Goal: Task Accomplishment & Management: Manage account settings

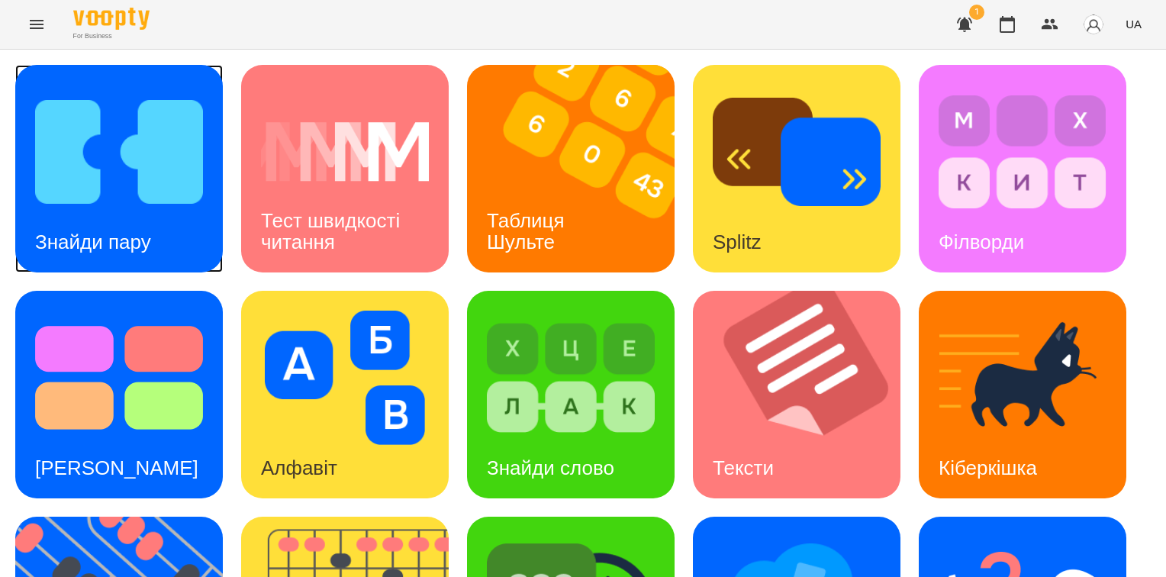
click at [128, 193] on img at bounding box center [119, 152] width 168 height 134
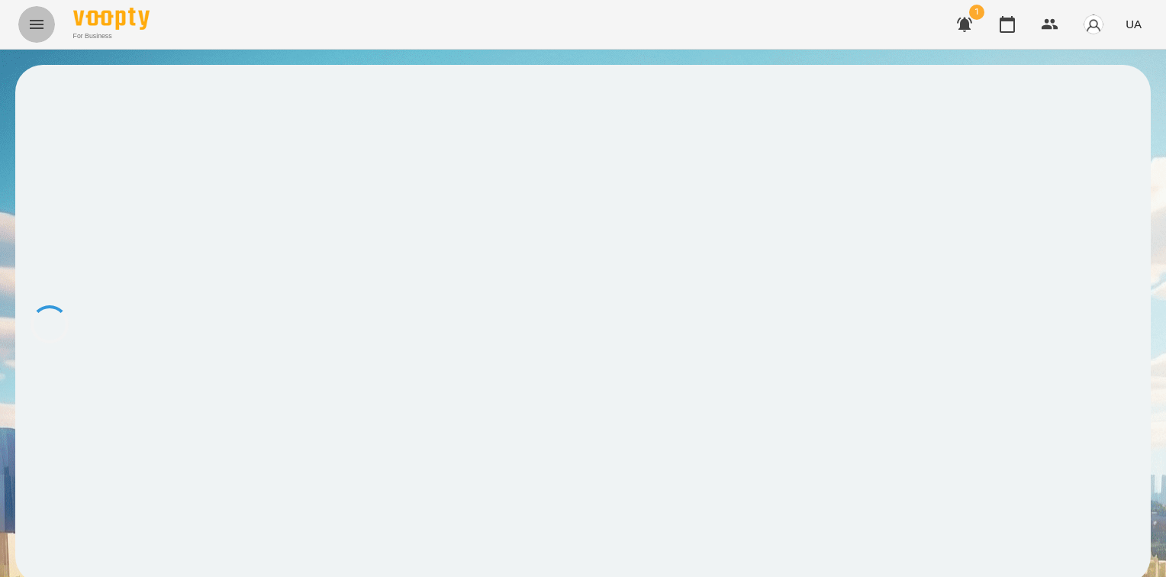
click at [41, 30] on icon "Menu" at bounding box center [36, 24] width 18 height 18
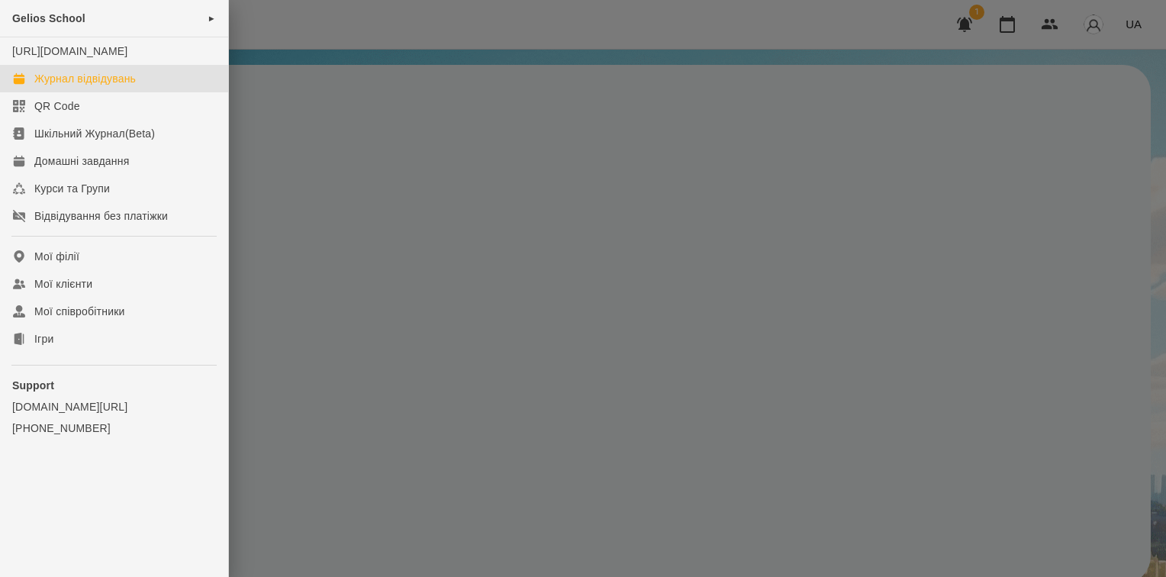
click at [76, 86] on div "Журнал відвідувань" at bounding box center [84, 78] width 101 height 15
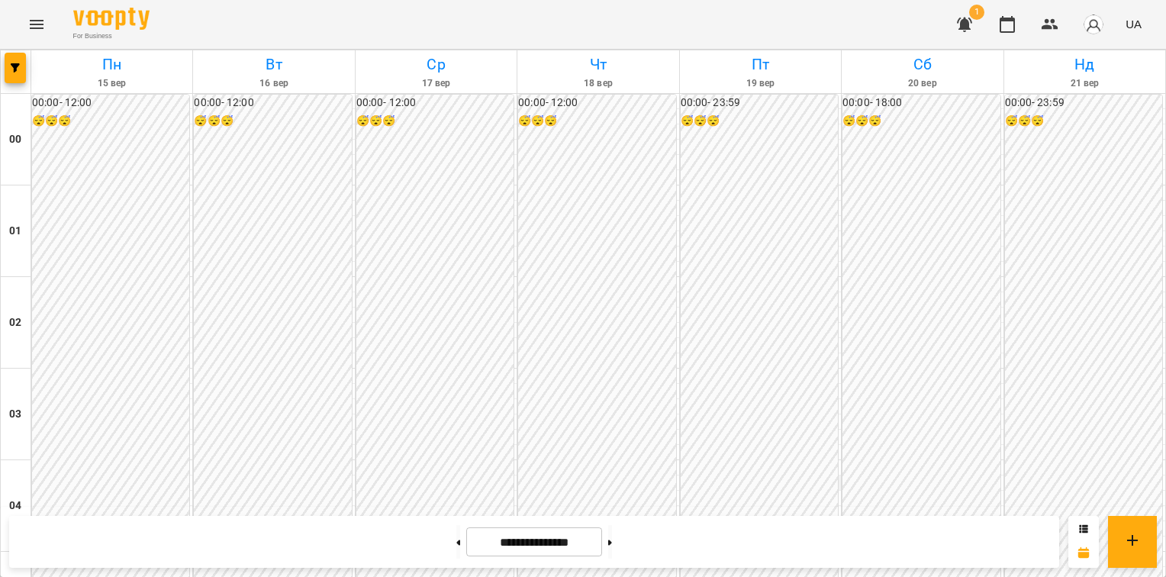
scroll to position [1755, 0]
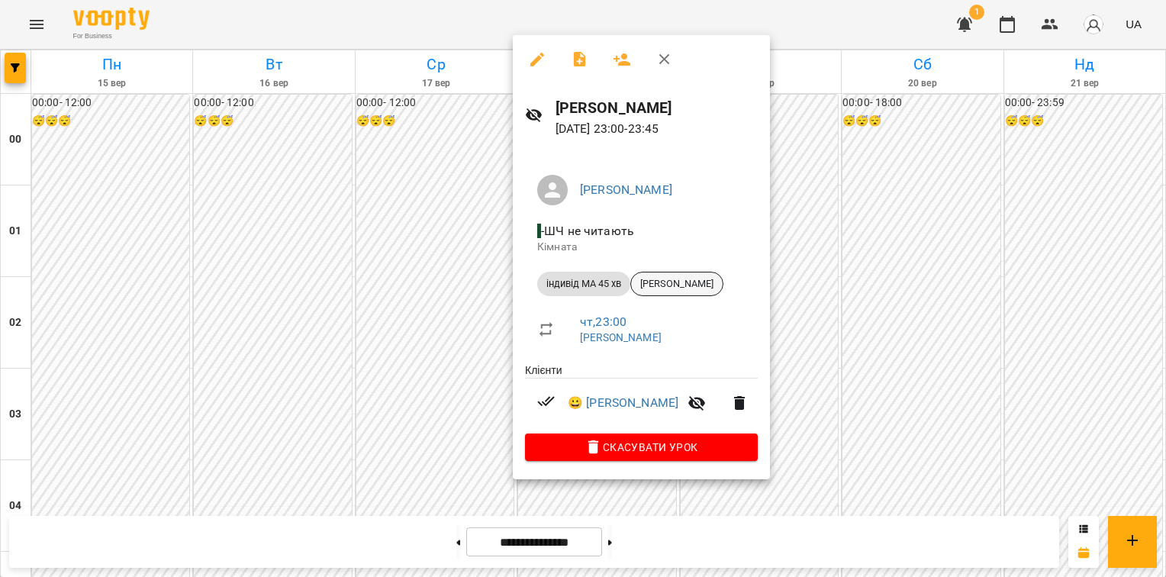
click at [671, 284] on span "[PERSON_NAME]" at bounding box center [677, 284] width 92 height 14
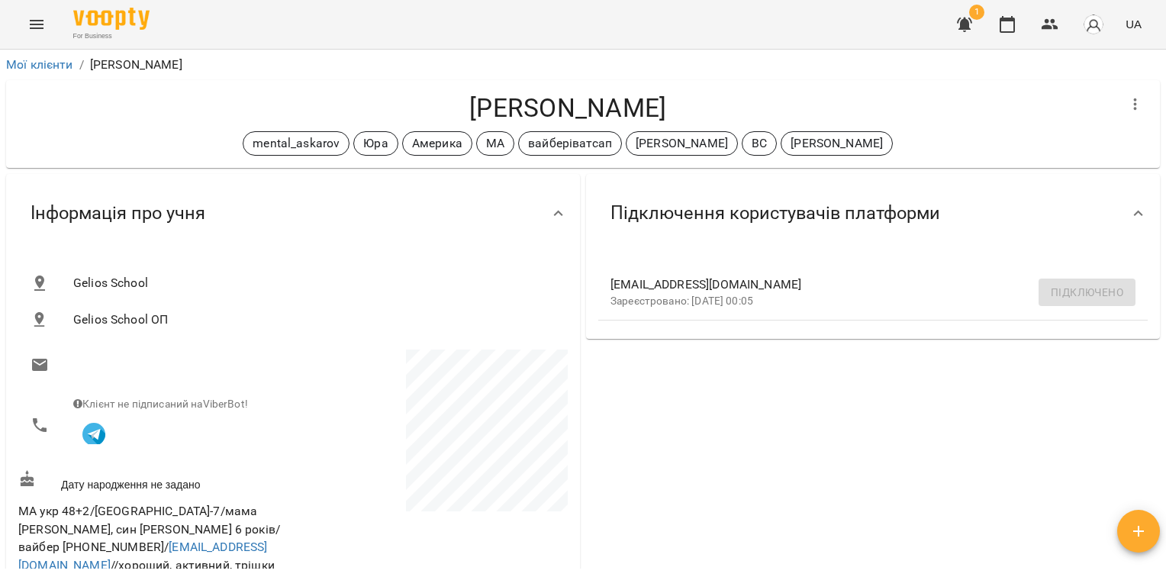
click at [34, 26] on icon "Menu" at bounding box center [36, 24] width 18 height 18
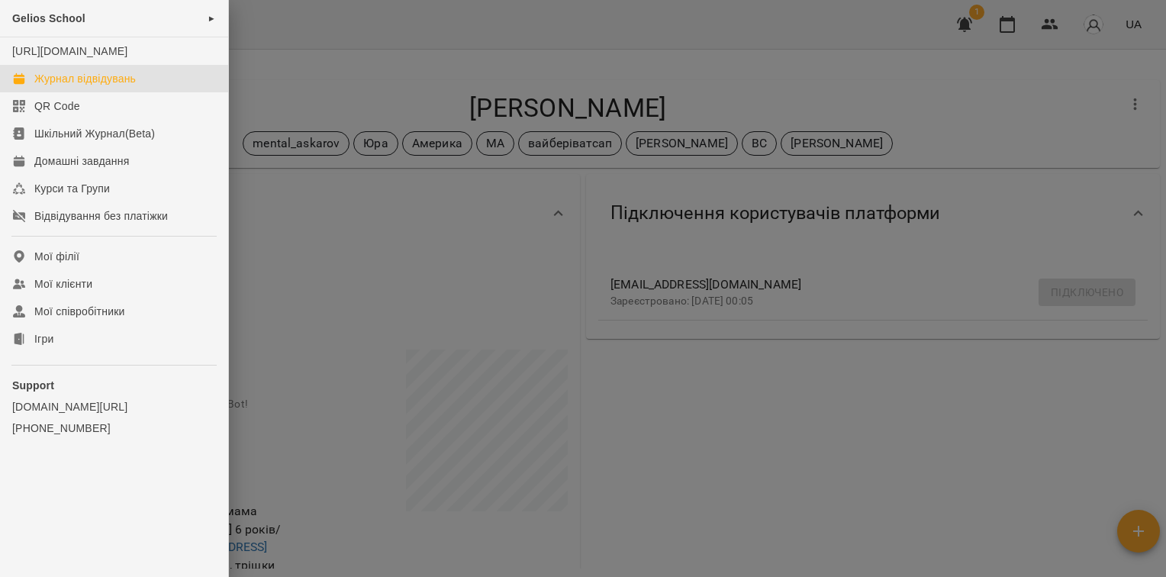
click at [73, 86] on div "Журнал відвідувань" at bounding box center [84, 78] width 101 height 15
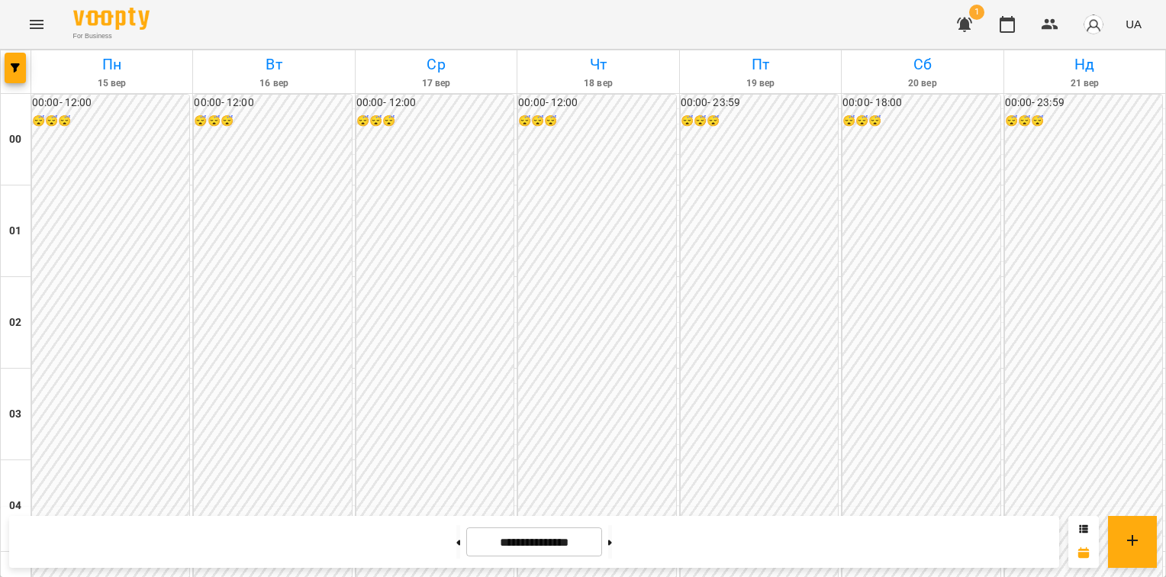
scroll to position [1782, 0]
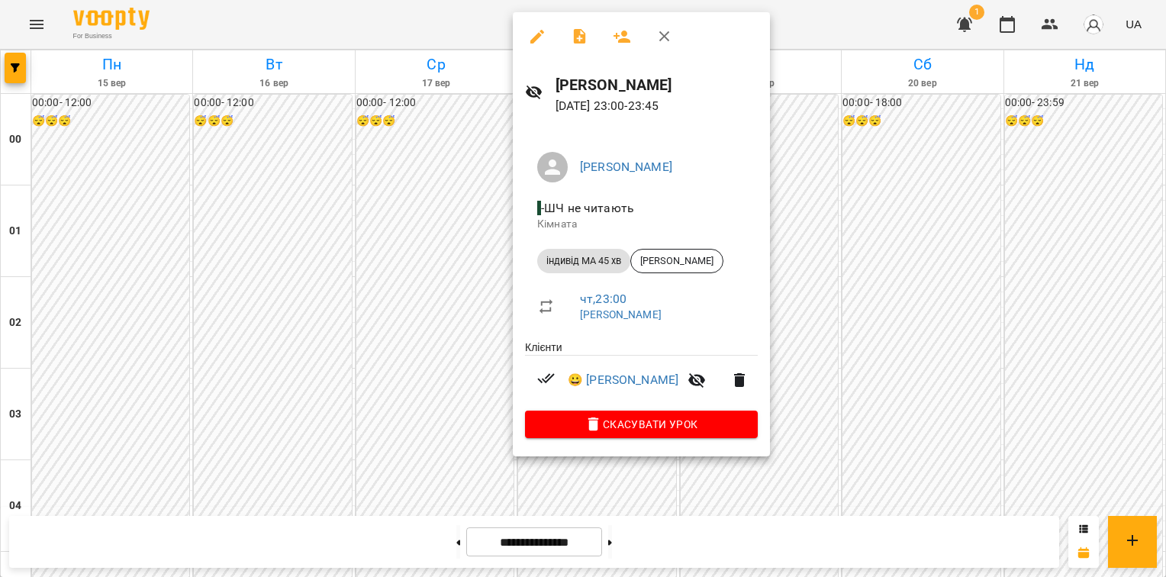
click at [577, 37] on icon "button" at bounding box center [579, 36] width 12 height 15
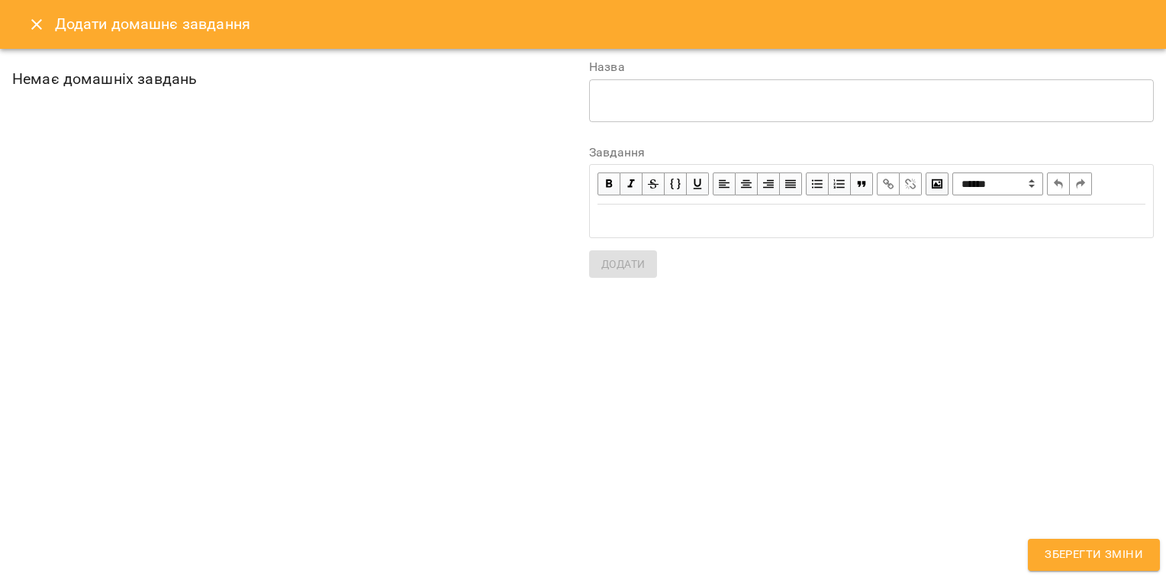
click at [34, 28] on icon "Close" at bounding box center [36, 24] width 18 height 18
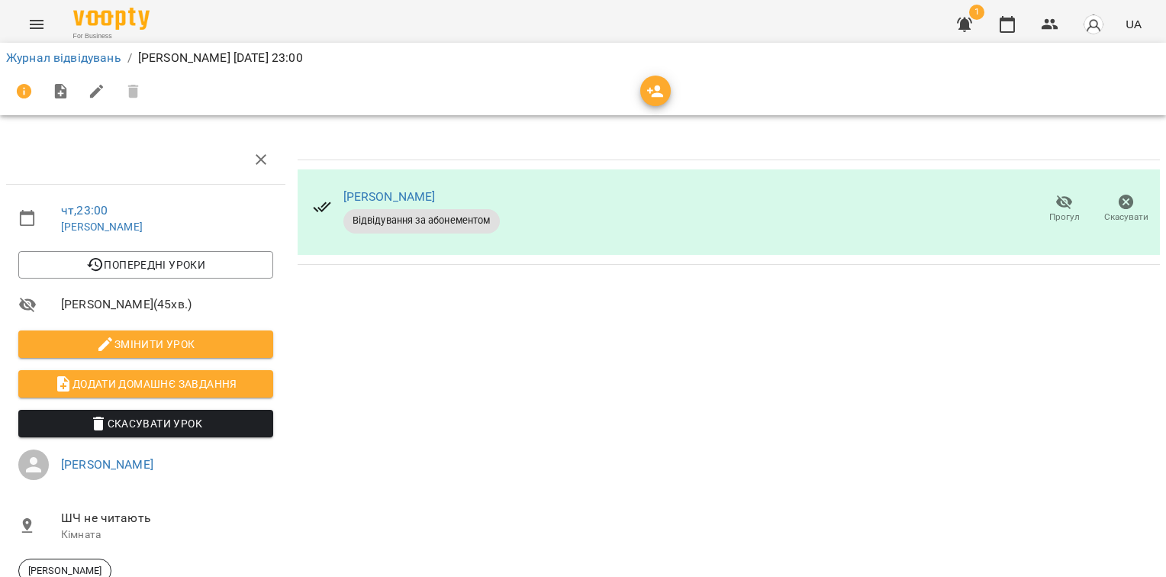
click at [543, 319] on div "[PERSON_NAME] Відвідування за абонементом Прогул Скасувати" at bounding box center [728, 402] width 874 height 546
click at [31, 26] on icon "Menu" at bounding box center [36, 24] width 18 height 18
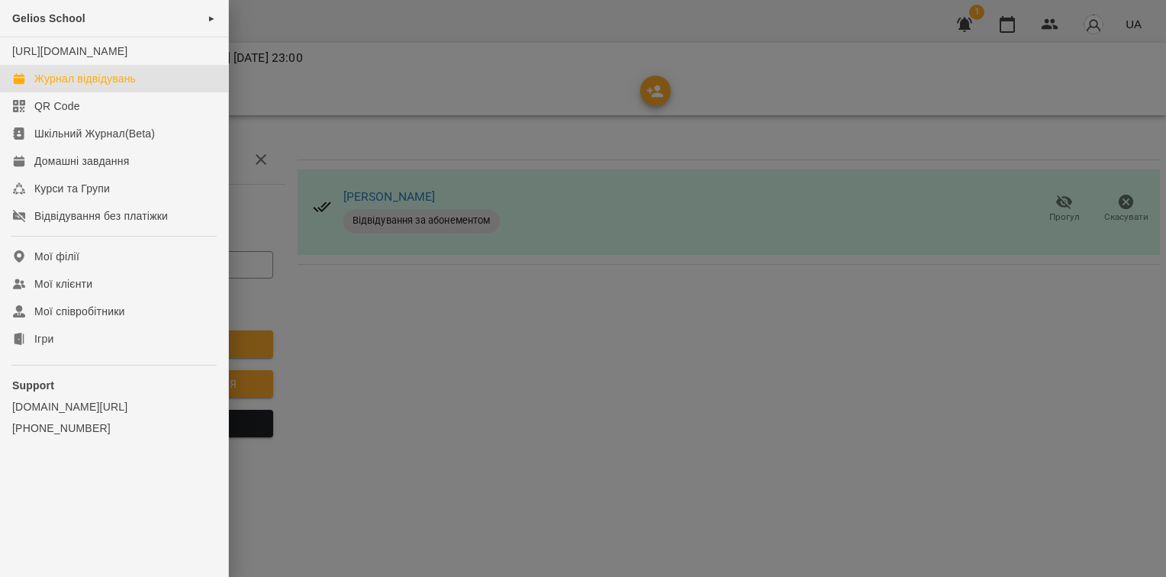
click at [43, 86] on div "Журнал відвідувань" at bounding box center [84, 78] width 101 height 15
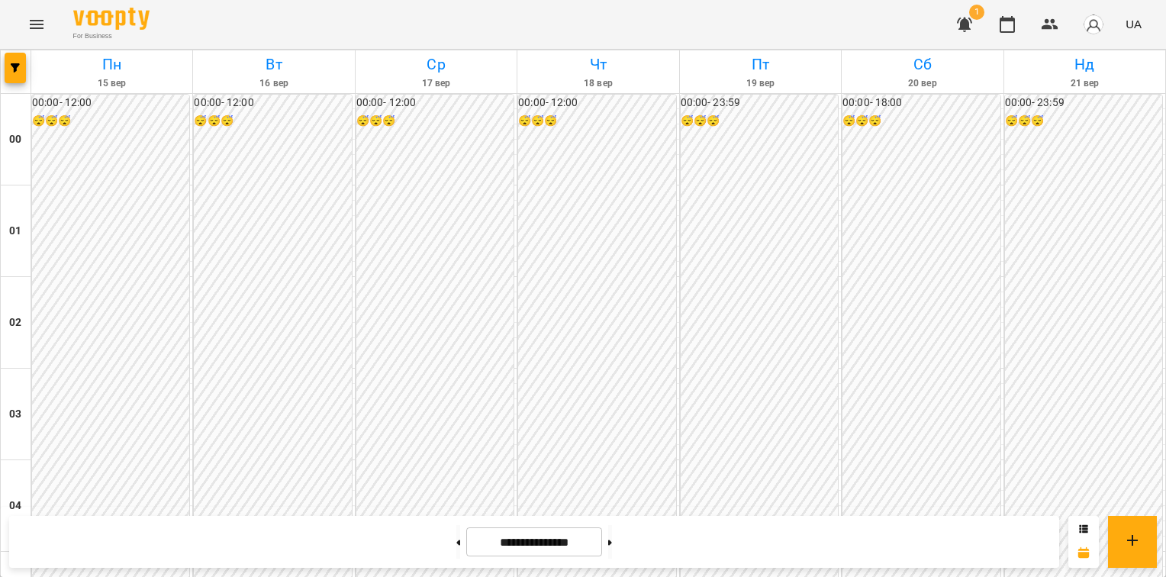
scroll to position [1782, 0]
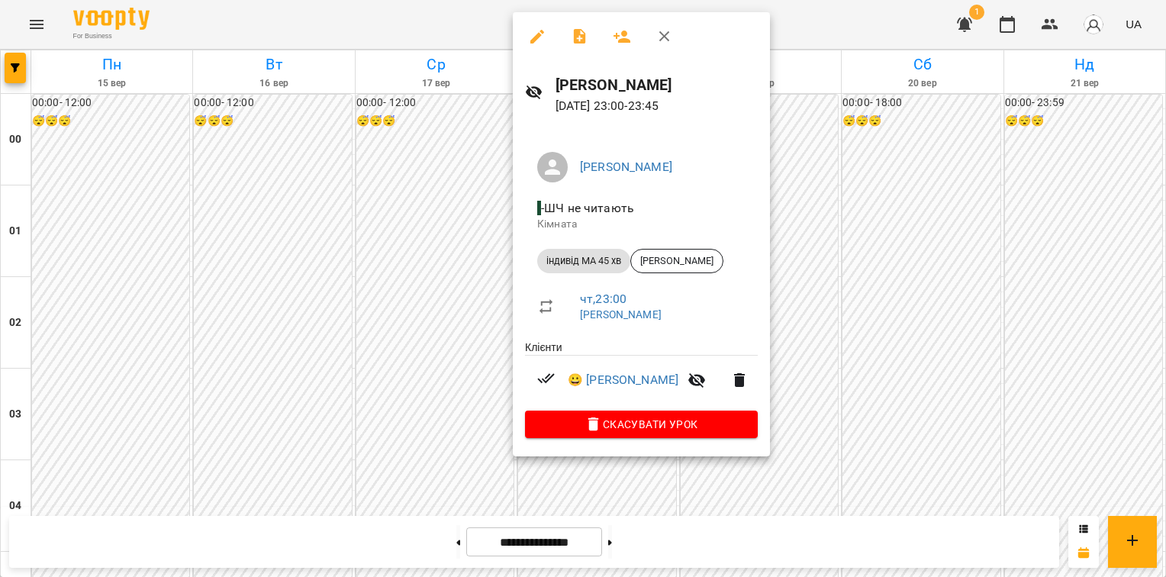
click at [472, 272] on div at bounding box center [583, 288] width 1166 height 577
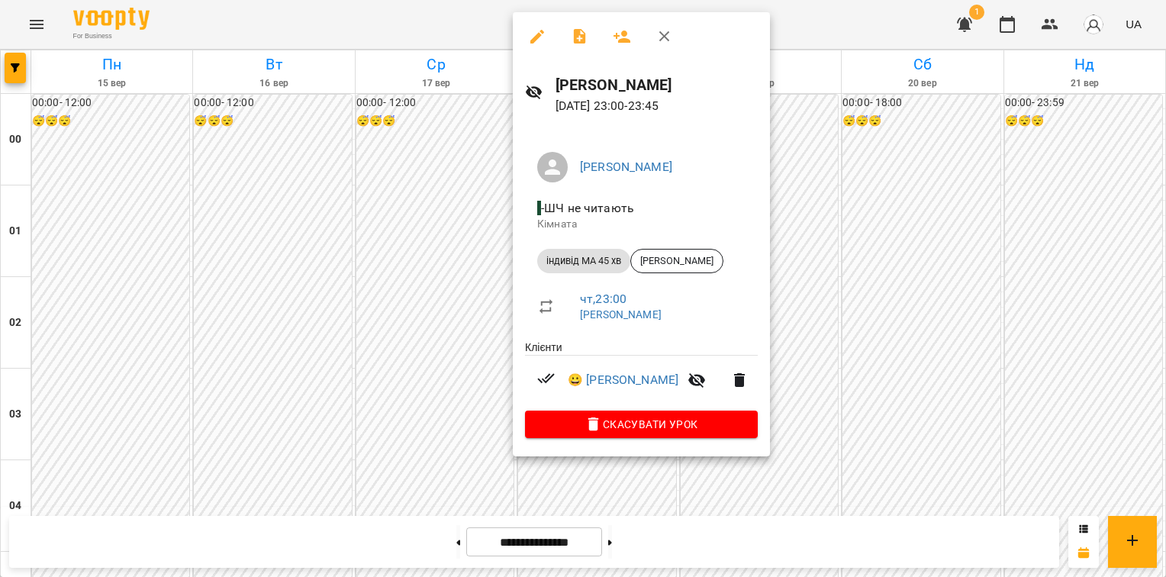
click at [580, 39] on icon "button" at bounding box center [580, 36] width 18 height 18
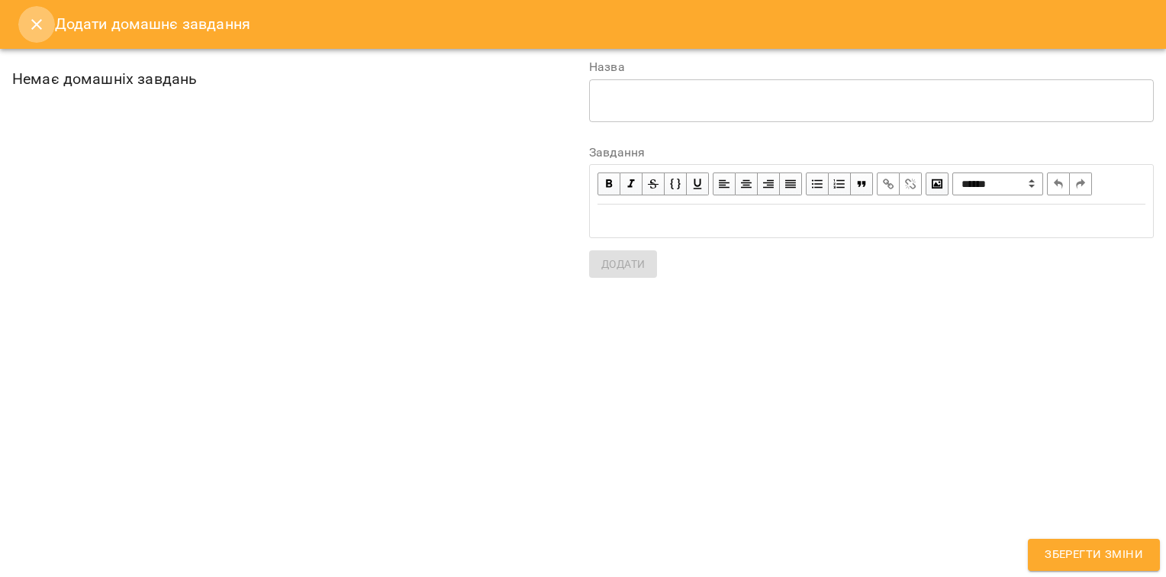
click at [37, 26] on icon "Close" at bounding box center [36, 24] width 18 height 18
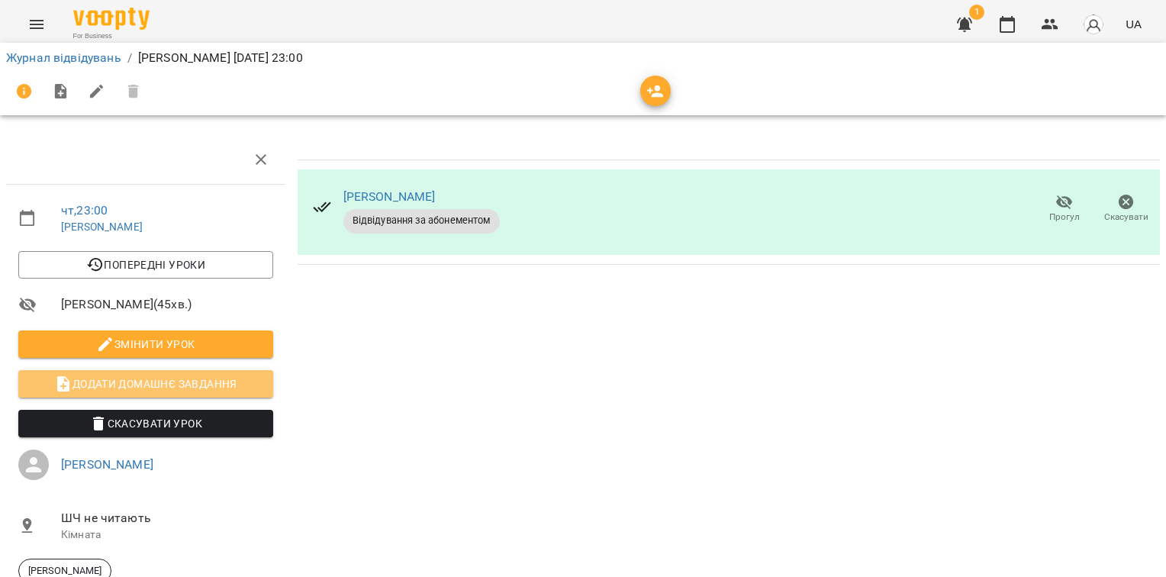
click at [175, 381] on span "Додати домашнє завдання" at bounding box center [146, 384] width 230 height 18
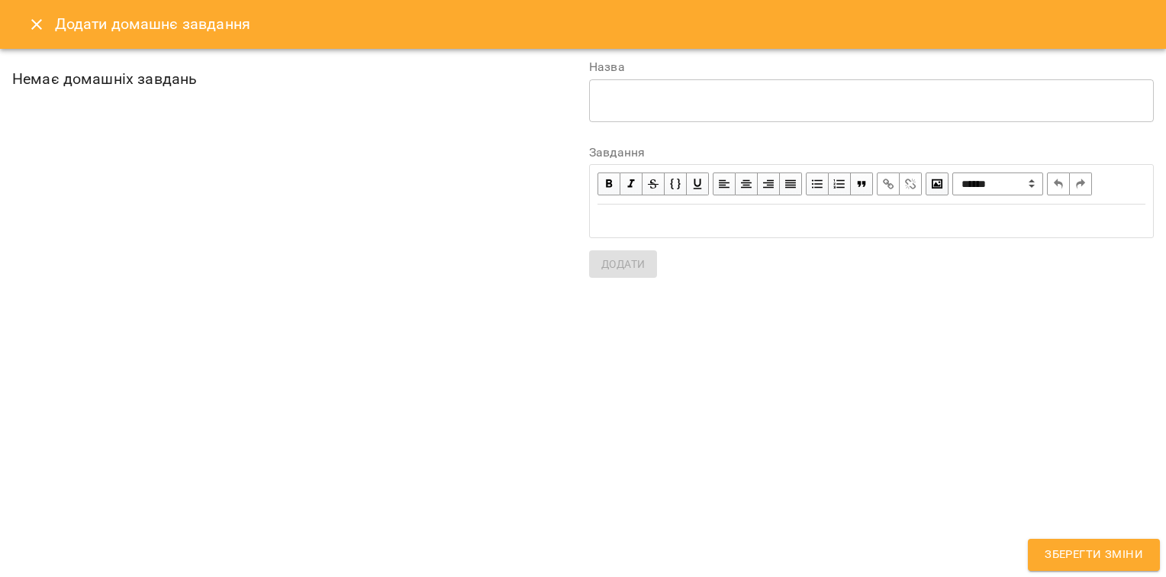
click at [37, 23] on icon "Close" at bounding box center [36, 24] width 18 height 18
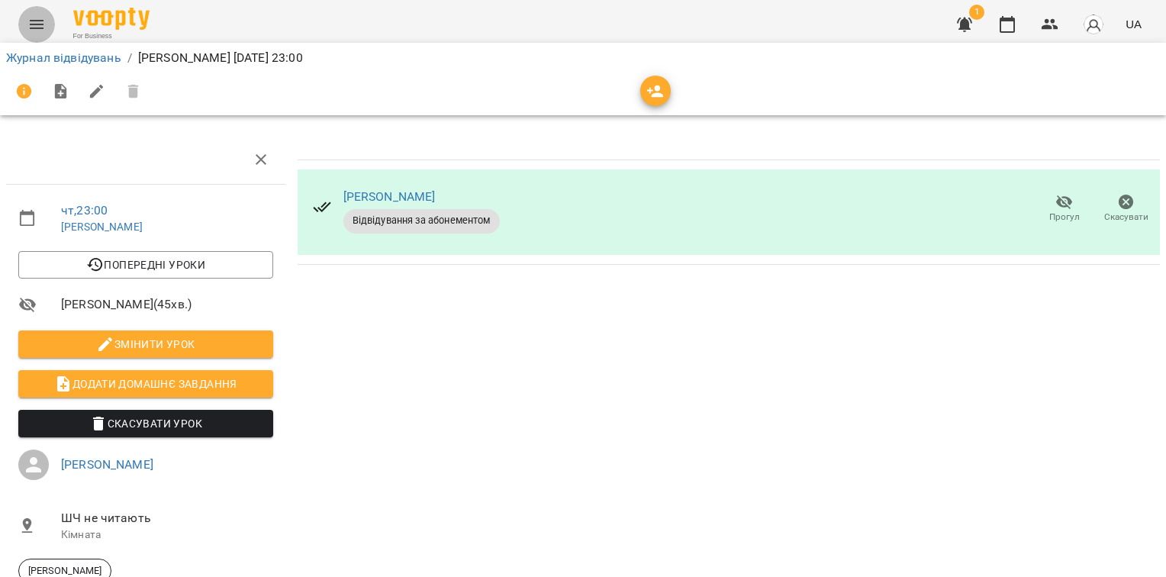
click at [40, 28] on icon "Menu" at bounding box center [37, 24] width 14 height 9
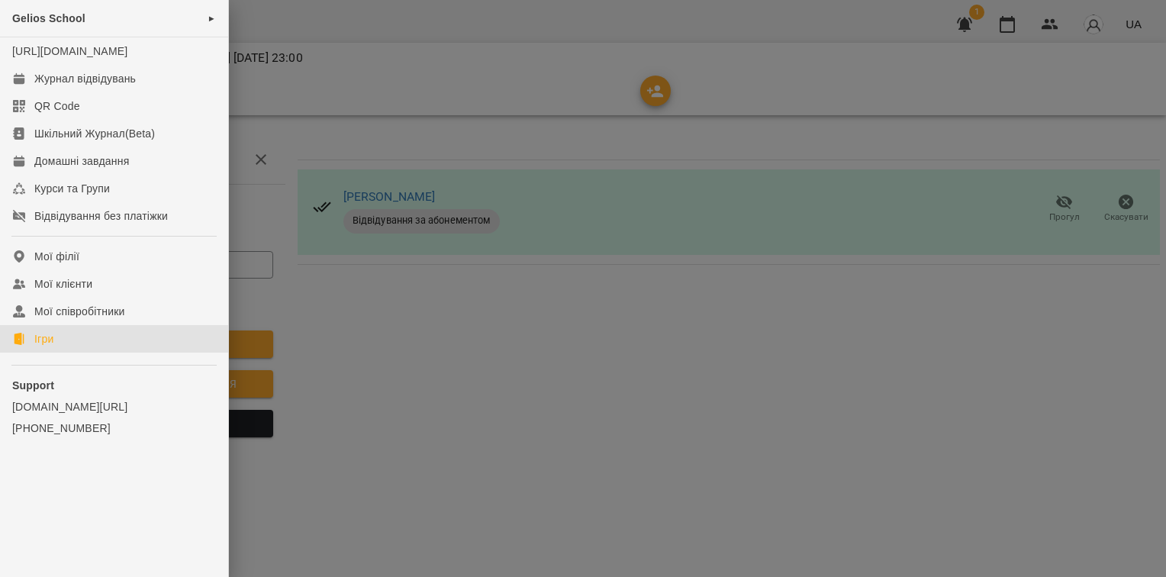
click at [48, 346] on div "Ігри" at bounding box center [43, 338] width 19 height 15
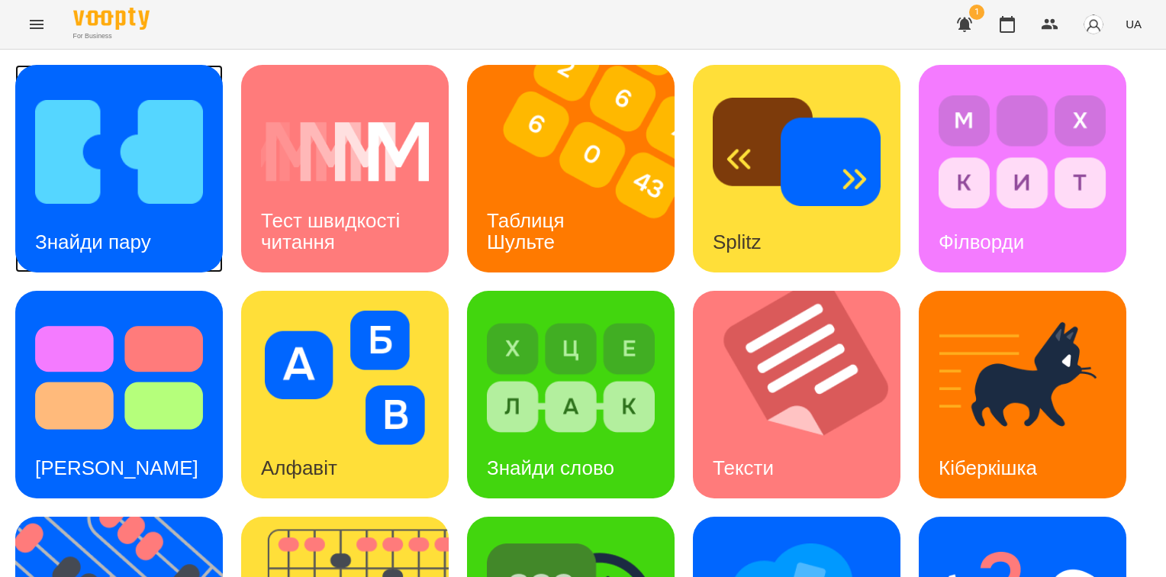
click at [121, 222] on div "Знайди пару" at bounding box center [93, 242] width 156 height 60
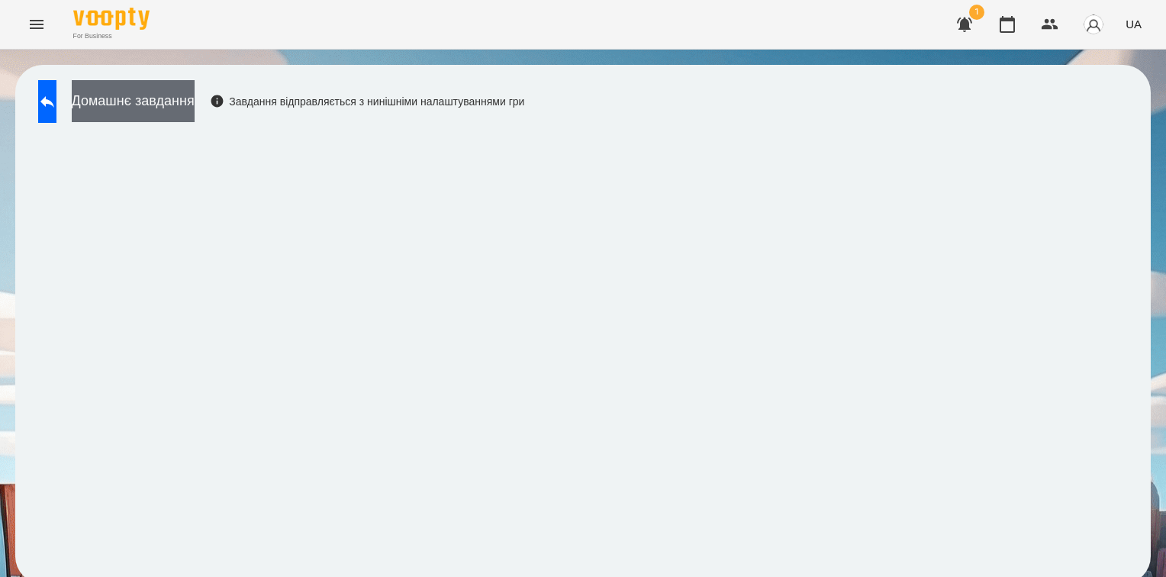
click at [185, 109] on button "Домашнє завдання" at bounding box center [133, 101] width 123 height 42
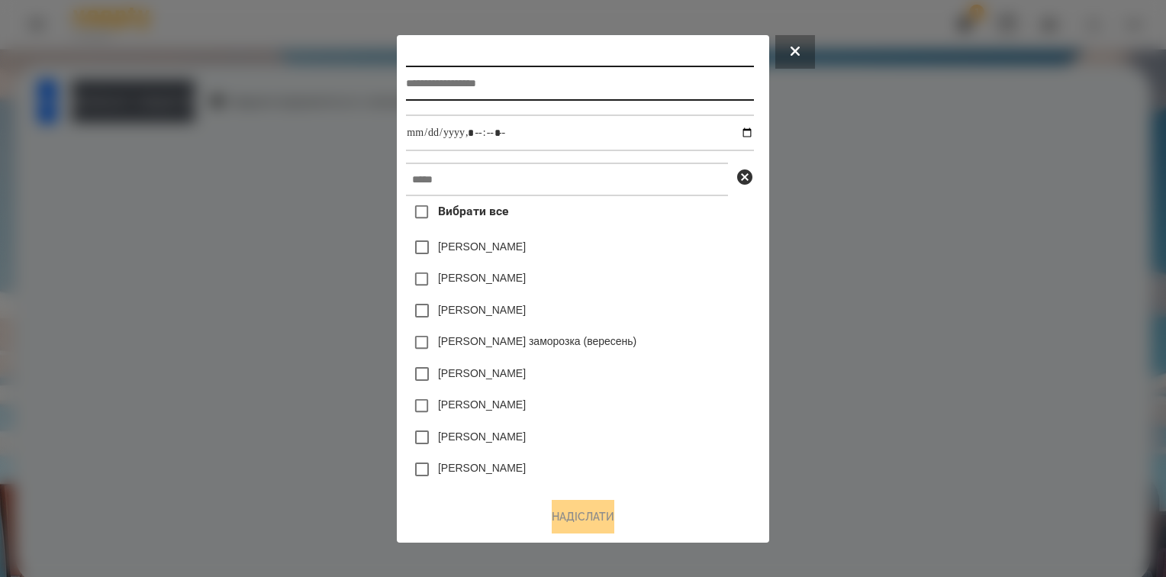
click at [406, 84] on input "text" at bounding box center [579, 83] width 347 height 35
type input "**********"
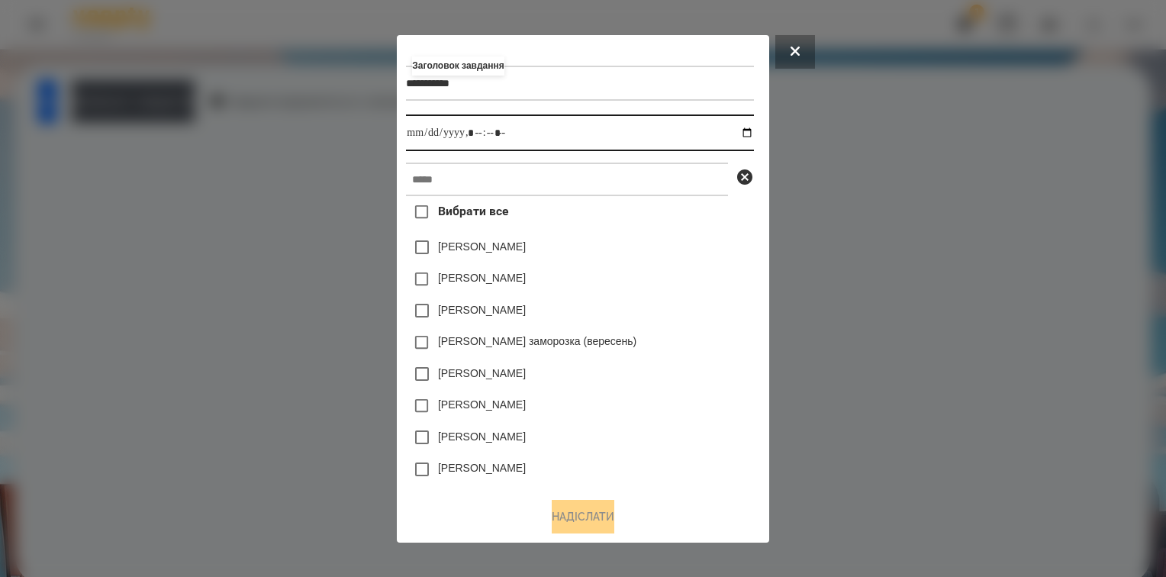
click at [431, 139] on input "datetime-local" at bounding box center [579, 132] width 347 height 37
click at [745, 134] on input "datetime-local" at bounding box center [579, 132] width 347 height 37
click at [476, 139] on input "datetime-local" at bounding box center [579, 132] width 347 height 37
type input "**********"
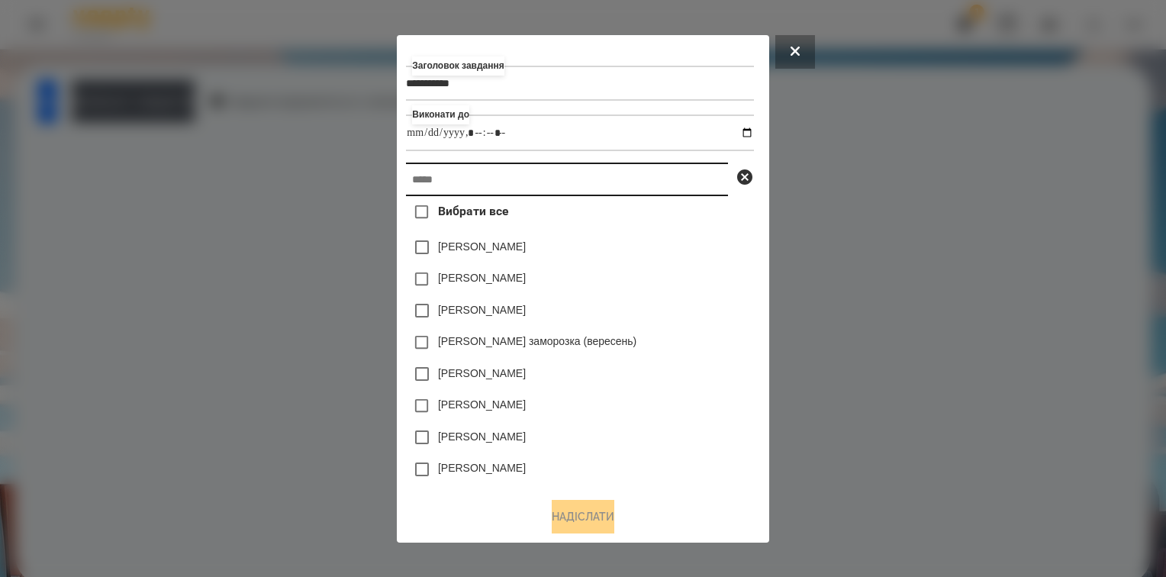
click at [424, 185] on input "text" at bounding box center [567, 180] width 322 height 34
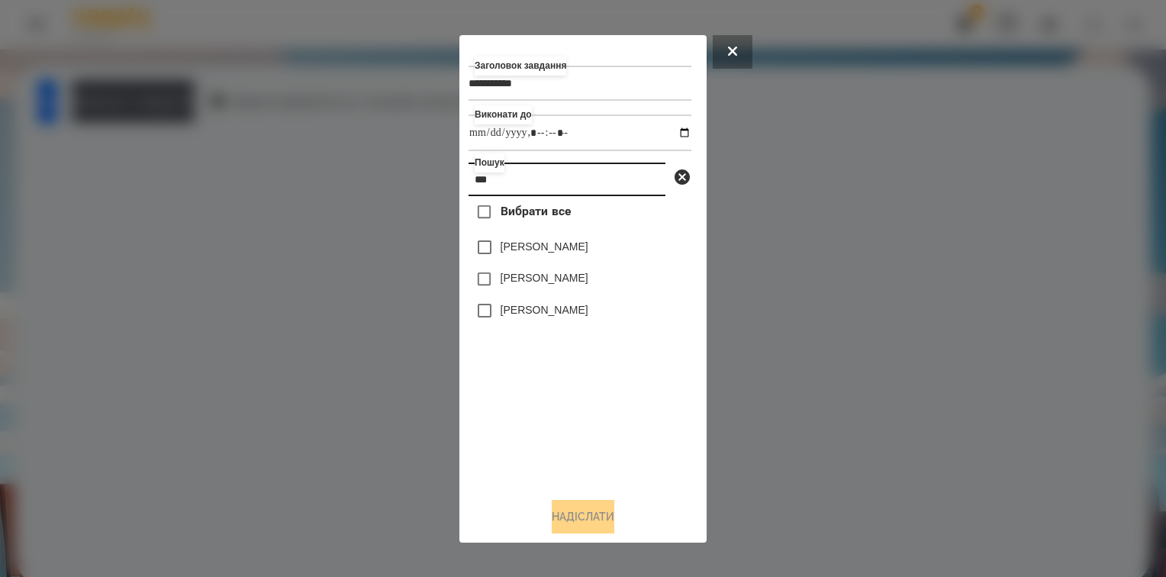
type input "***"
click at [571, 514] on button "Надіслати" at bounding box center [583, 517] width 63 height 34
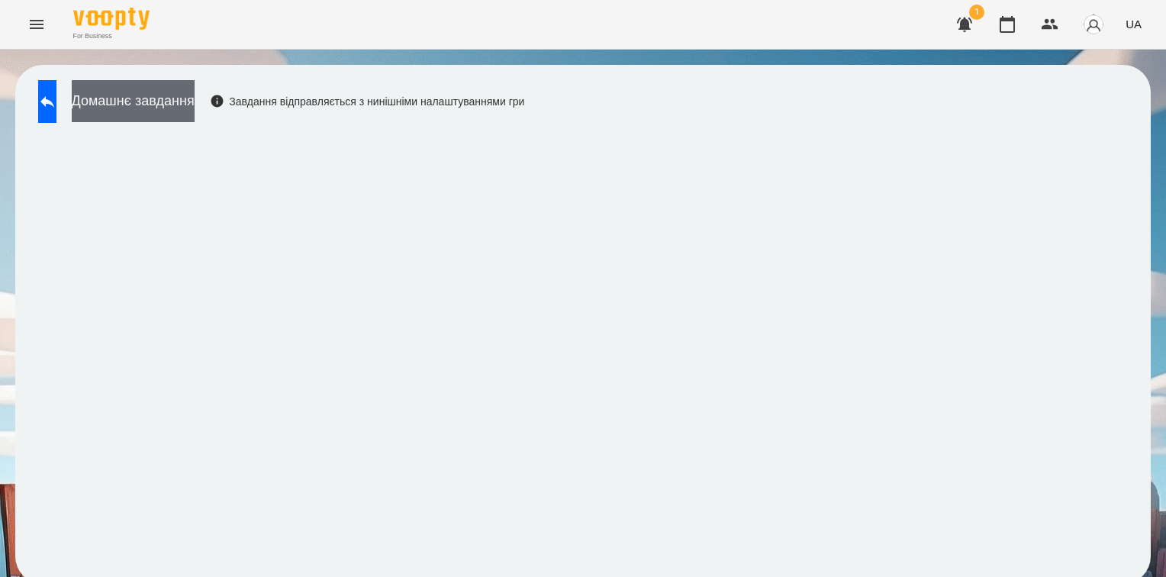
click at [176, 102] on button "Домашнє завдання" at bounding box center [133, 101] width 123 height 42
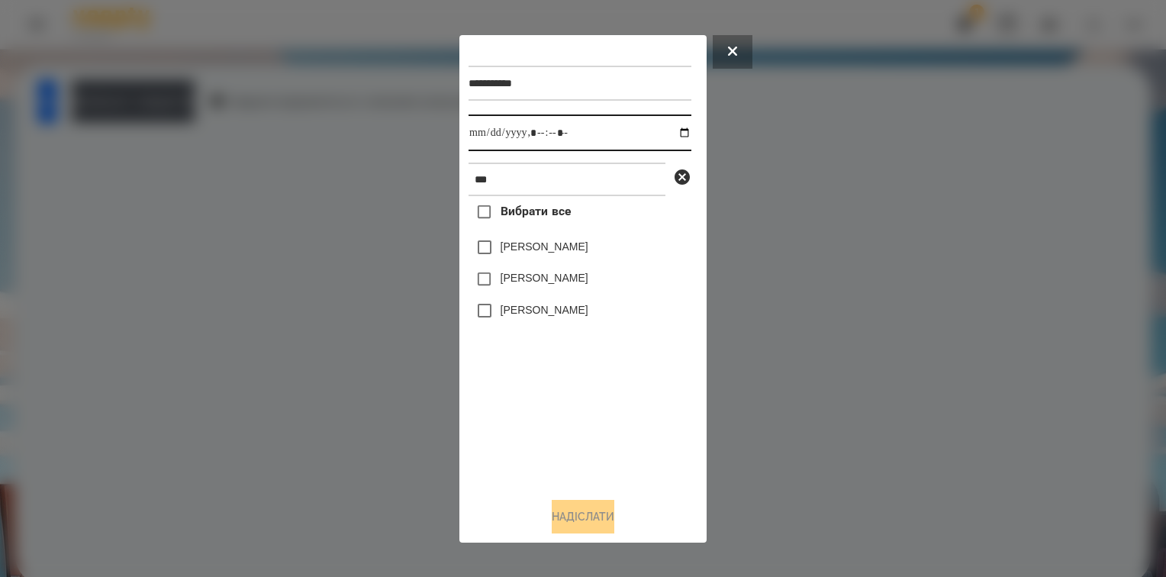
click at [674, 134] on input "datetime-local" at bounding box center [580, 132] width 223 height 37
type input "**********"
click at [644, 411] on div "Вибрати все [PERSON_NAME] [PERSON_NAME] [PERSON_NAME]" at bounding box center [580, 340] width 223 height 288
click at [592, 523] on button "Надіслати" at bounding box center [583, 517] width 63 height 34
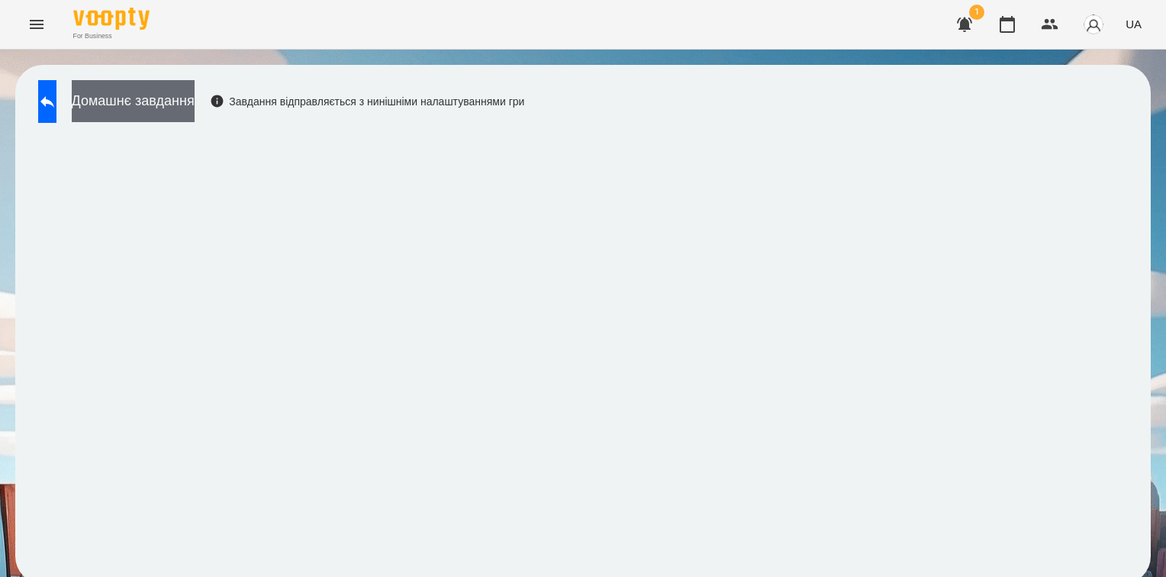
click at [195, 99] on button "Домашнє завдання" at bounding box center [133, 101] width 123 height 42
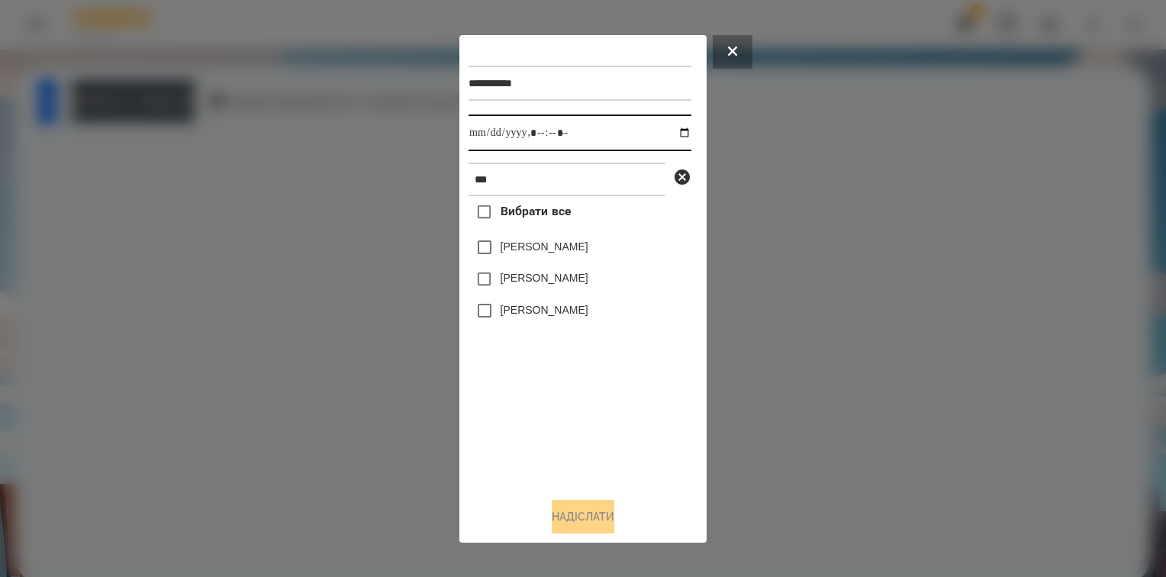
click at [668, 135] on input "datetime-local" at bounding box center [580, 132] width 223 height 37
type input "**********"
click at [564, 514] on button "Надіслати" at bounding box center [583, 517] width 63 height 34
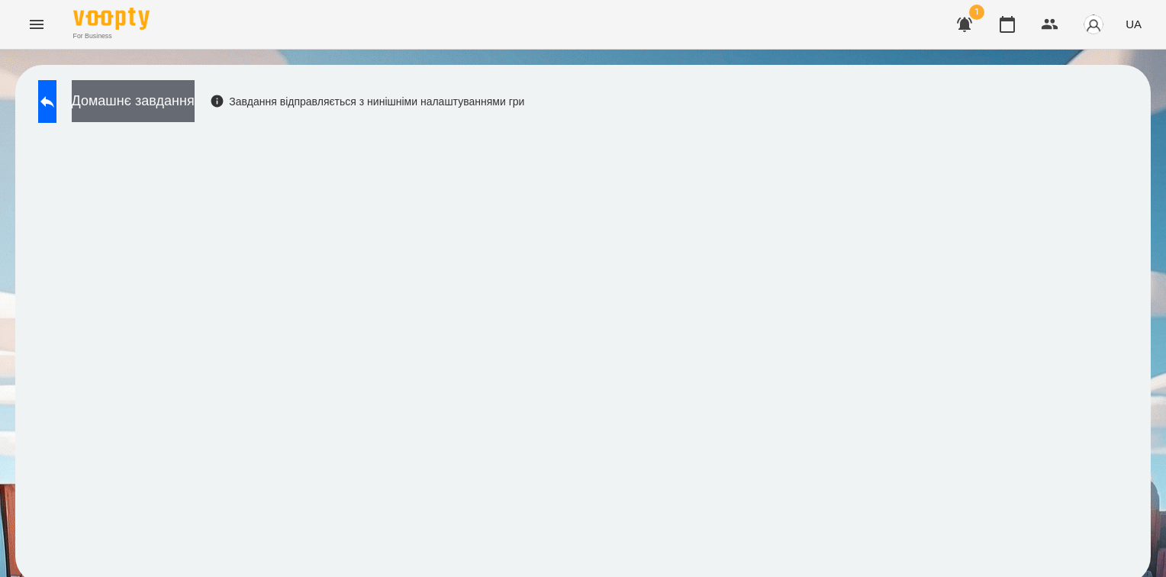
click at [195, 111] on button "Домашнє завдання" at bounding box center [133, 101] width 123 height 42
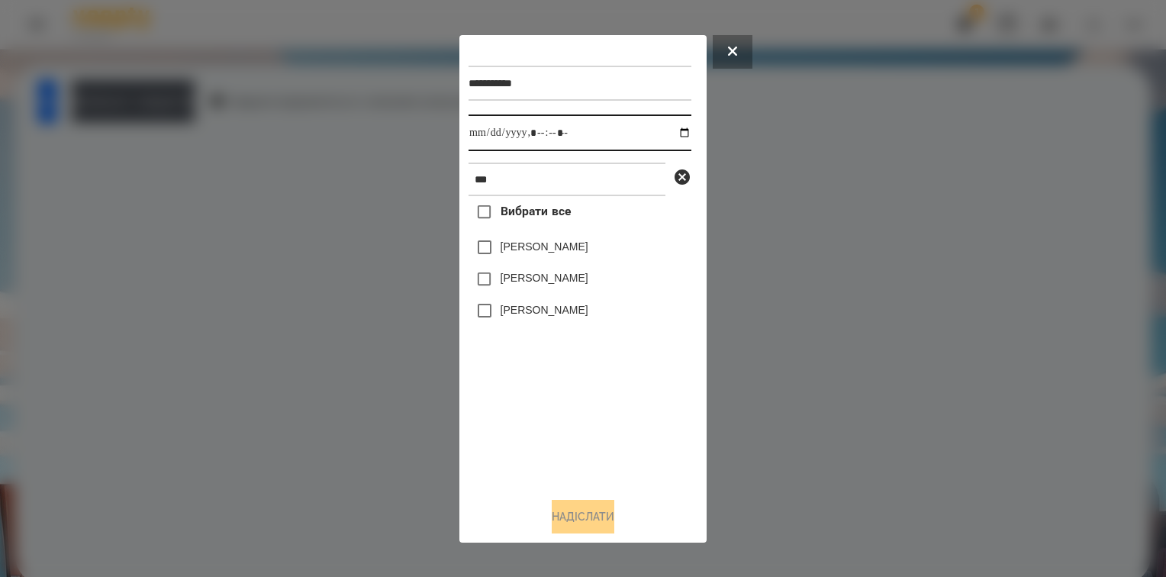
click at [674, 134] on input "datetime-local" at bounding box center [580, 132] width 223 height 37
type input "**********"
click at [580, 411] on div "Вибрати все [PERSON_NAME] [PERSON_NAME] [PERSON_NAME]" at bounding box center [580, 340] width 223 height 288
click at [589, 520] on button "Надіслати" at bounding box center [583, 517] width 63 height 34
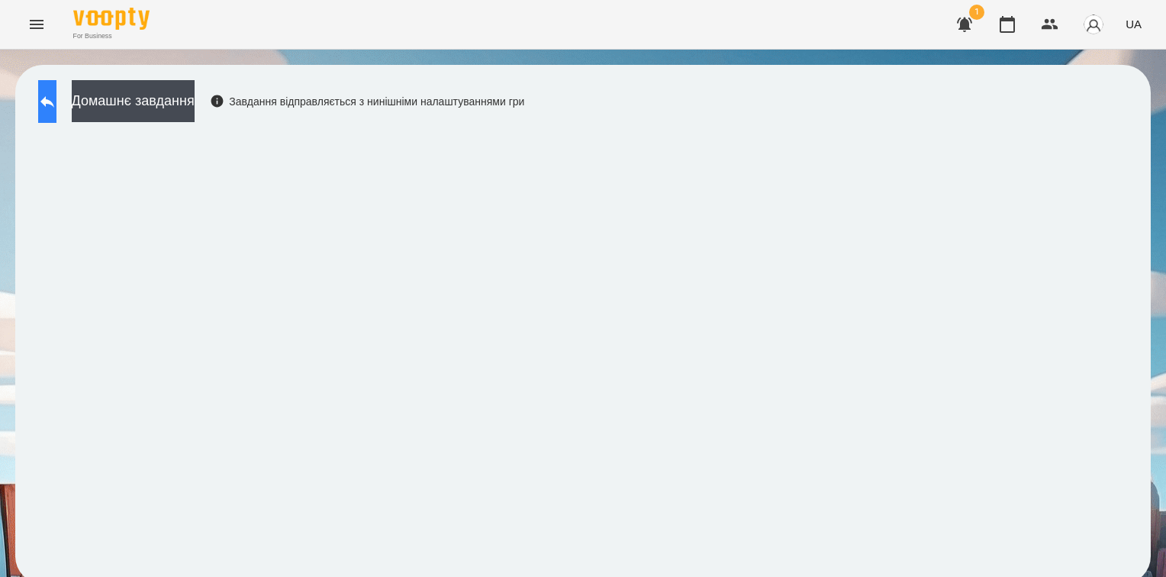
click at [56, 115] on button at bounding box center [47, 101] width 18 height 43
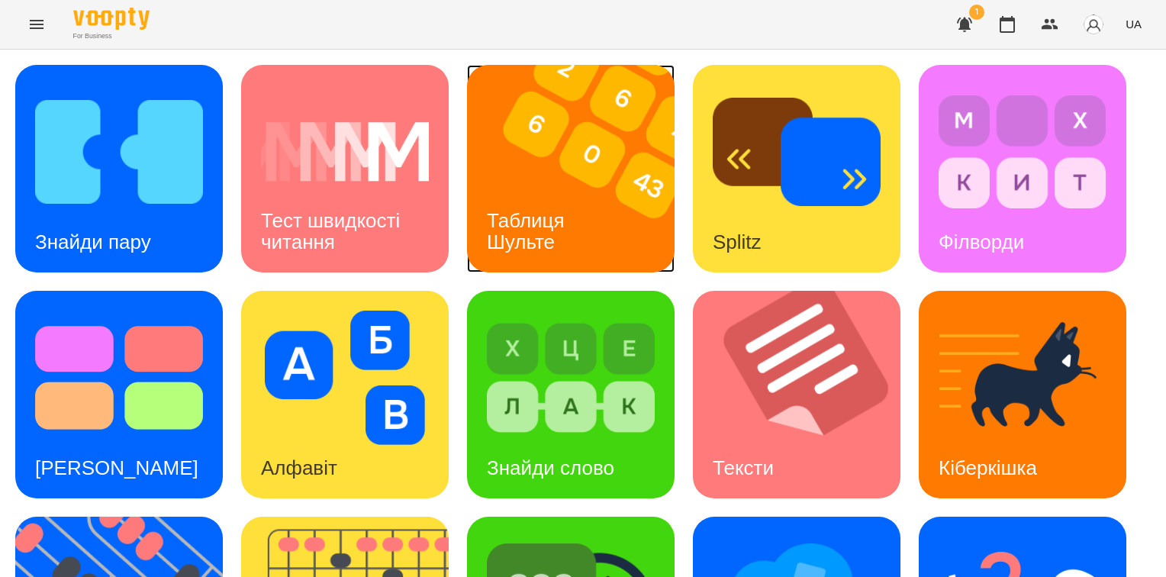
click at [541, 206] on div "Таблиця Шульте" at bounding box center [528, 232] width 123 height 82
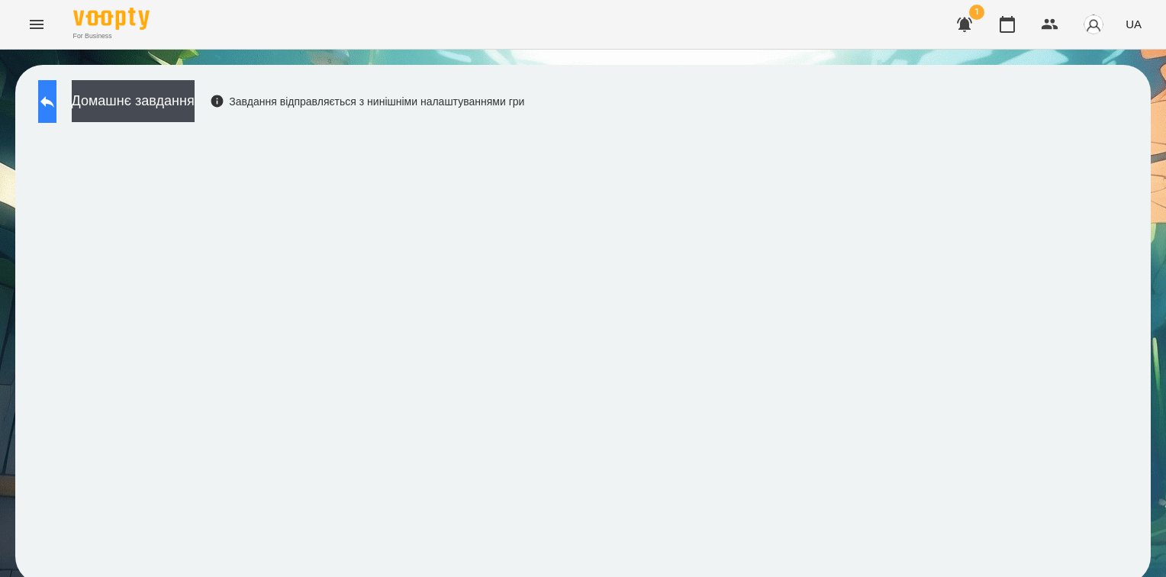
click at [56, 100] on icon at bounding box center [47, 101] width 18 height 18
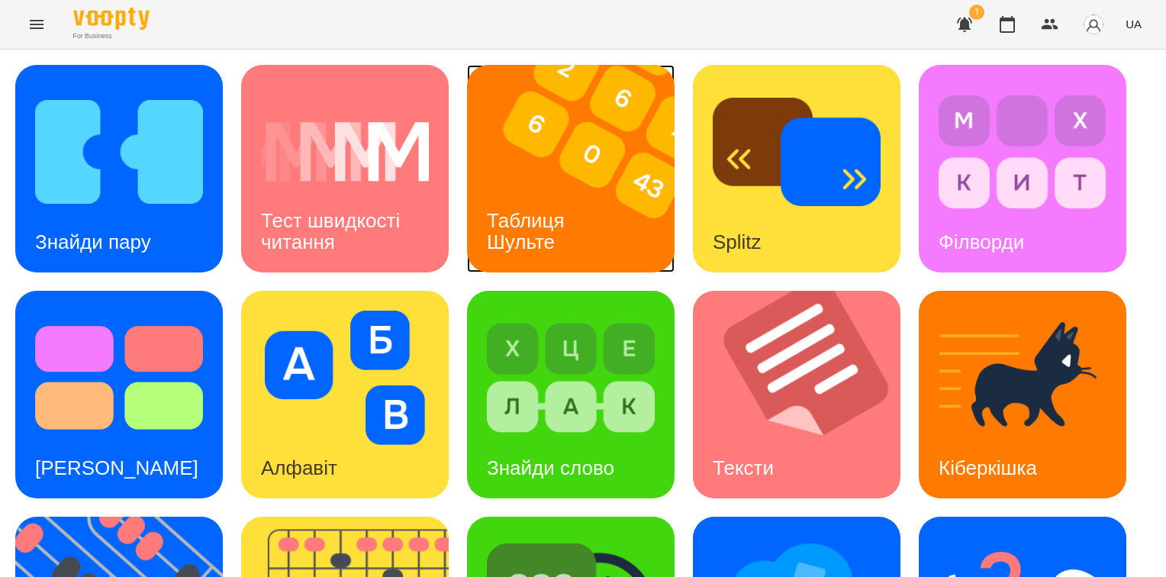
click at [556, 246] on div "Таблиця Шульте" at bounding box center [528, 232] width 123 height 82
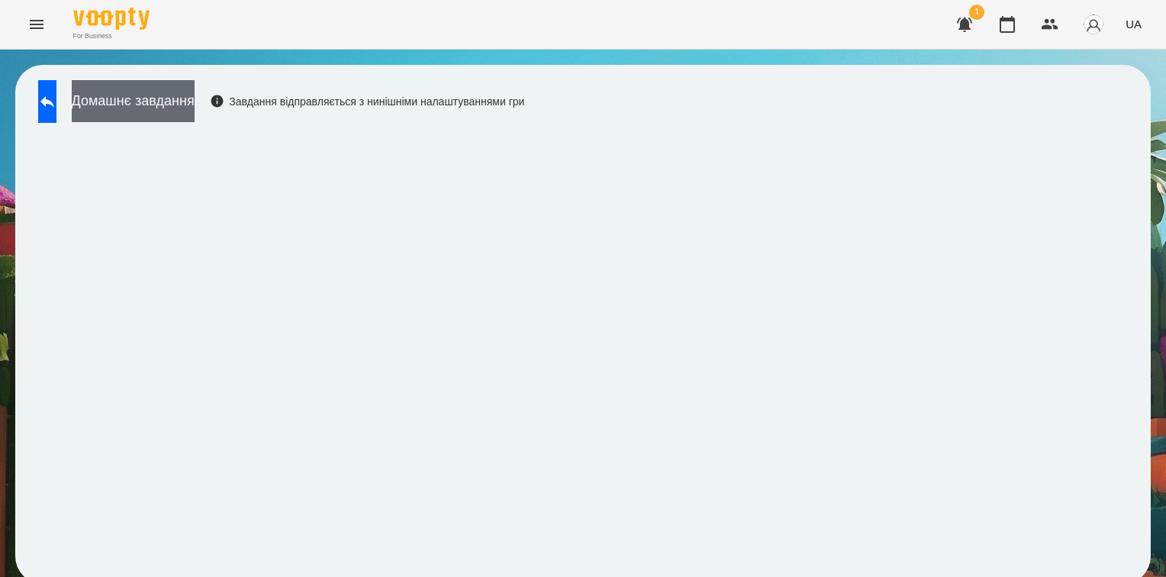
click at [171, 108] on button "Домашнє завдання" at bounding box center [133, 101] width 123 height 42
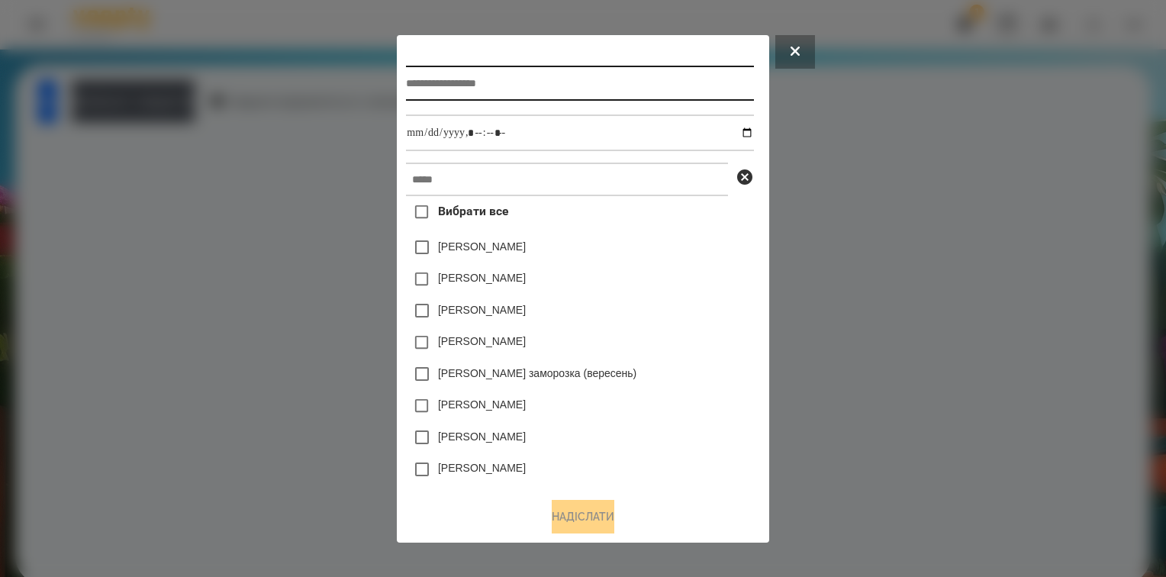
click at [415, 85] on input "text" at bounding box center [579, 83] width 347 height 35
type input "*"
type input "**********"
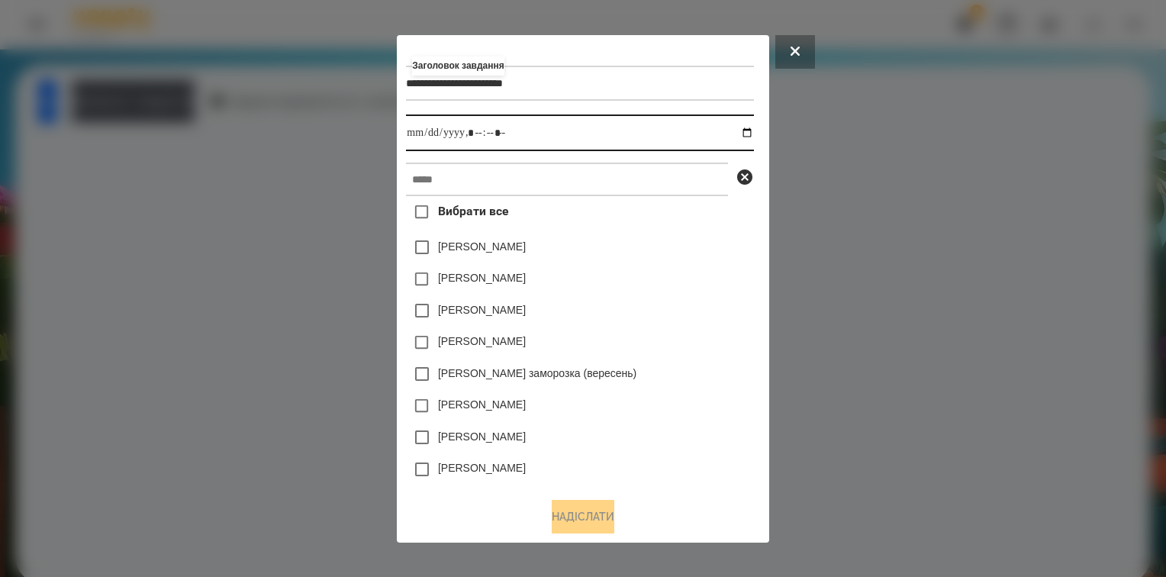
click at [464, 133] on input "datetime-local" at bounding box center [579, 132] width 347 height 37
click at [749, 135] on input "datetime-local" at bounding box center [579, 132] width 347 height 37
click at [475, 135] on input "datetime-local" at bounding box center [579, 132] width 347 height 37
type input "**********"
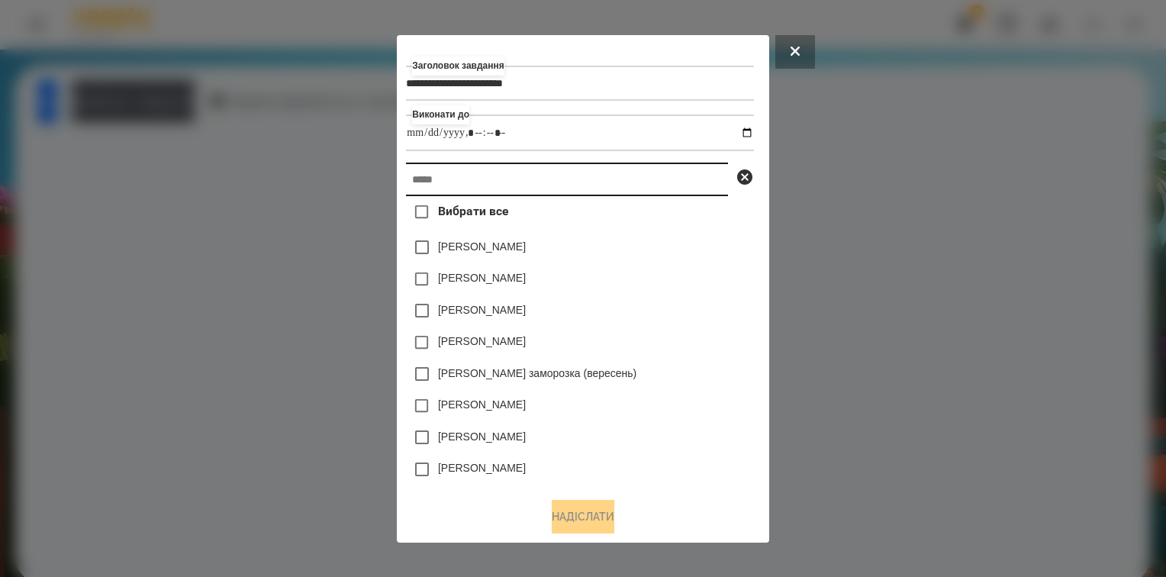
click at [440, 188] on input "text" at bounding box center [567, 180] width 322 height 34
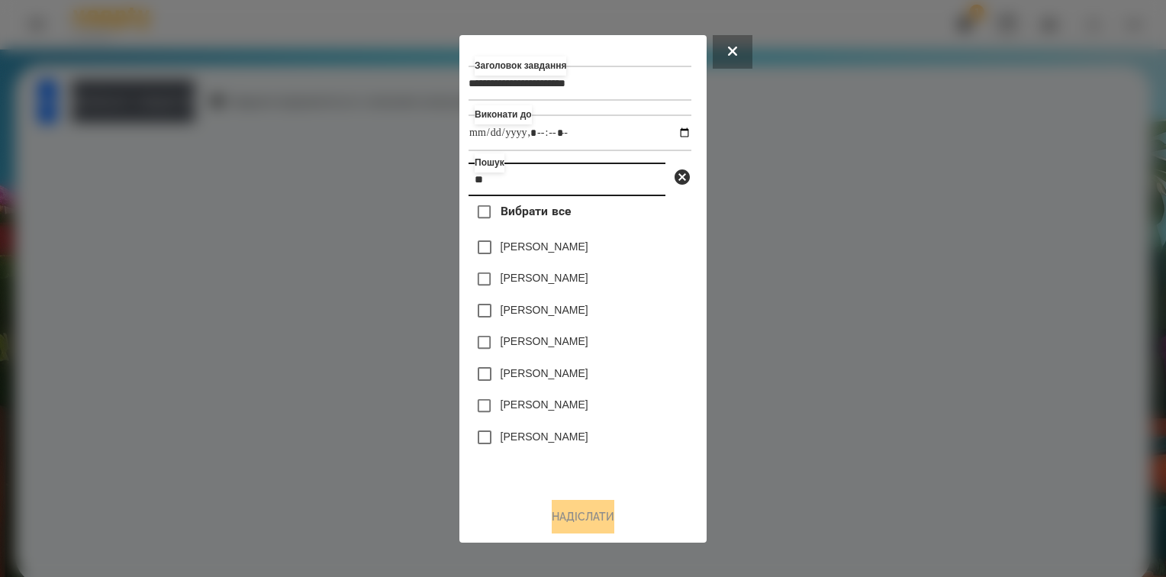
type input "**"
click at [558, 516] on button "Надіслати" at bounding box center [583, 517] width 63 height 34
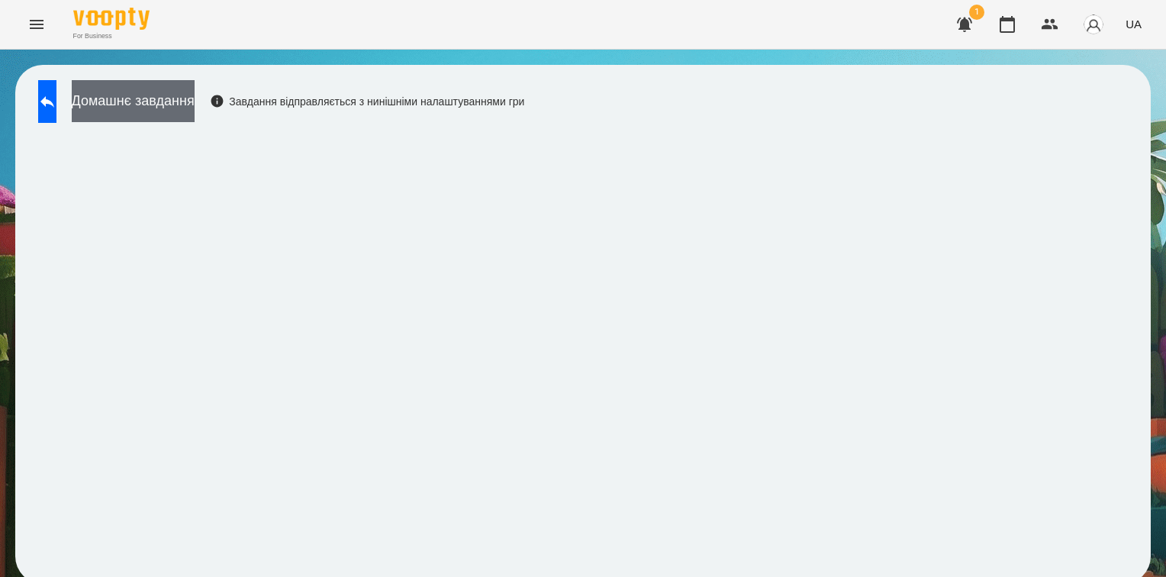
click at [166, 108] on button "Домашнє завдання" at bounding box center [133, 101] width 123 height 42
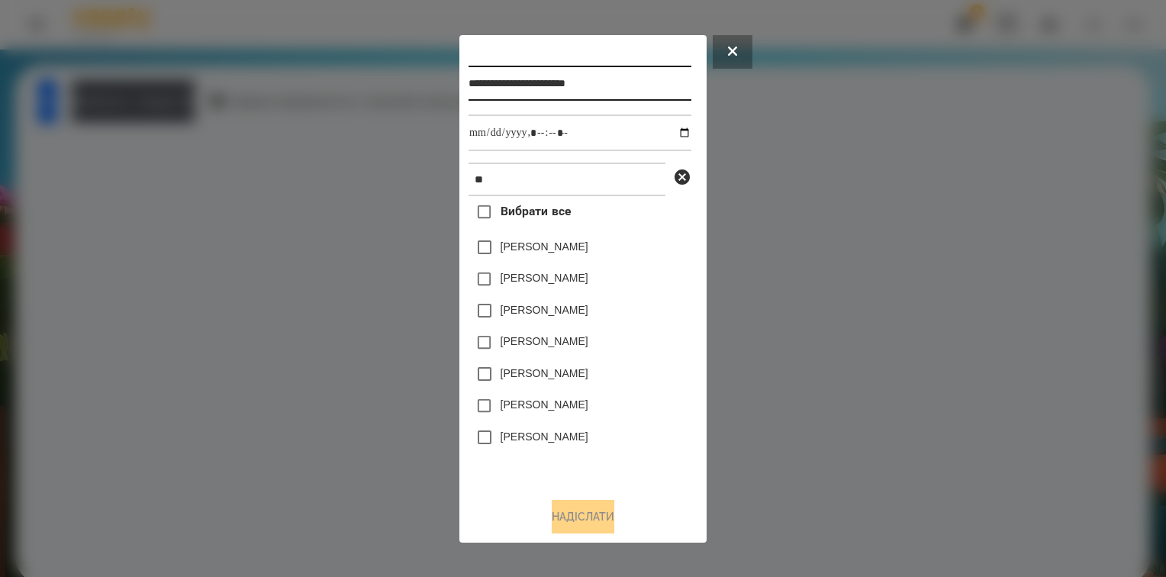
drag, startPoint x: 535, startPoint y: 86, endPoint x: 578, endPoint y: 85, distance: 43.5
click at [578, 85] on input "**********" at bounding box center [580, 83] width 223 height 35
type input "**********"
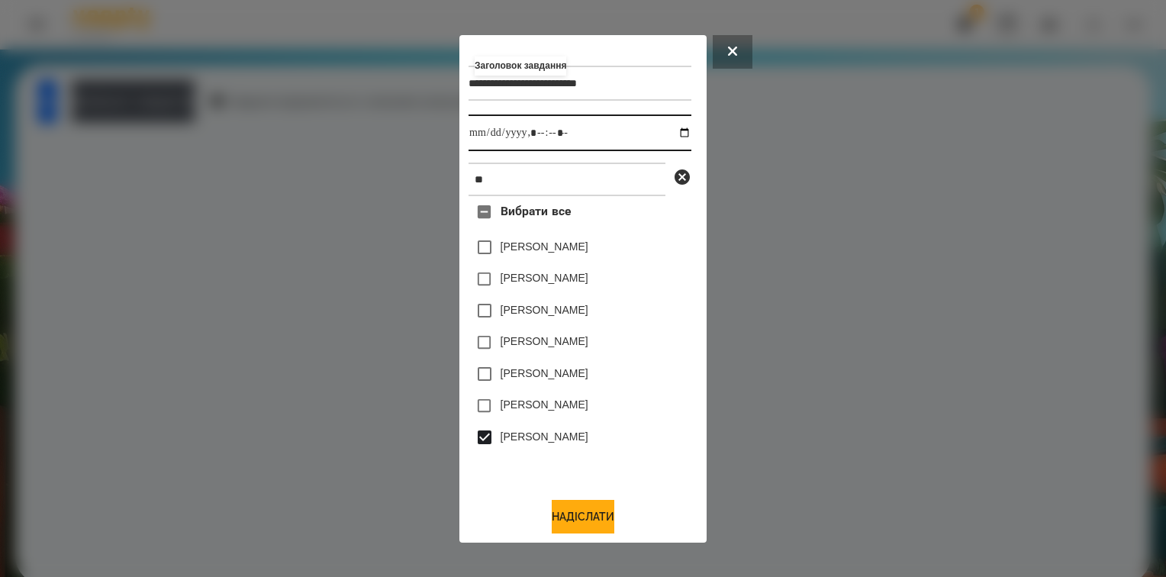
click at [677, 130] on input "datetime-local" at bounding box center [580, 132] width 223 height 37
type input "**********"
click at [662, 389] on div "[PERSON_NAME]" at bounding box center [580, 374] width 223 height 32
click at [587, 517] on button "Надіслати" at bounding box center [583, 517] width 63 height 34
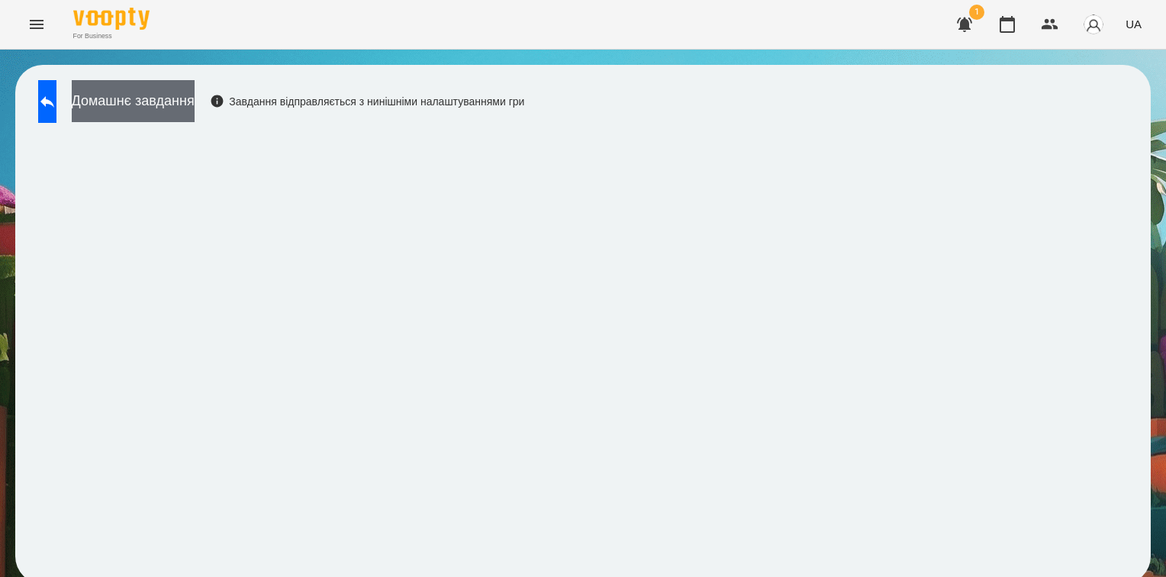
click at [195, 106] on button "Домашнє завдання" at bounding box center [133, 101] width 123 height 42
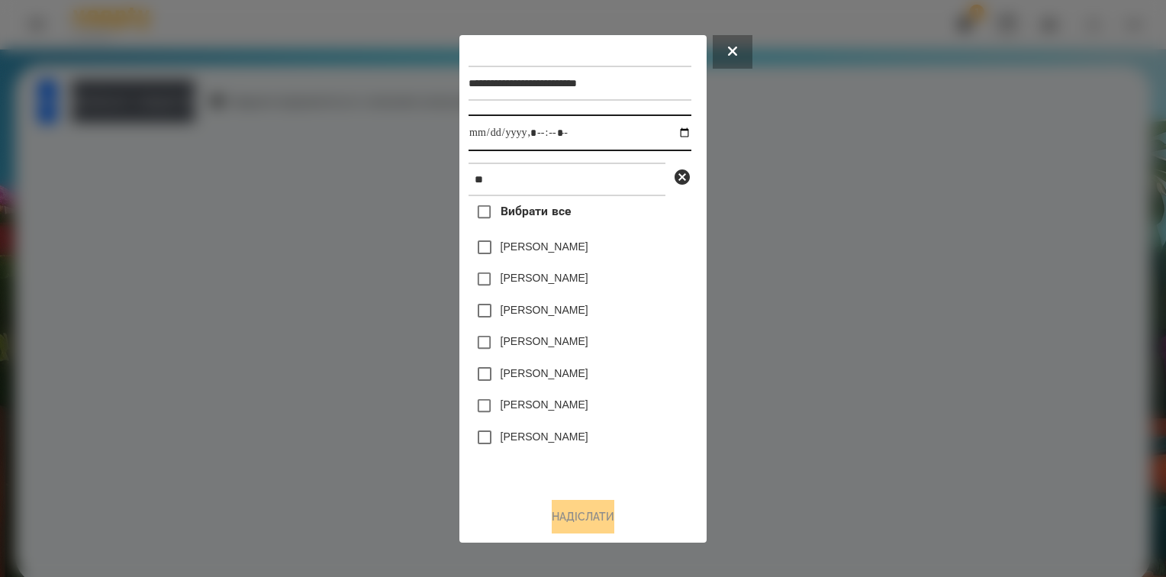
click at [671, 133] on input "datetime-local" at bounding box center [580, 132] width 223 height 37
type input "**********"
click at [650, 415] on div "[PERSON_NAME]" at bounding box center [580, 406] width 223 height 32
click at [597, 519] on button "Надіслати" at bounding box center [583, 517] width 63 height 34
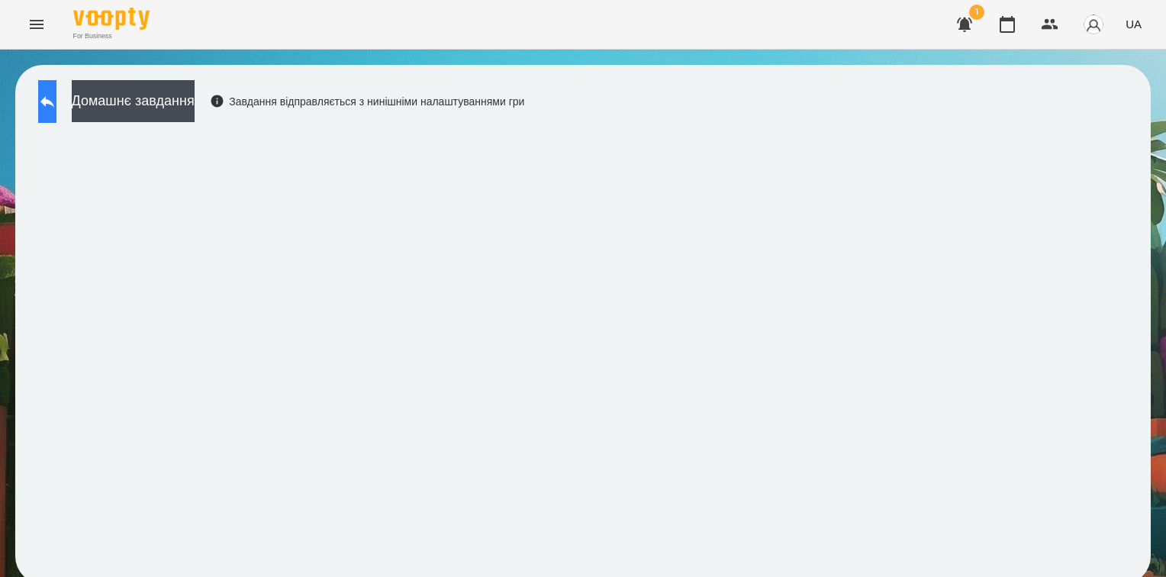
click at [54, 110] on icon at bounding box center [47, 101] width 18 height 18
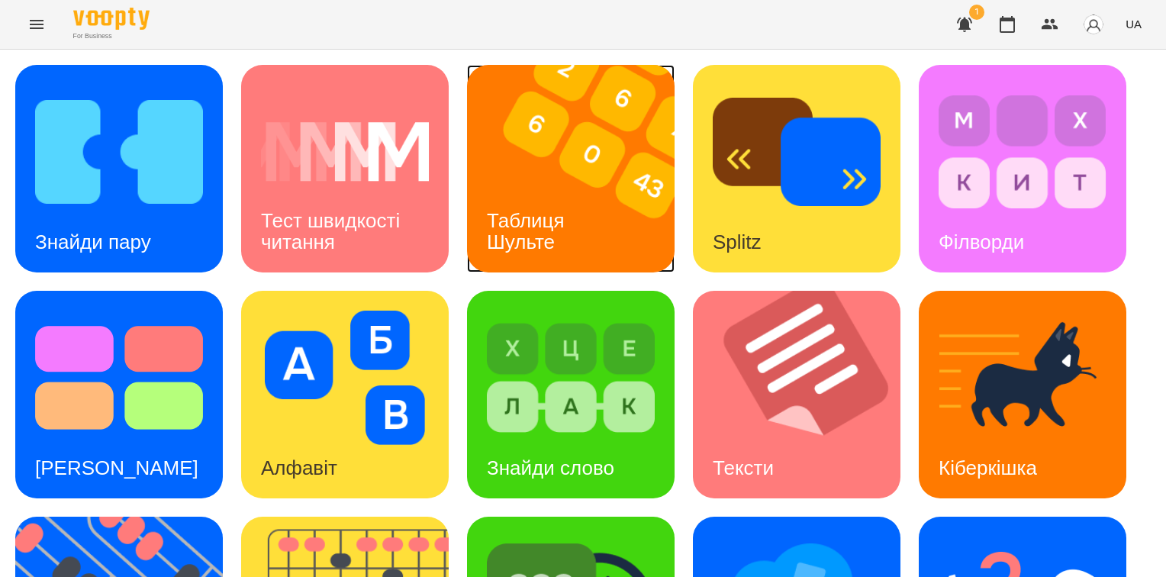
click at [537, 221] on h3 "Таблиця Шульте" at bounding box center [528, 230] width 83 height 43
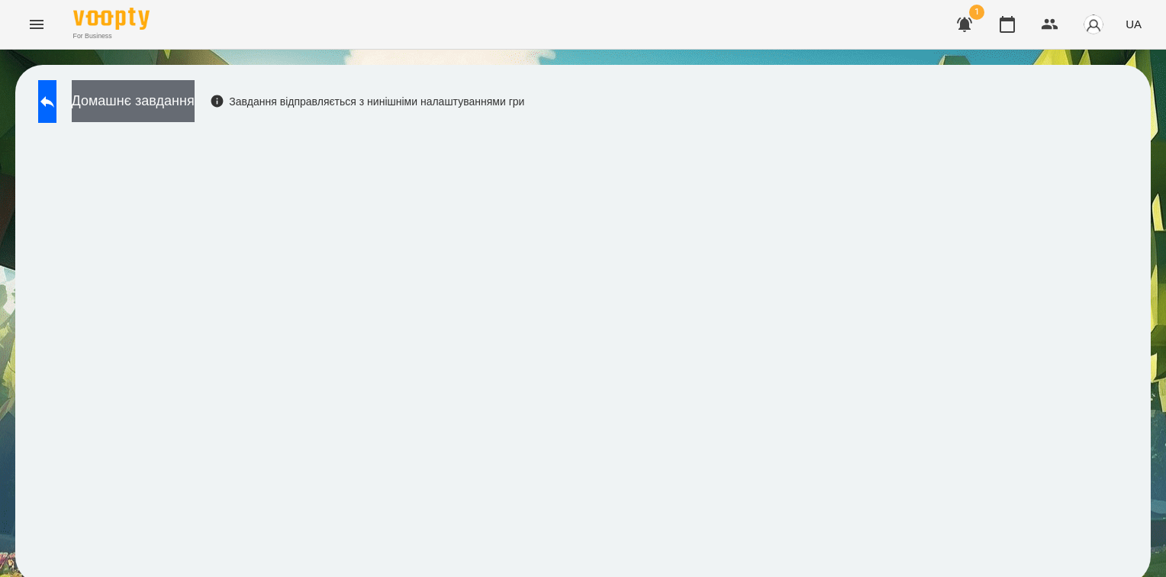
click at [175, 101] on button "Домашнє завдання" at bounding box center [133, 101] width 123 height 42
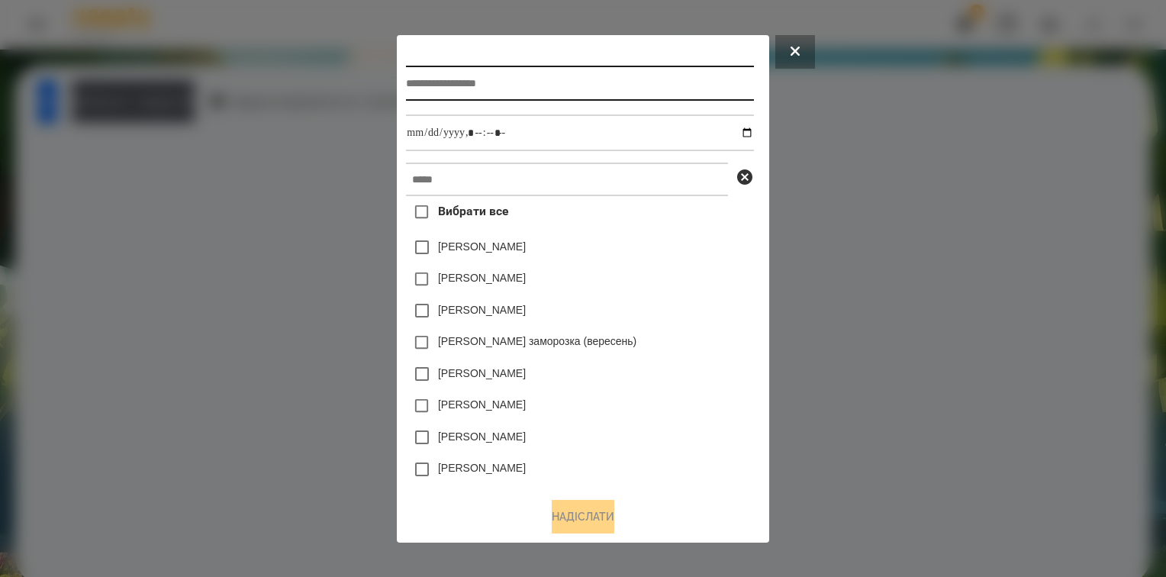
click at [414, 93] on input "text" at bounding box center [579, 83] width 347 height 35
type input "**********"
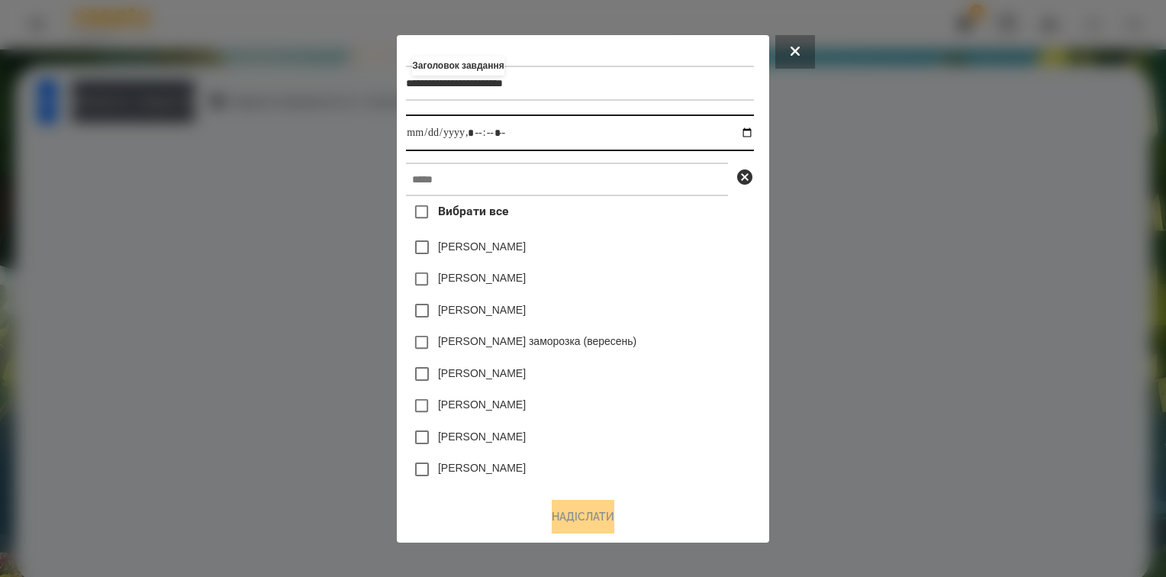
click at [750, 136] on input "datetime-local" at bounding box center [579, 132] width 347 height 37
click at [474, 137] on input "datetime-local" at bounding box center [579, 132] width 347 height 37
click at [488, 133] on input "datetime-local" at bounding box center [579, 132] width 347 height 37
type input "**********"
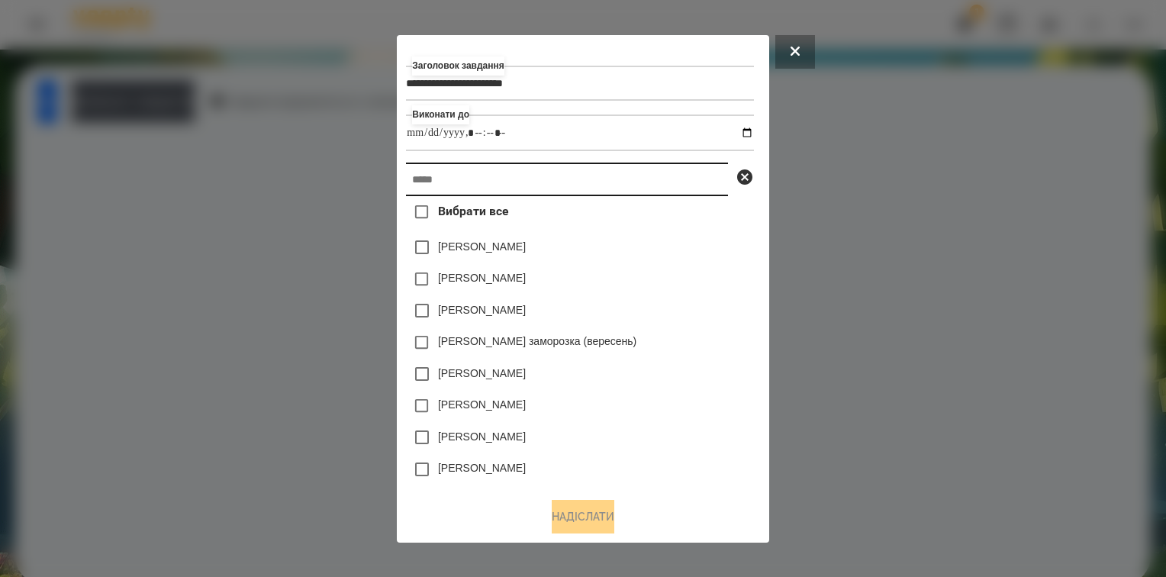
click at [430, 185] on input "text" at bounding box center [567, 180] width 322 height 34
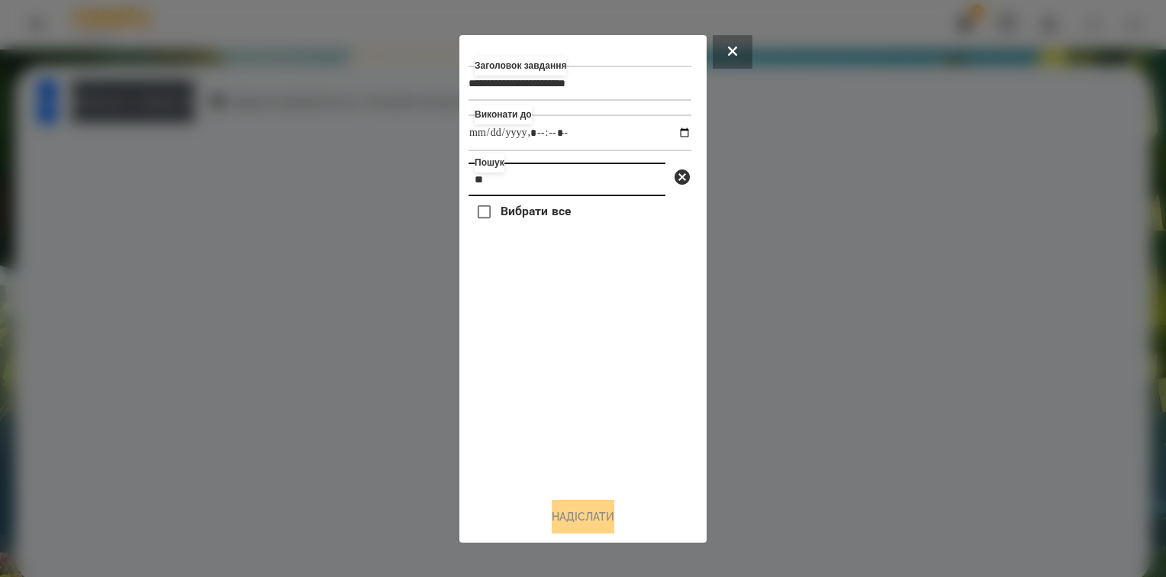
type input "*"
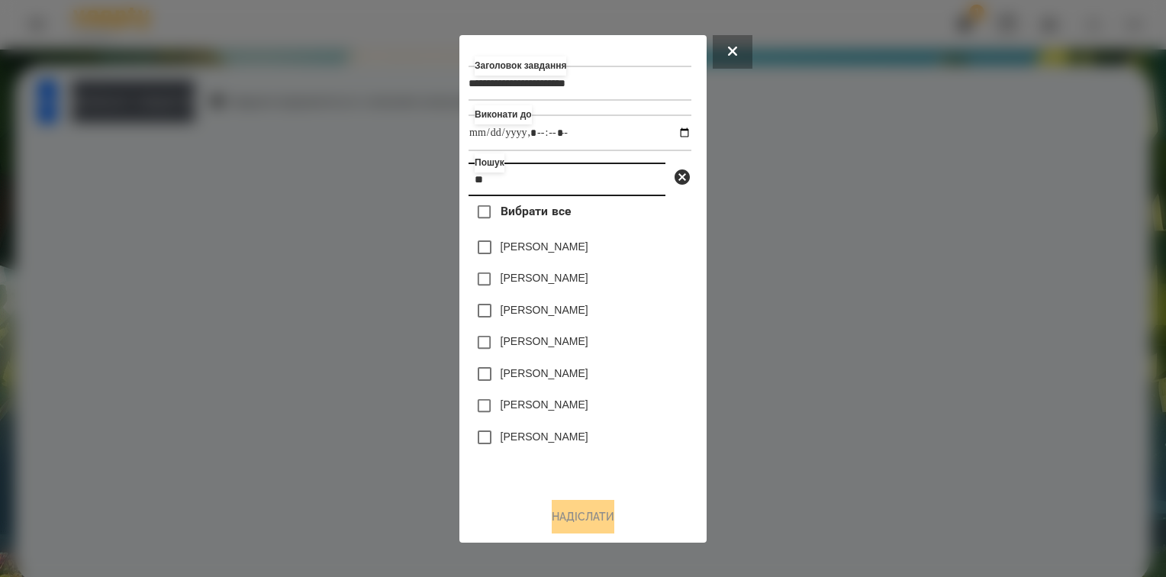
type input "**"
click at [572, 519] on button "Надіслати" at bounding box center [583, 517] width 63 height 34
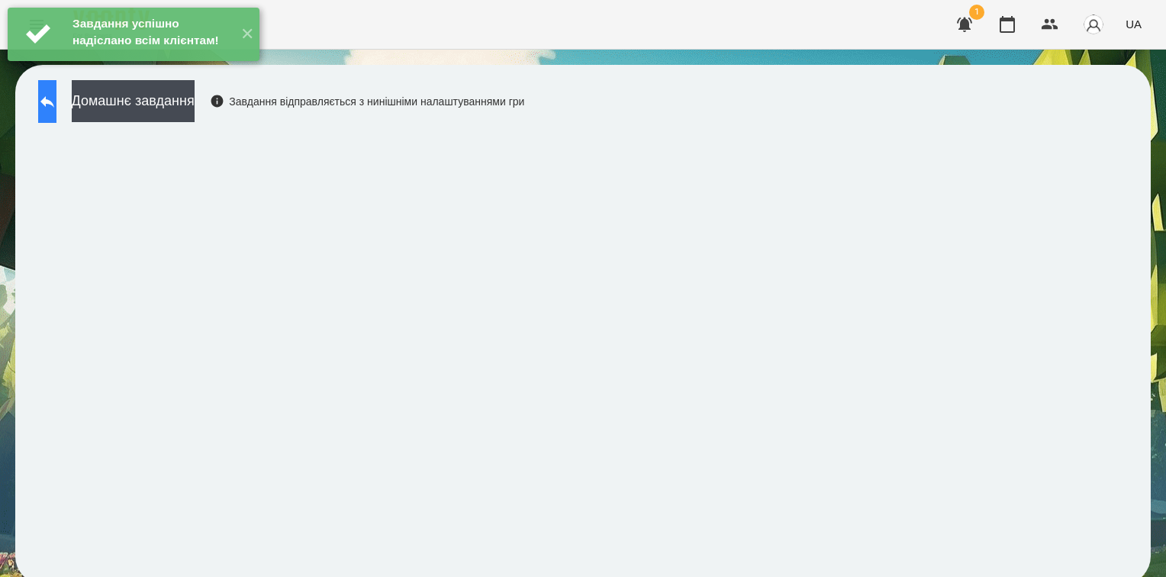
click at [52, 107] on button at bounding box center [47, 101] width 18 height 43
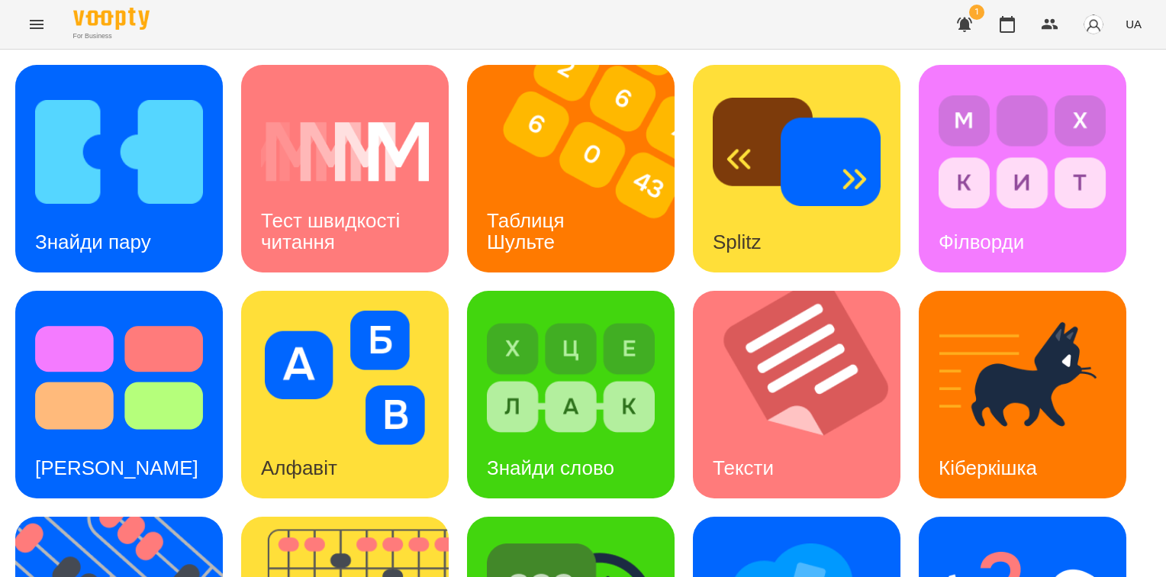
scroll to position [305, 0]
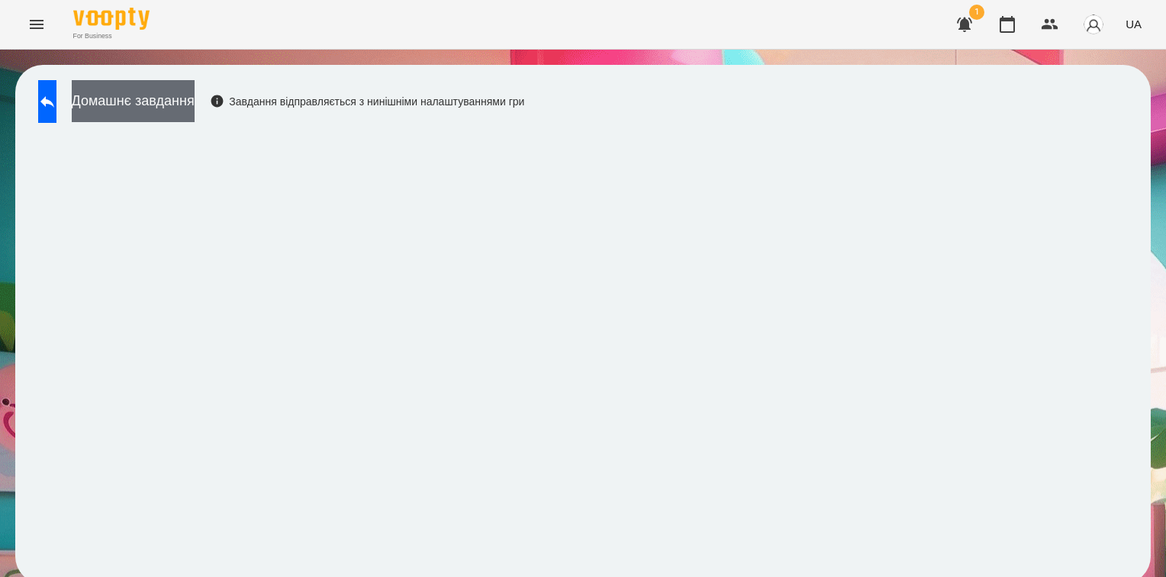
click at [172, 105] on button "Домашнє завдання" at bounding box center [133, 101] width 123 height 42
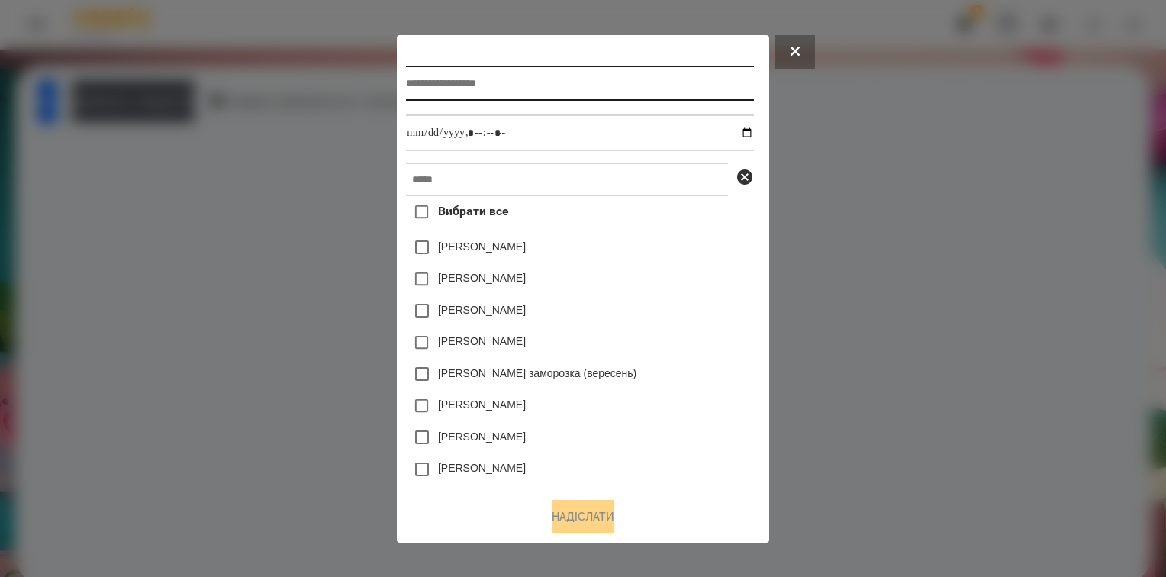
click at [449, 81] on input "text" at bounding box center [579, 83] width 347 height 35
click at [815, 52] on button at bounding box center [795, 52] width 40 height 34
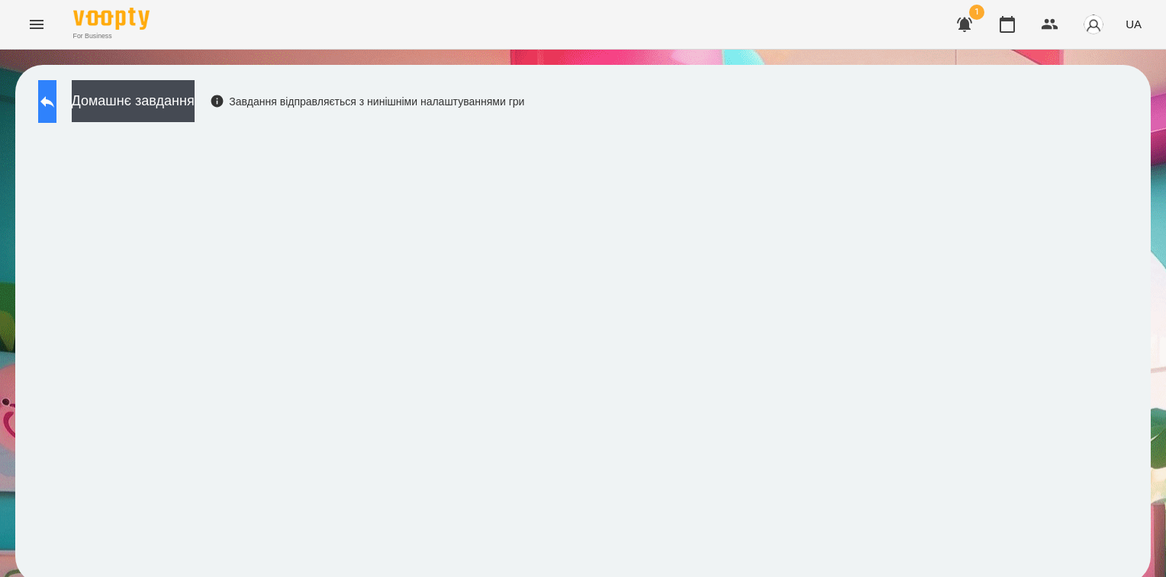
click at [56, 94] on button at bounding box center [47, 101] width 18 height 43
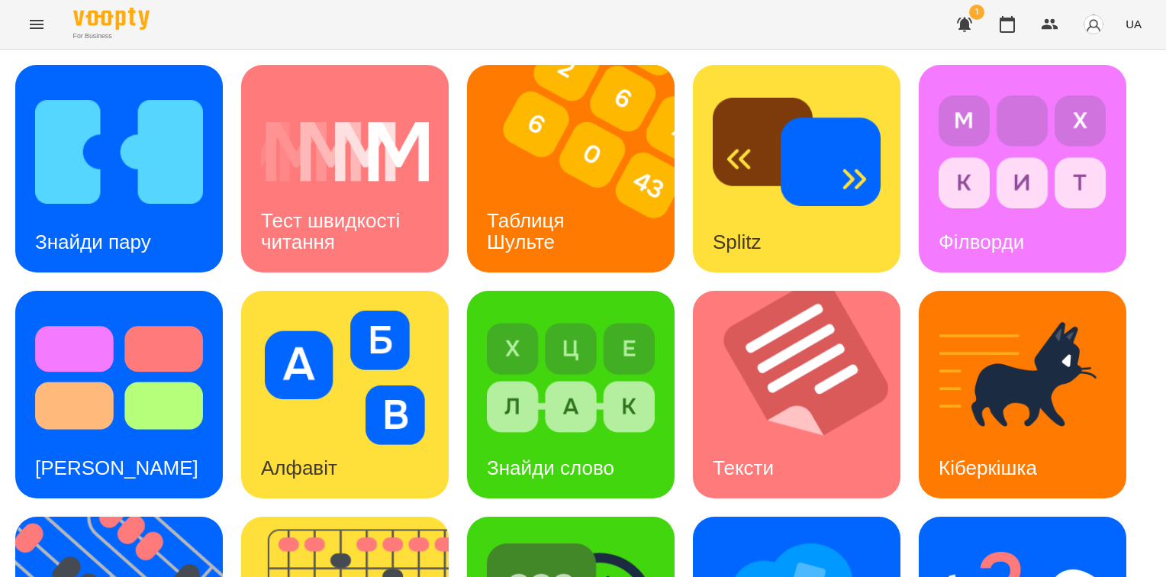
scroll to position [229, 0]
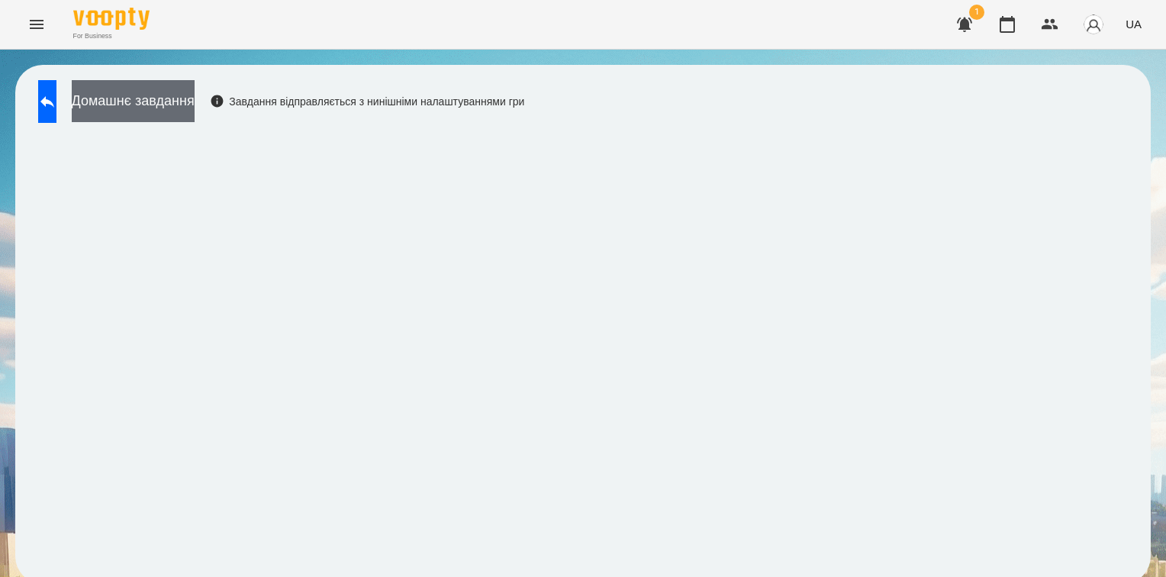
click at [195, 103] on button "Домашнє завдання" at bounding box center [133, 101] width 123 height 42
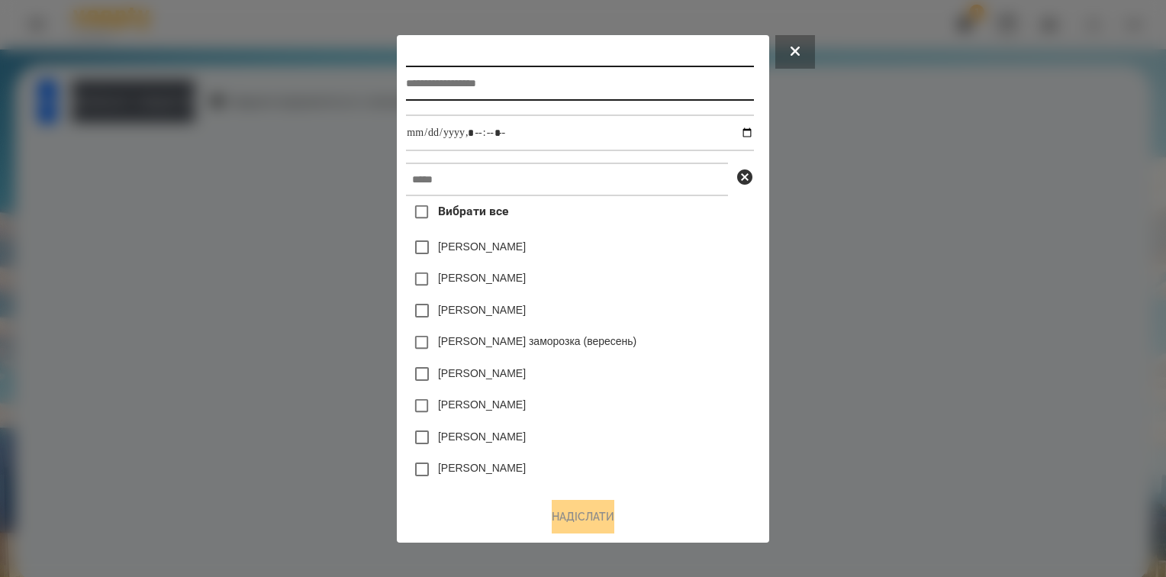
click at [410, 85] on input "text" at bounding box center [579, 83] width 347 height 35
type input "*"
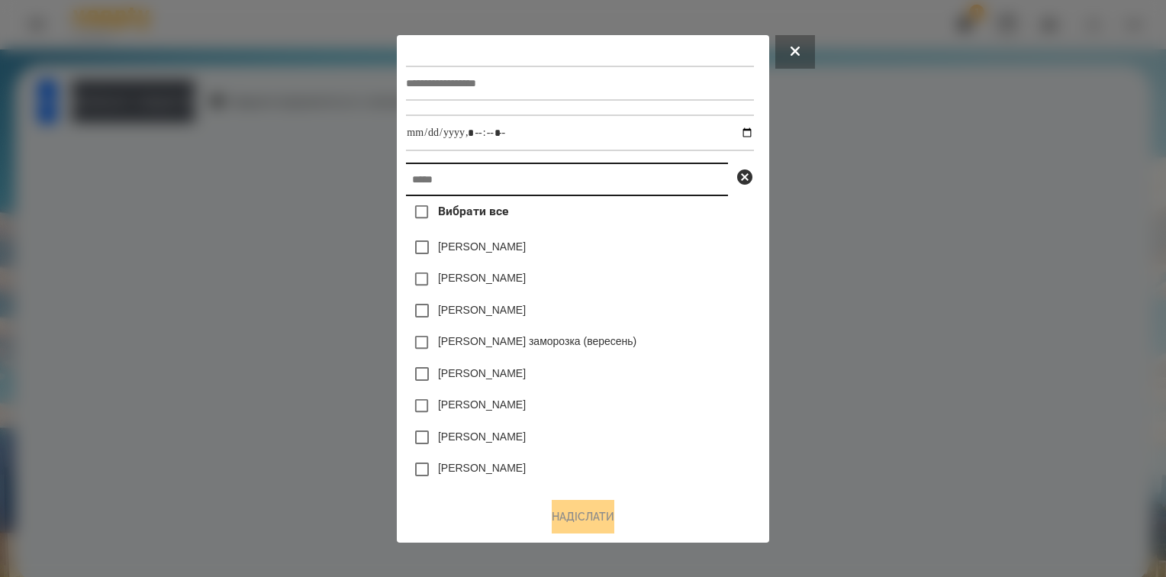
click at [413, 189] on input "text" at bounding box center [567, 180] width 322 height 34
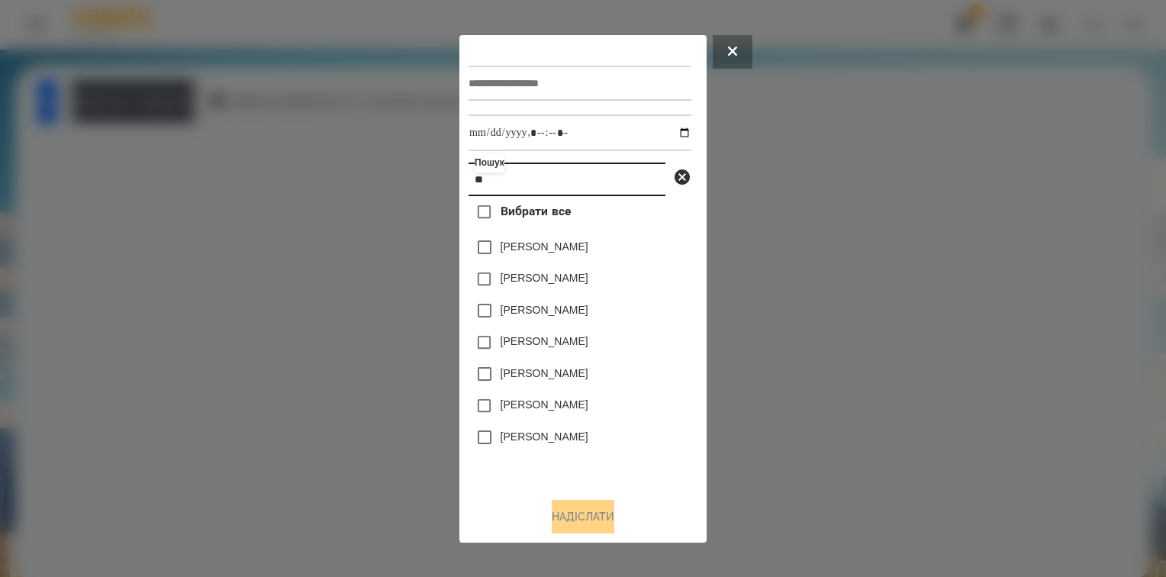
type input "**"
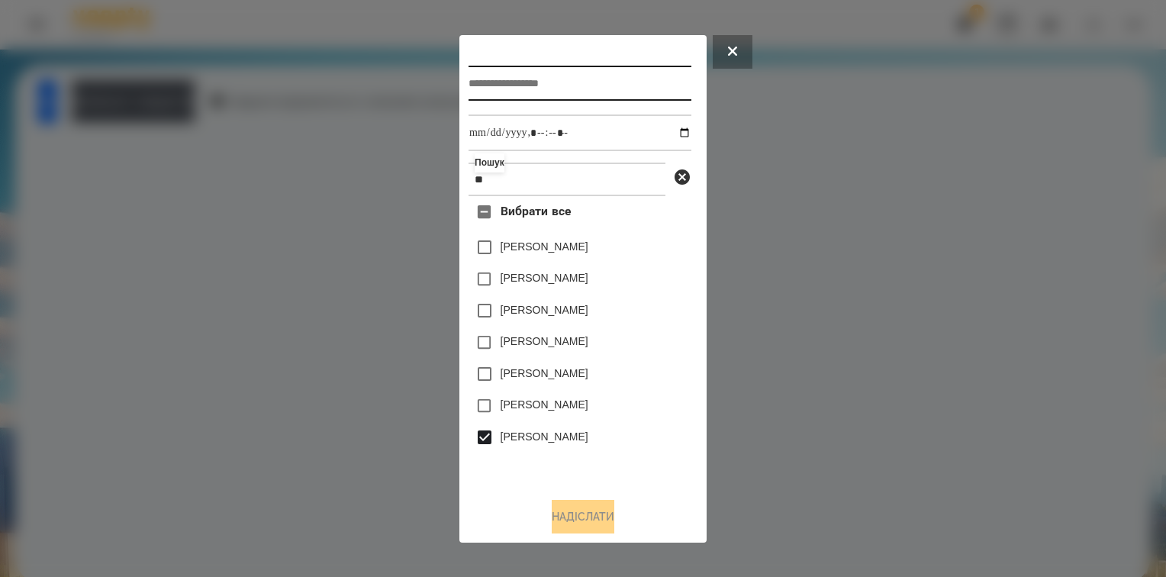
click at [530, 81] on input "text" at bounding box center [580, 83] width 223 height 35
type input "**********"
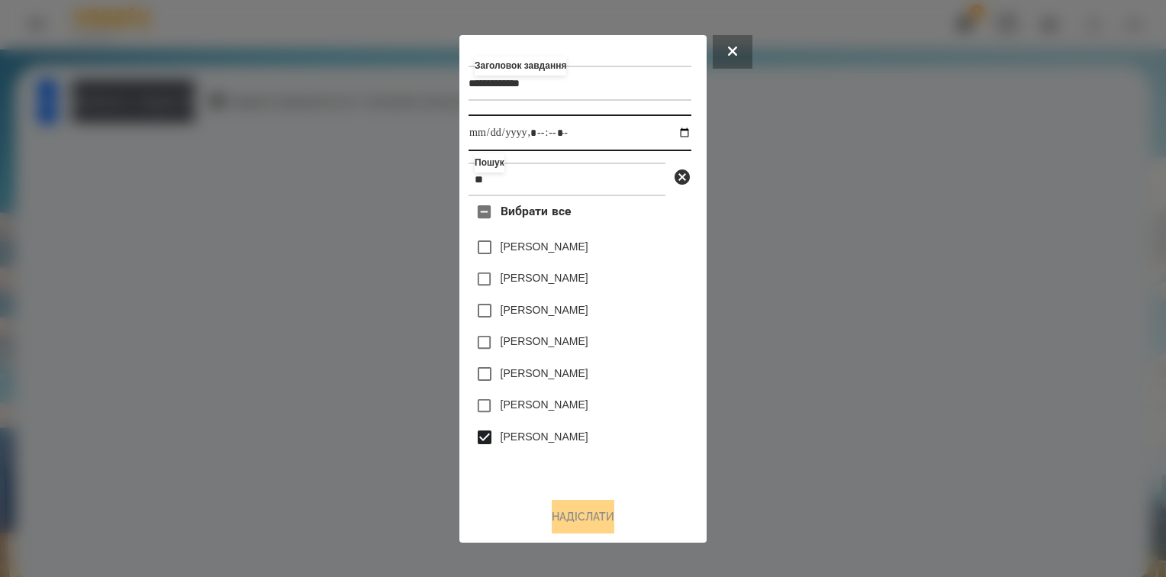
click at [667, 134] on input "datetime-local" at bounding box center [580, 132] width 223 height 37
click at [552, 137] on input "datetime-local" at bounding box center [580, 132] width 223 height 37
type input "**********"
click at [579, 520] on button "Надіслати" at bounding box center [583, 517] width 63 height 34
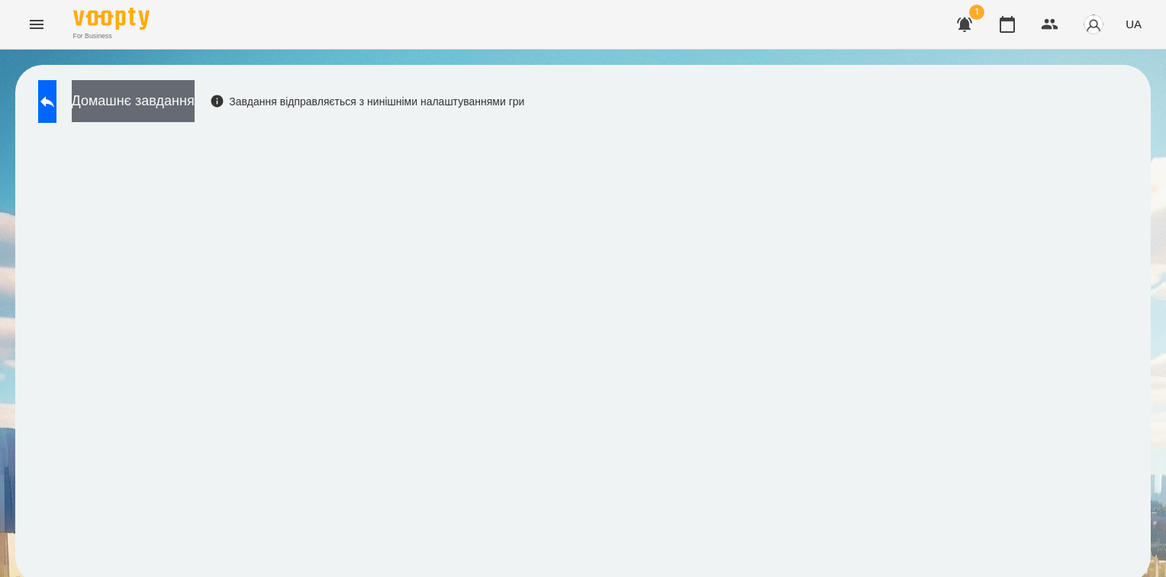
click at [195, 110] on button "Домашнє завдання" at bounding box center [133, 101] width 123 height 42
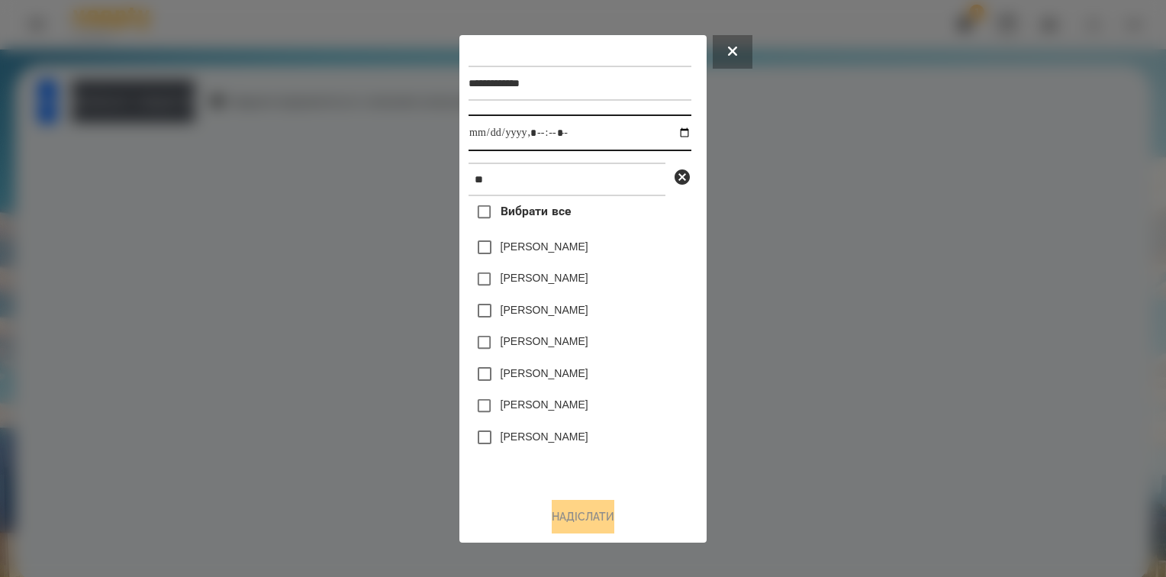
click at [670, 138] on input "datetime-local" at bounding box center [580, 132] width 223 height 37
type input "**********"
click at [659, 407] on div "[PERSON_NAME]" at bounding box center [580, 406] width 223 height 32
click at [562, 518] on button "Надіслати" at bounding box center [583, 517] width 63 height 34
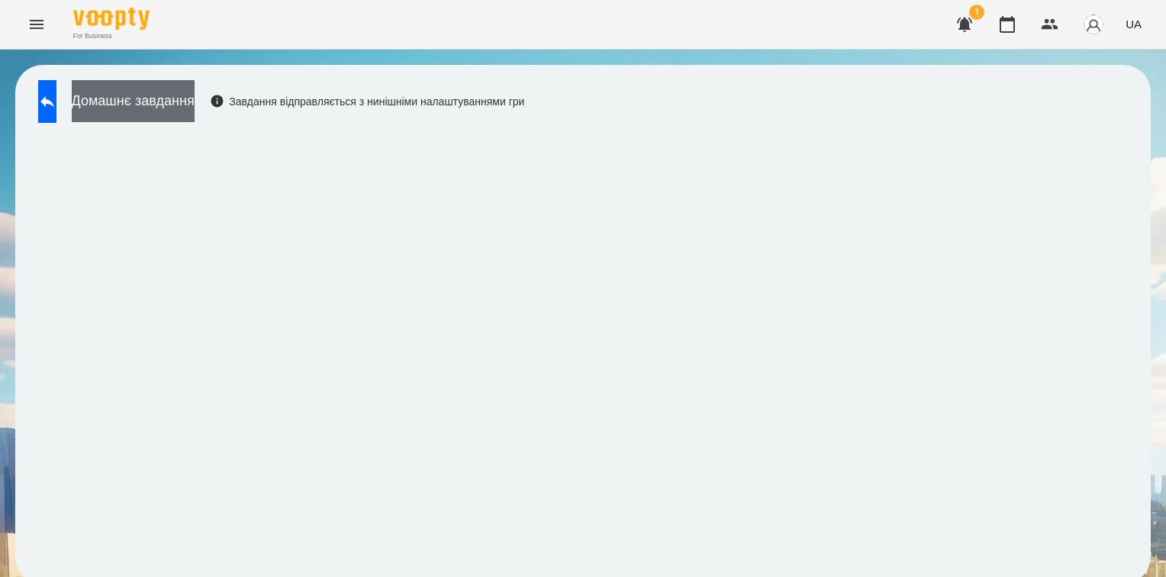
click at [195, 95] on button "Домашнє завдання" at bounding box center [133, 101] width 123 height 42
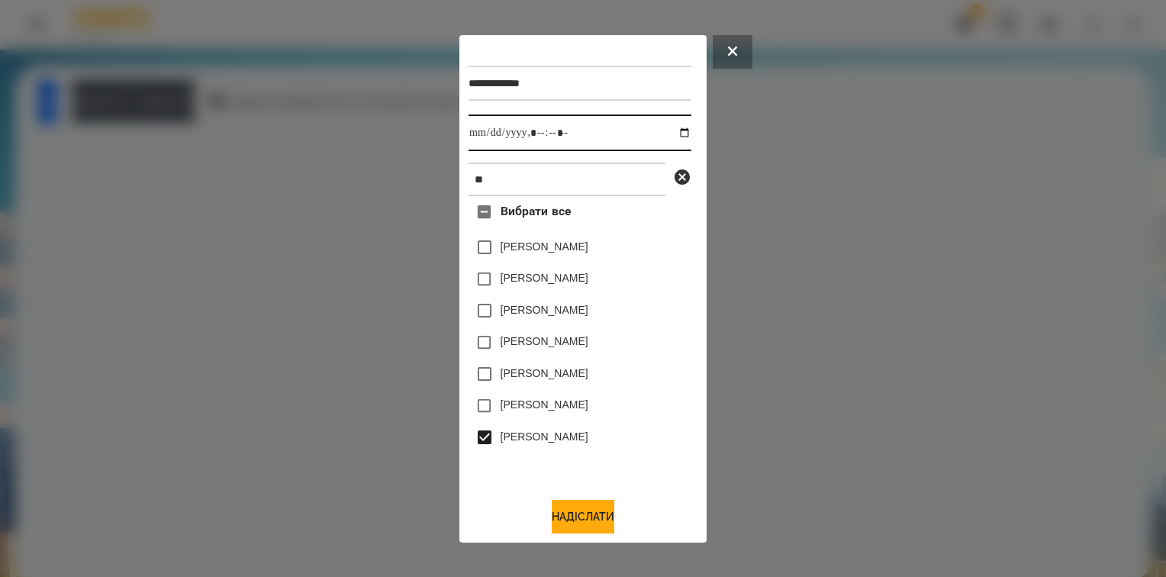
click at [668, 132] on input "datetime-local" at bounding box center [580, 132] width 223 height 37
type input "**********"
click at [639, 422] on div "[PERSON_NAME]" at bounding box center [580, 406] width 223 height 32
click at [580, 518] on button "Надіслати" at bounding box center [583, 517] width 63 height 34
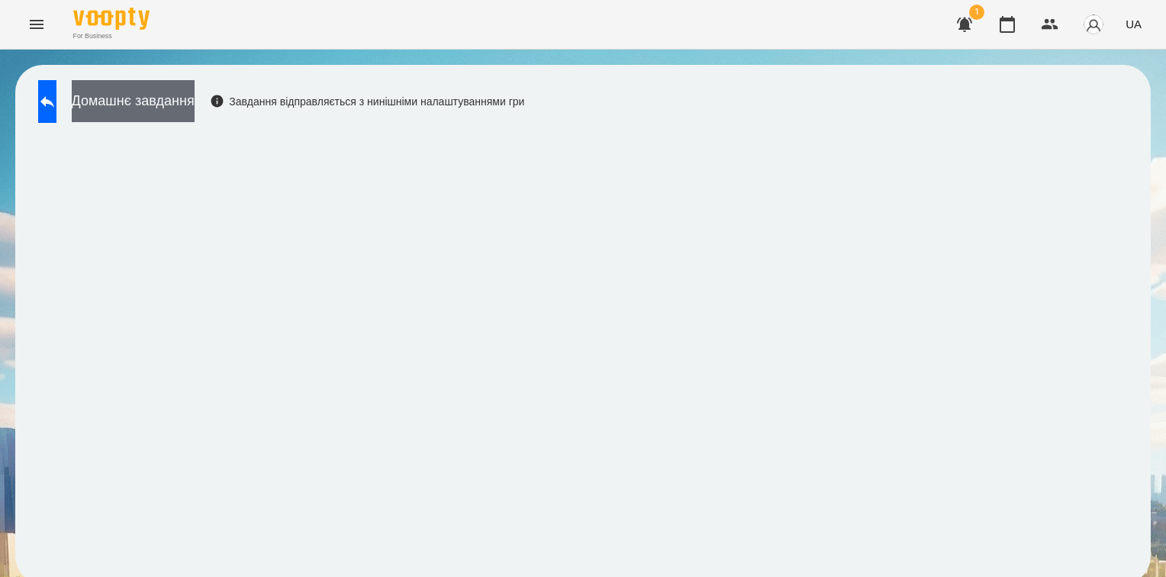
click at [195, 99] on button "Домашнє завдання" at bounding box center [133, 101] width 123 height 42
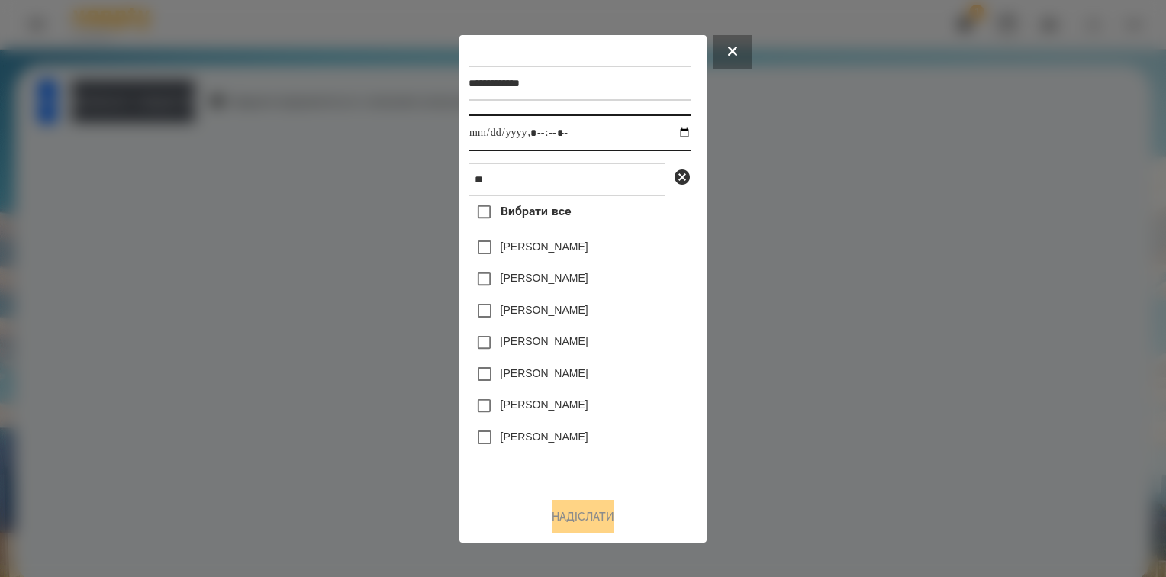
click at [673, 134] on input "datetime-local" at bounding box center [580, 132] width 223 height 37
type input "**********"
click at [663, 408] on div "[PERSON_NAME]" at bounding box center [580, 406] width 223 height 32
click at [578, 513] on button "Надіслати" at bounding box center [583, 517] width 63 height 34
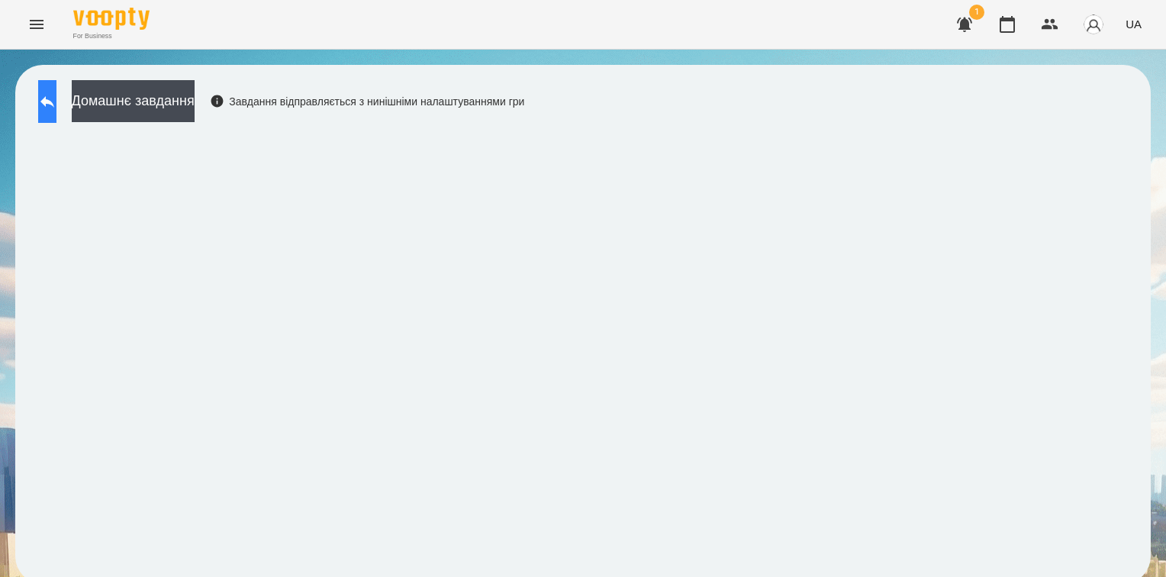
click at [56, 92] on icon at bounding box center [47, 101] width 18 height 18
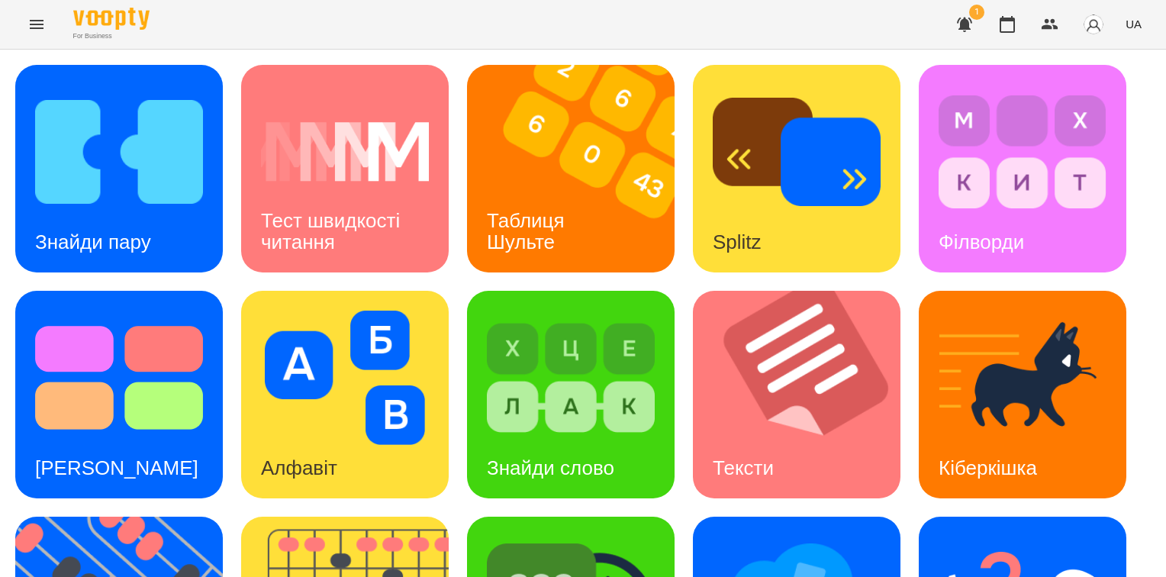
scroll to position [305, 0]
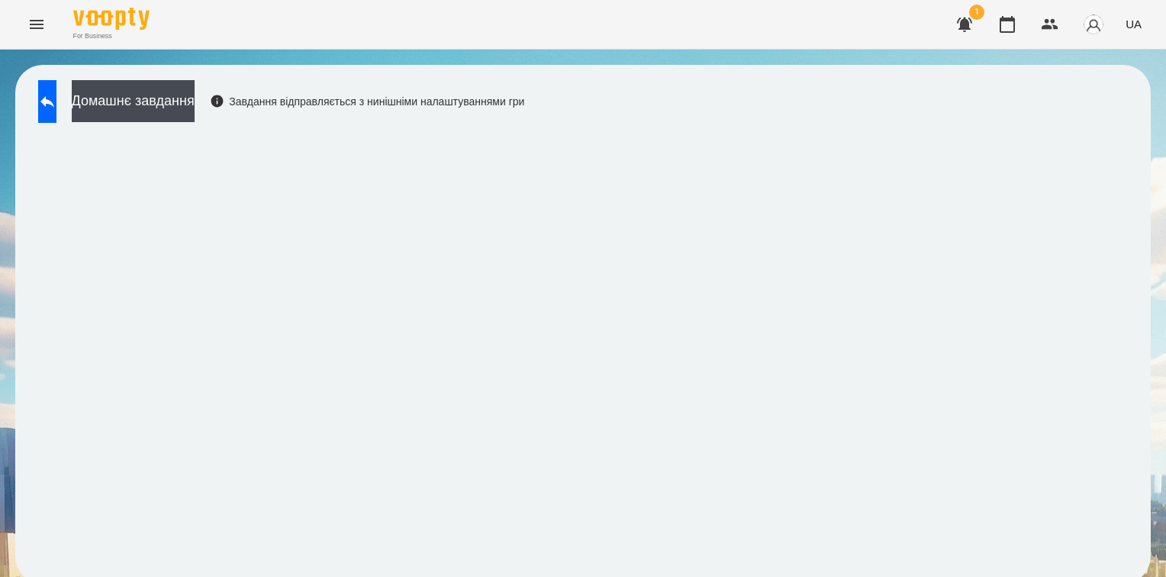
scroll to position [7, 0]
click at [56, 108] on button at bounding box center [47, 101] width 18 height 43
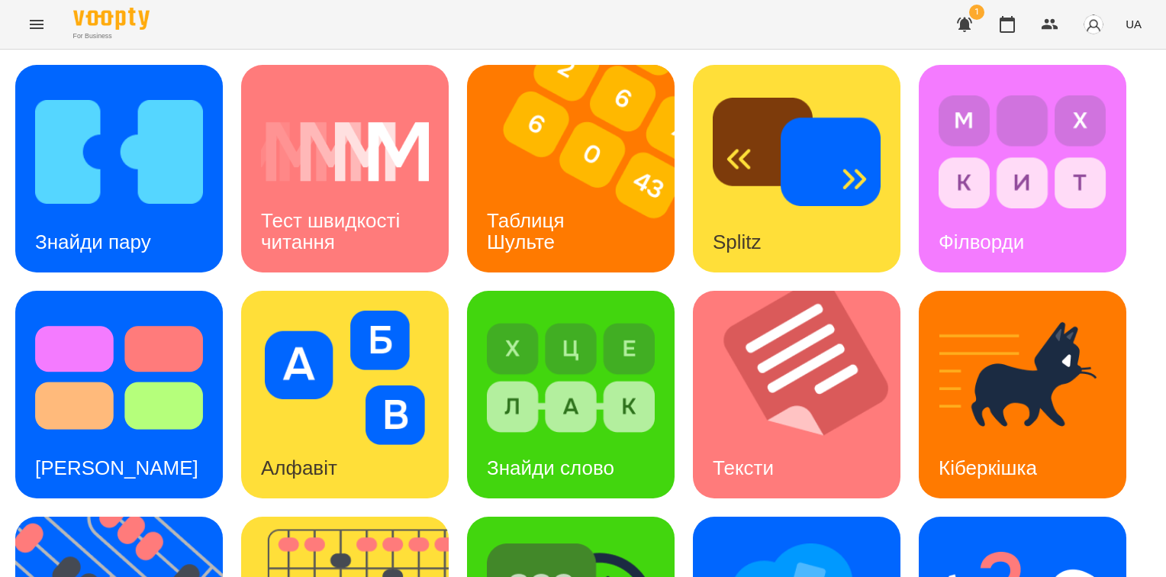
scroll to position [382, 0]
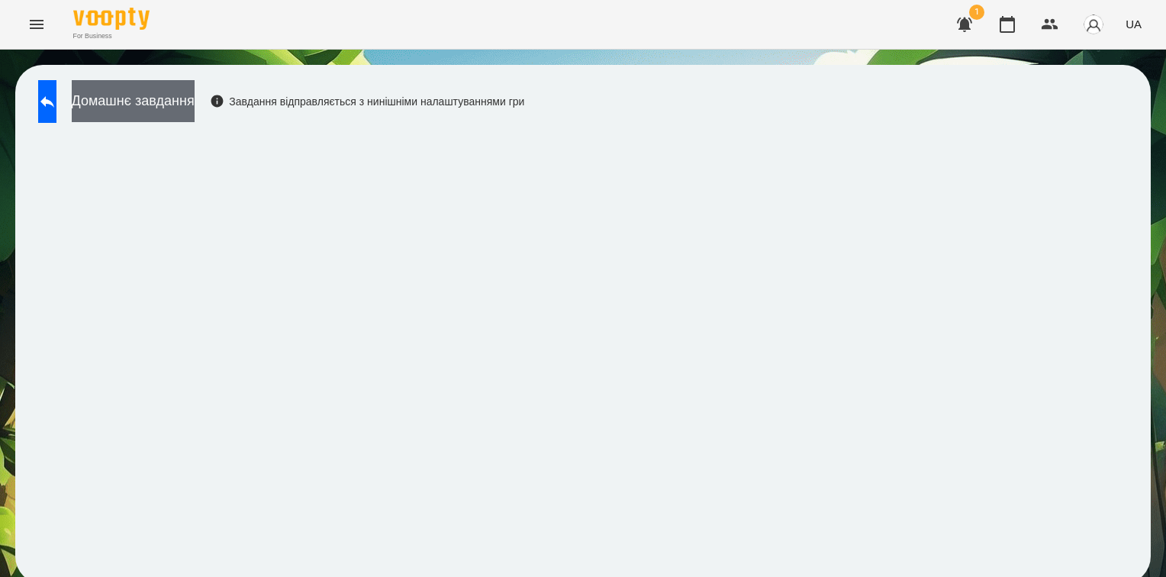
click at [190, 111] on button "Домашнє завдання" at bounding box center [133, 101] width 123 height 42
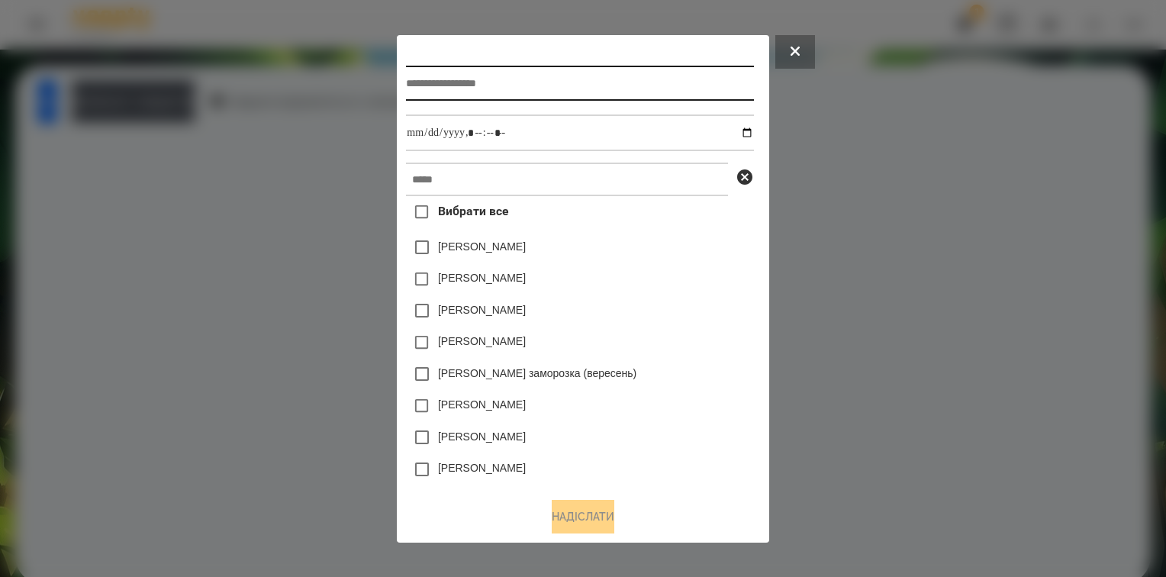
click at [406, 82] on input "text" at bounding box center [579, 83] width 347 height 35
type input "**********"
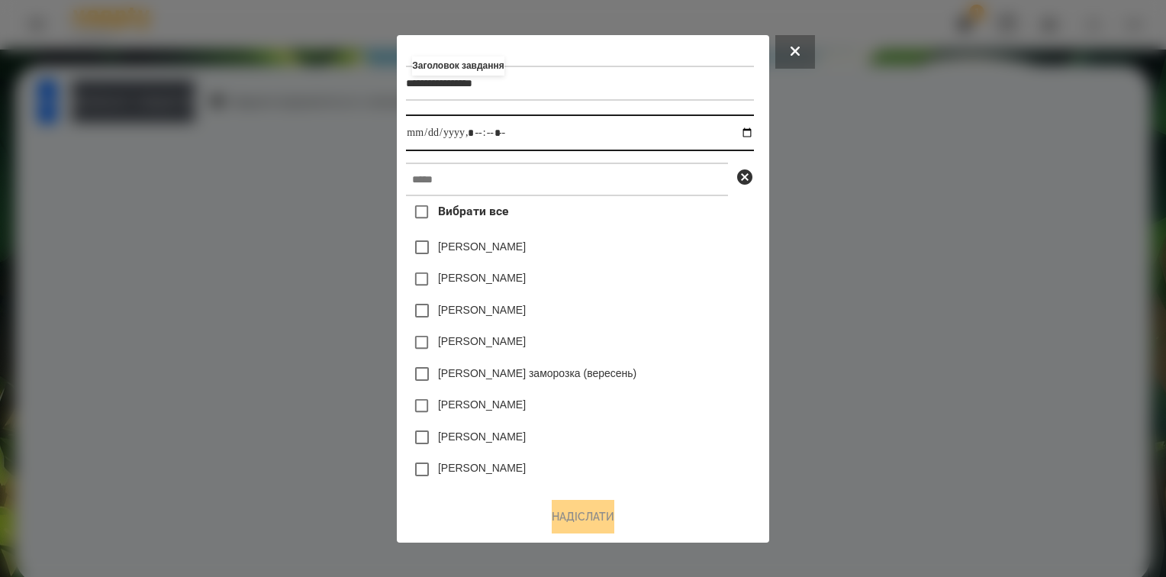
click at [753, 135] on input "datetime-local" at bounding box center [579, 132] width 347 height 37
click at [478, 130] on input "datetime-local" at bounding box center [579, 132] width 347 height 37
type input "**********"
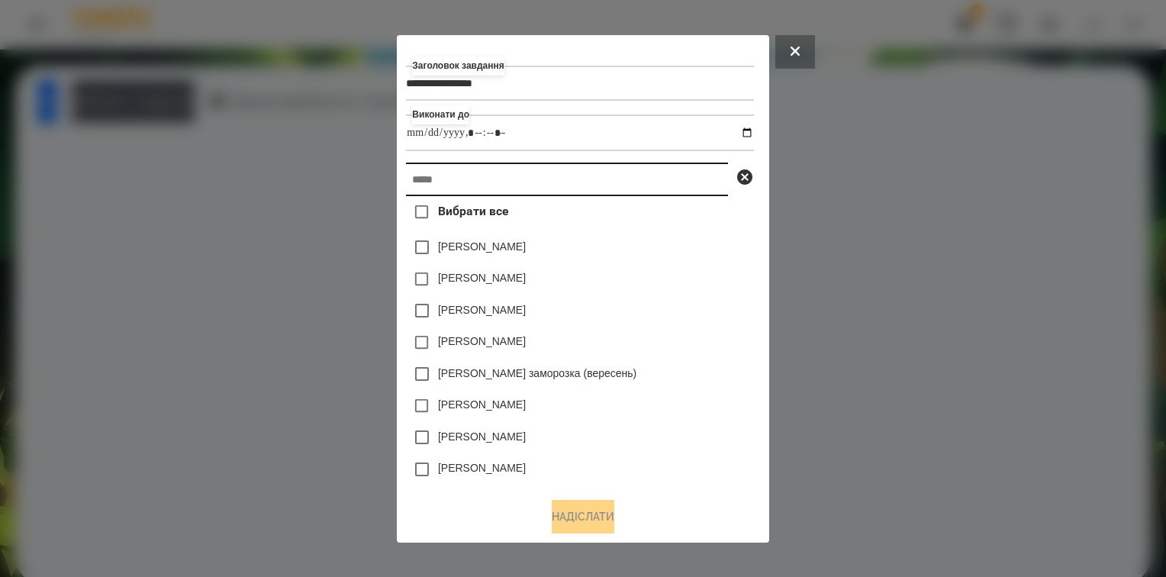
click at [560, 177] on input "text" at bounding box center [567, 180] width 322 height 34
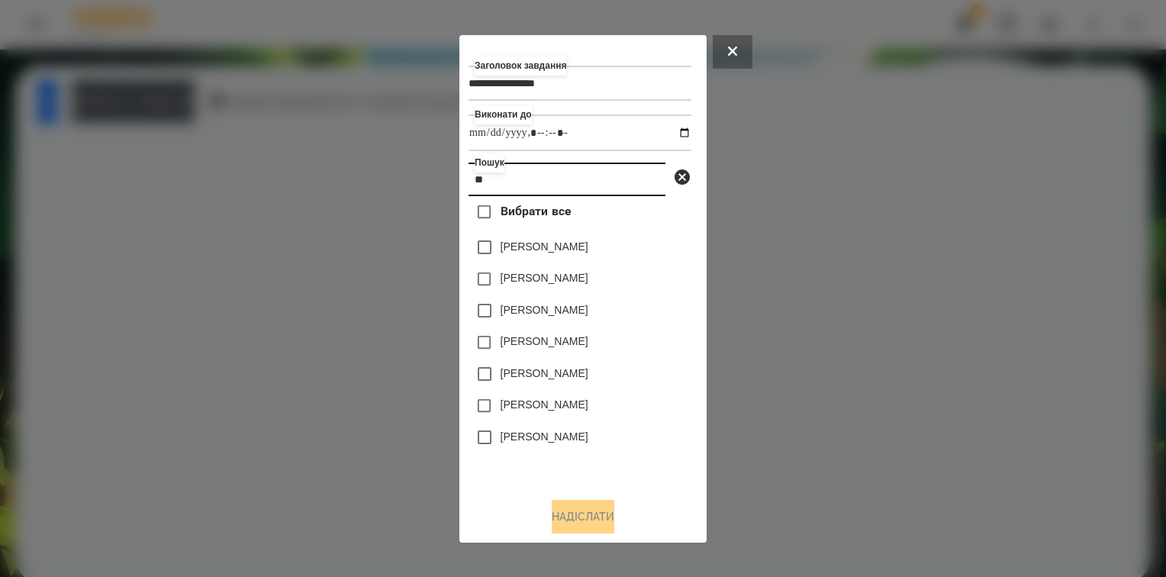
type input "**"
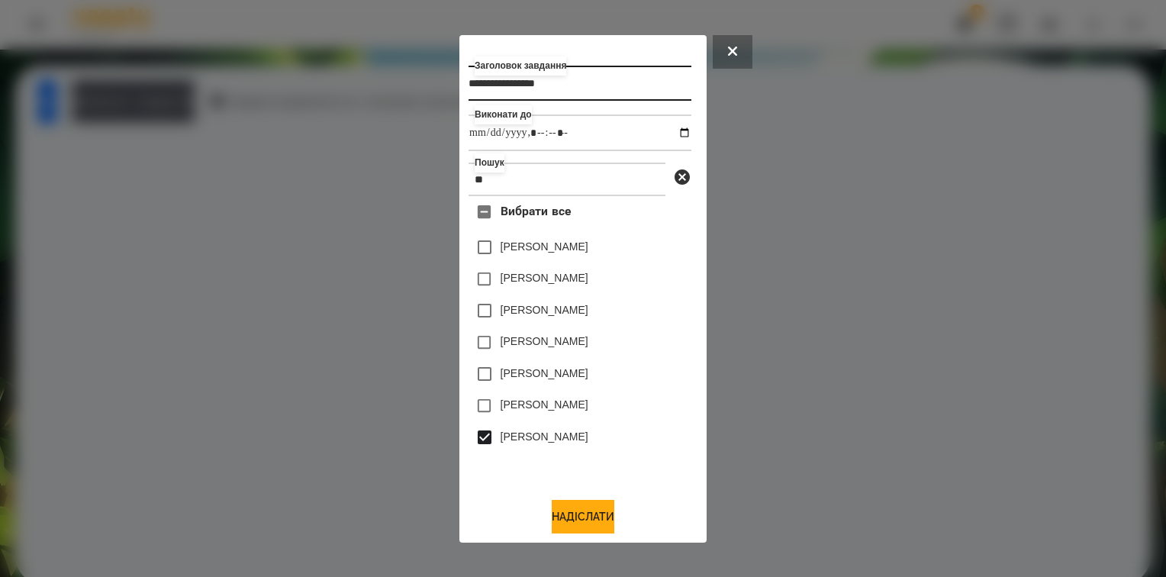
click at [604, 78] on input "**********" at bounding box center [580, 83] width 223 height 35
type input "**********"
click at [589, 513] on button "Надіслати" at bounding box center [583, 517] width 63 height 34
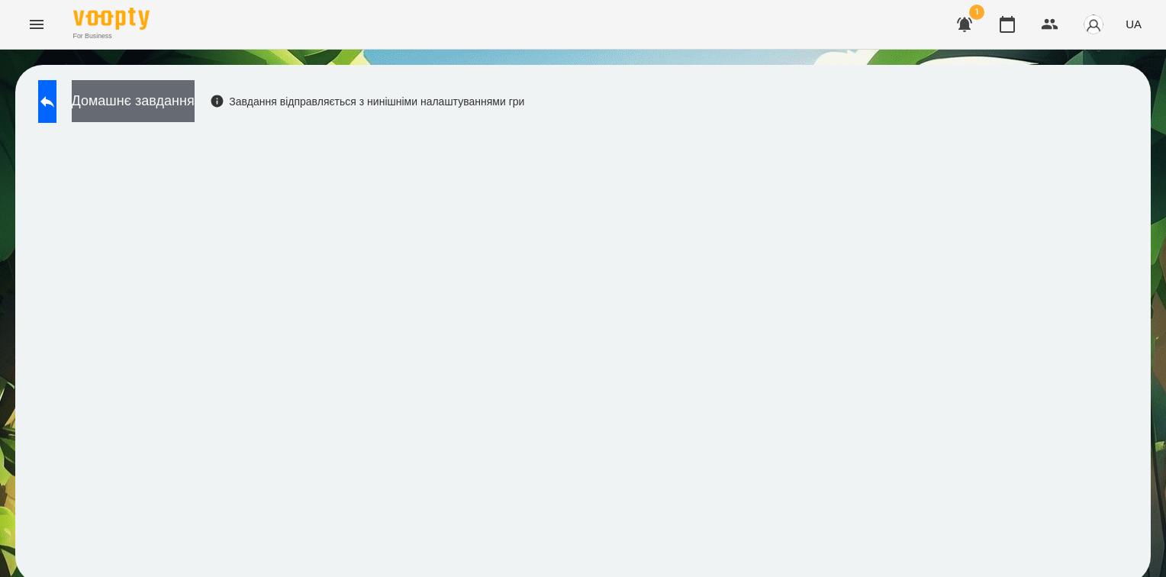
click at [169, 108] on button "Домашнє завдання" at bounding box center [133, 101] width 123 height 42
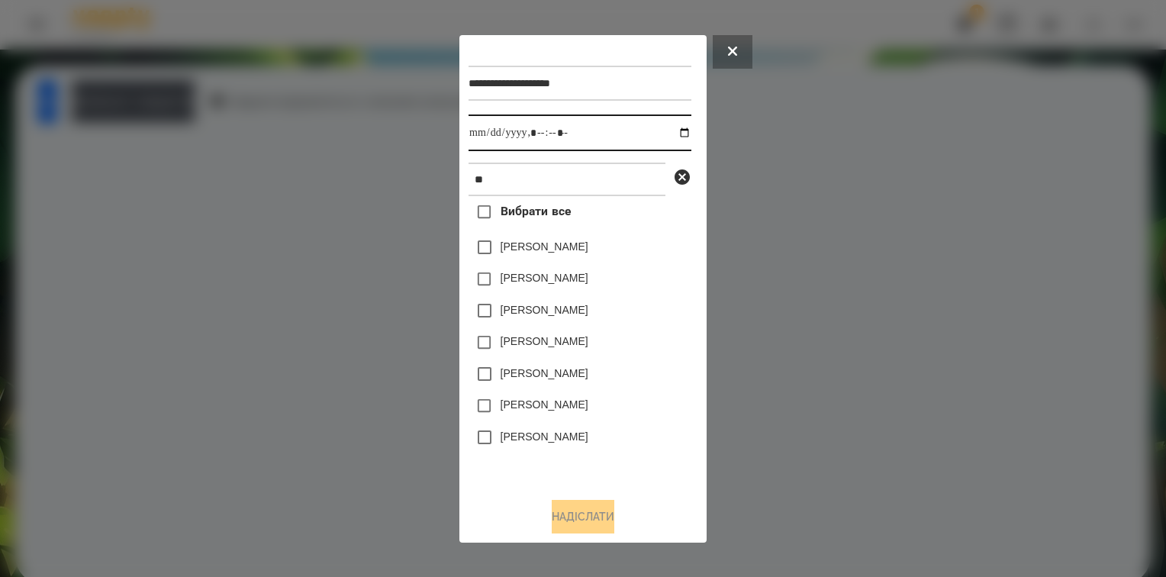
click at [668, 131] on input "datetime-local" at bounding box center [580, 132] width 223 height 37
type input "**********"
click at [665, 398] on div "[PERSON_NAME]" at bounding box center [580, 406] width 223 height 32
click at [587, 520] on button "Надіслати" at bounding box center [583, 517] width 63 height 34
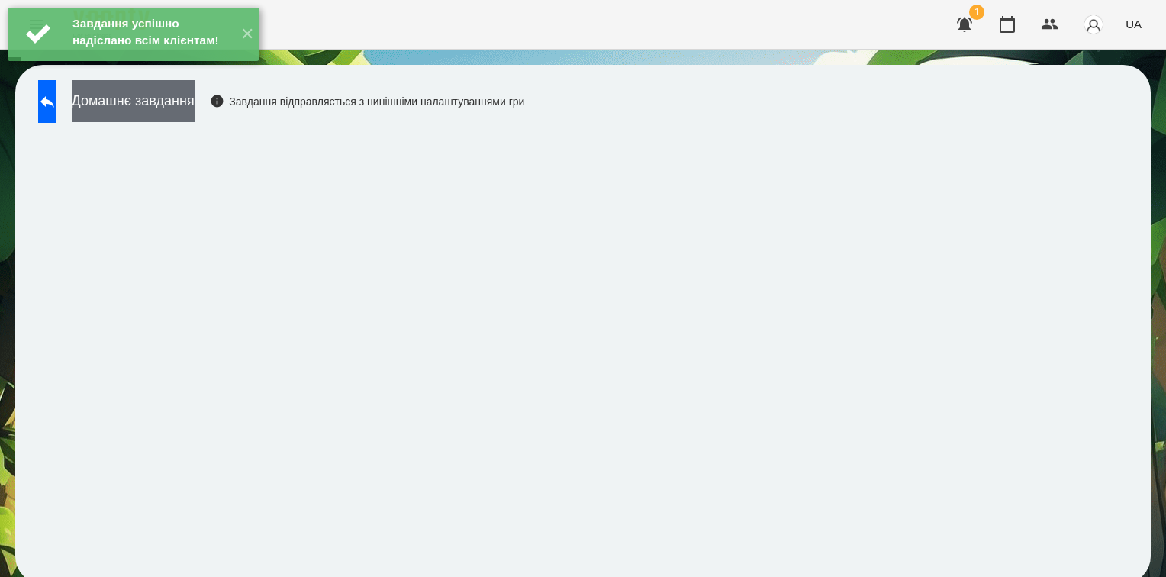
click at [180, 113] on button "Домашнє завдання" at bounding box center [133, 101] width 123 height 42
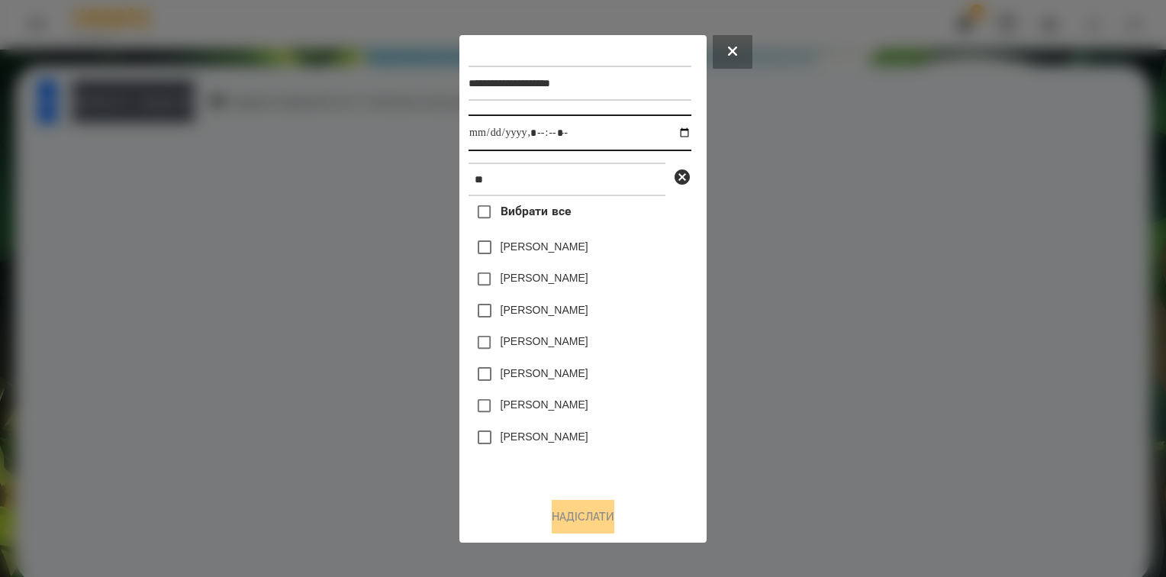
click at [671, 131] on input "datetime-local" at bounding box center [580, 132] width 223 height 37
type input "**********"
click at [586, 521] on button "Надіслати" at bounding box center [583, 517] width 63 height 34
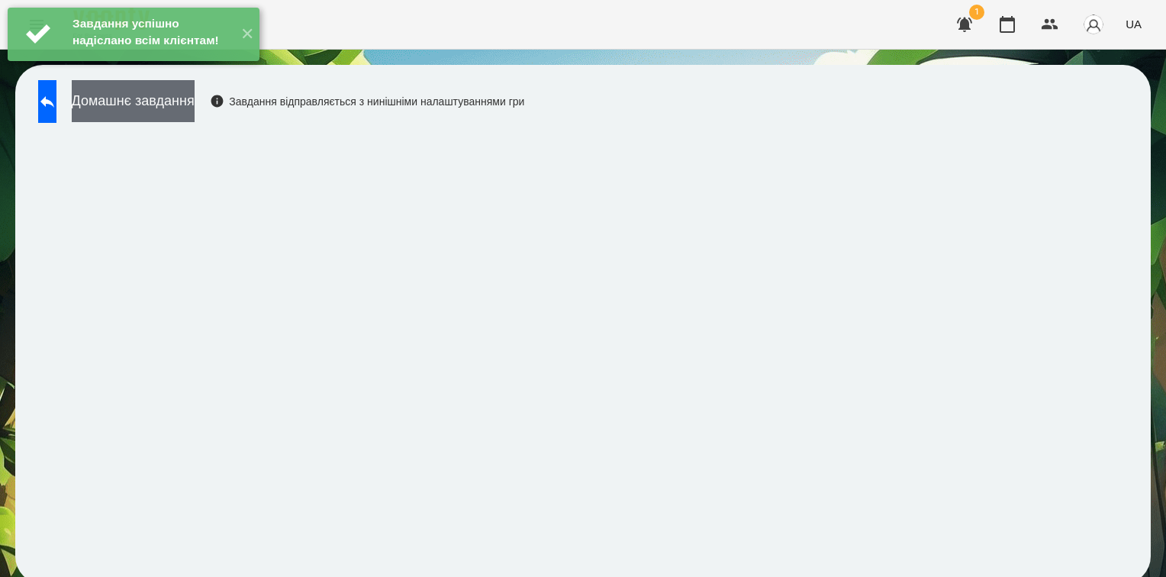
click at [185, 108] on button "Домашнє завдання" at bounding box center [133, 101] width 123 height 42
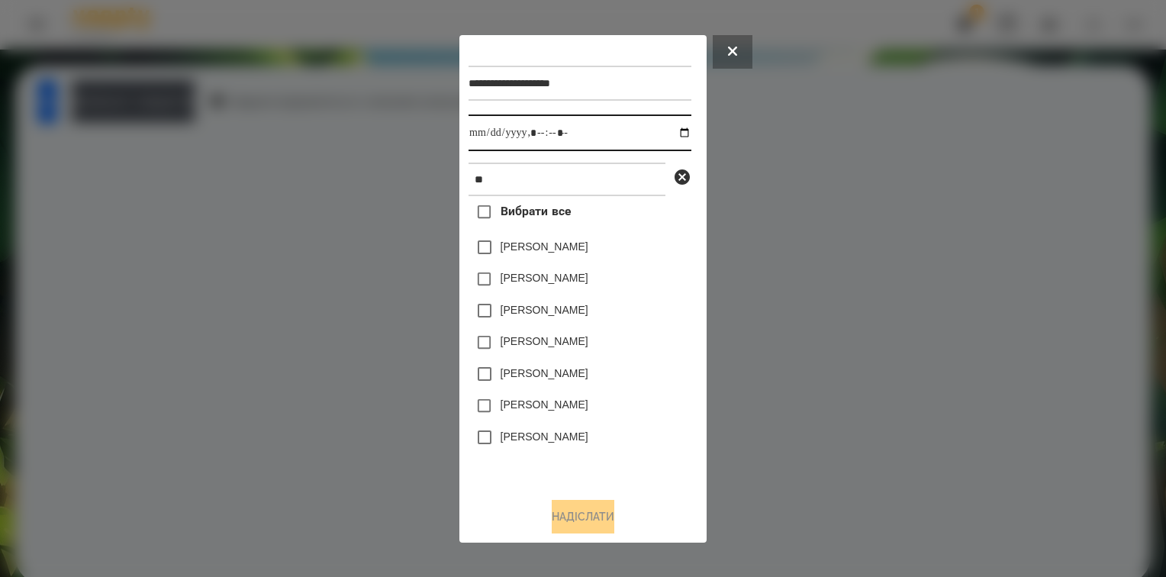
click at [670, 130] on input "datetime-local" at bounding box center [580, 132] width 223 height 37
type input "**********"
click at [658, 404] on div "[PERSON_NAME]" at bounding box center [580, 406] width 223 height 32
click at [555, 527] on button "Надіслати" at bounding box center [583, 517] width 63 height 34
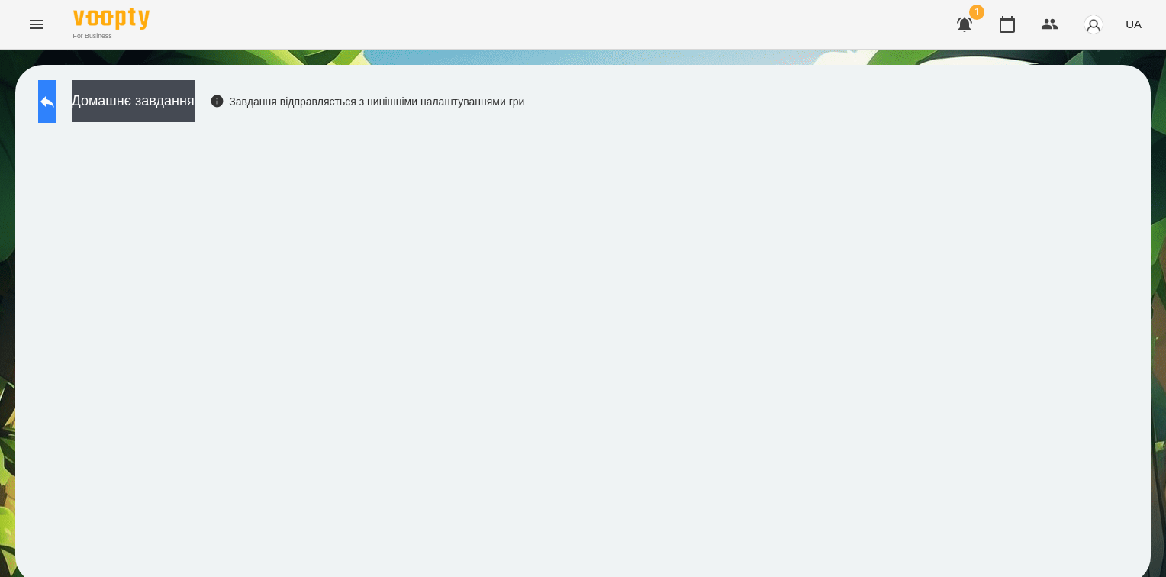
click at [50, 110] on button at bounding box center [47, 101] width 18 height 43
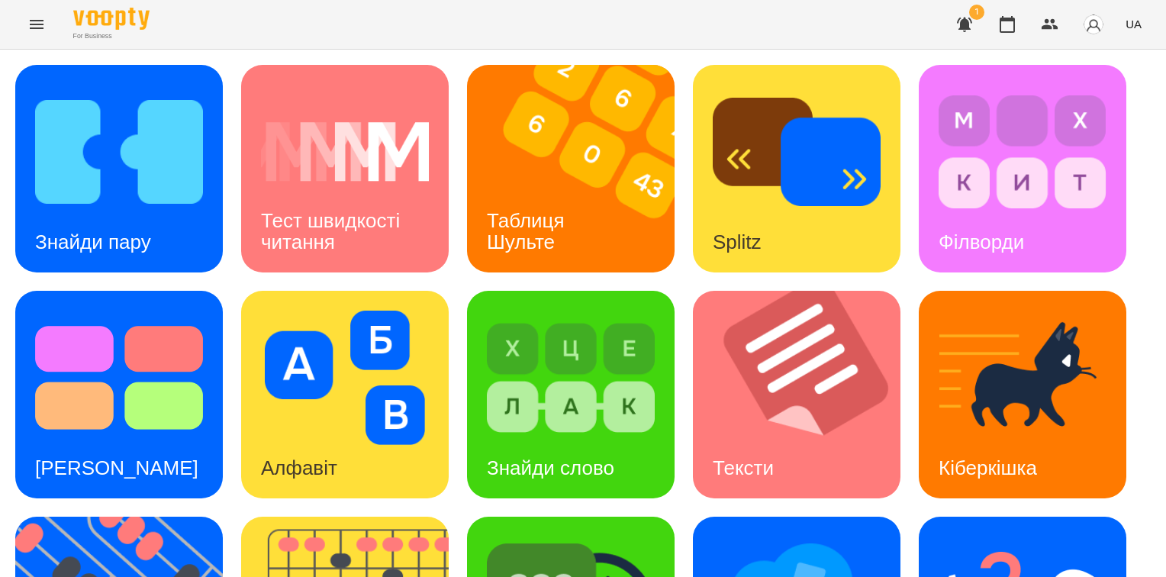
scroll to position [382, 0]
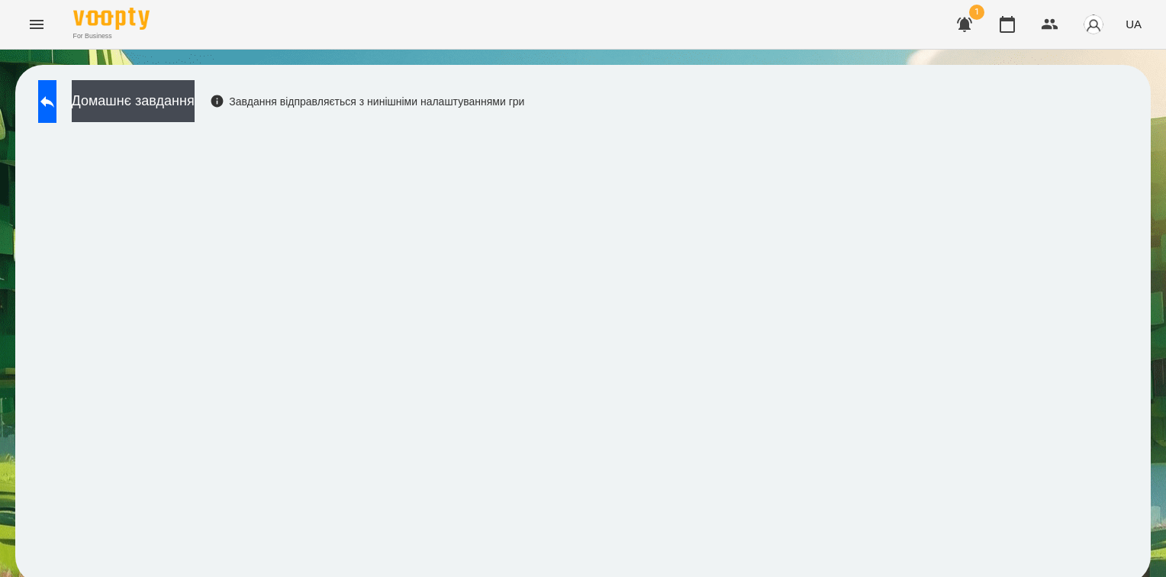
scroll to position [7, 0]
click at [49, 101] on button at bounding box center [47, 101] width 18 height 43
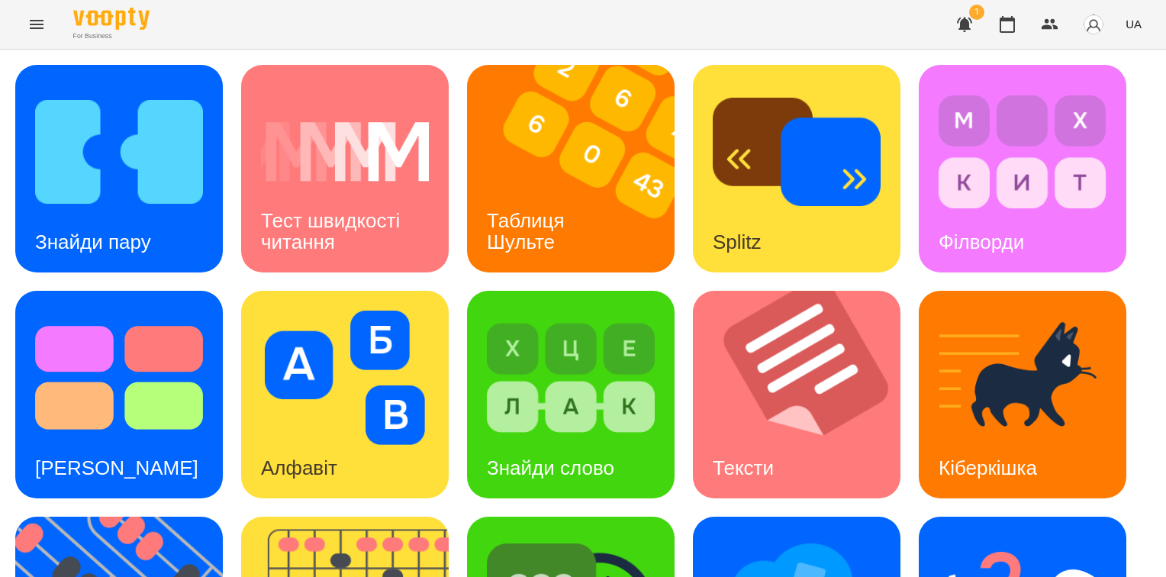
scroll to position [388, 0]
click at [37, 23] on icon "Menu" at bounding box center [36, 24] width 18 height 18
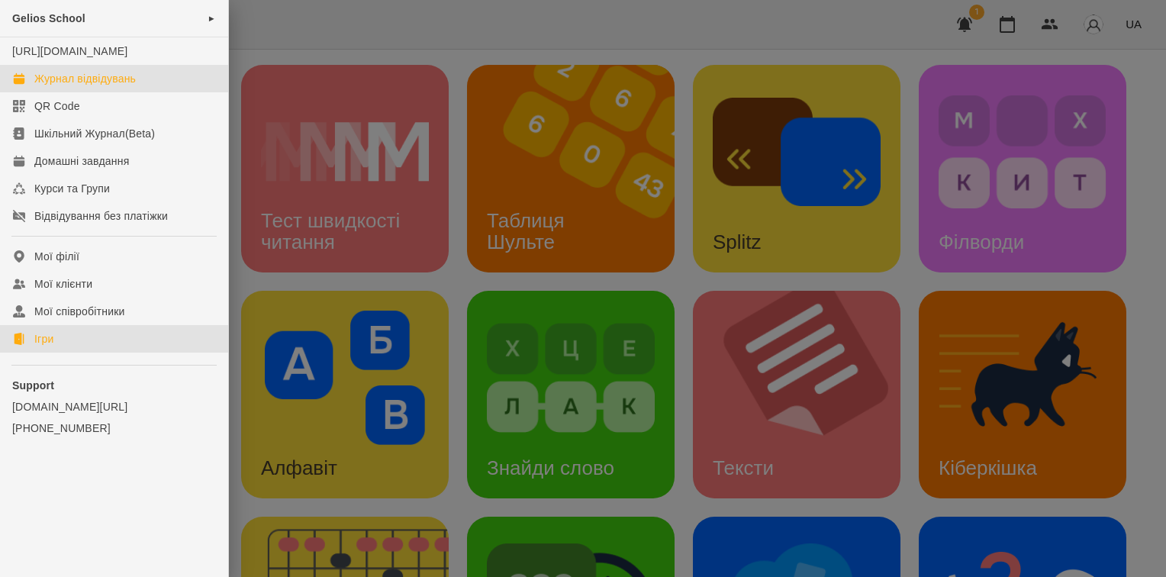
click at [56, 86] on div "Журнал відвідувань" at bounding box center [84, 78] width 101 height 15
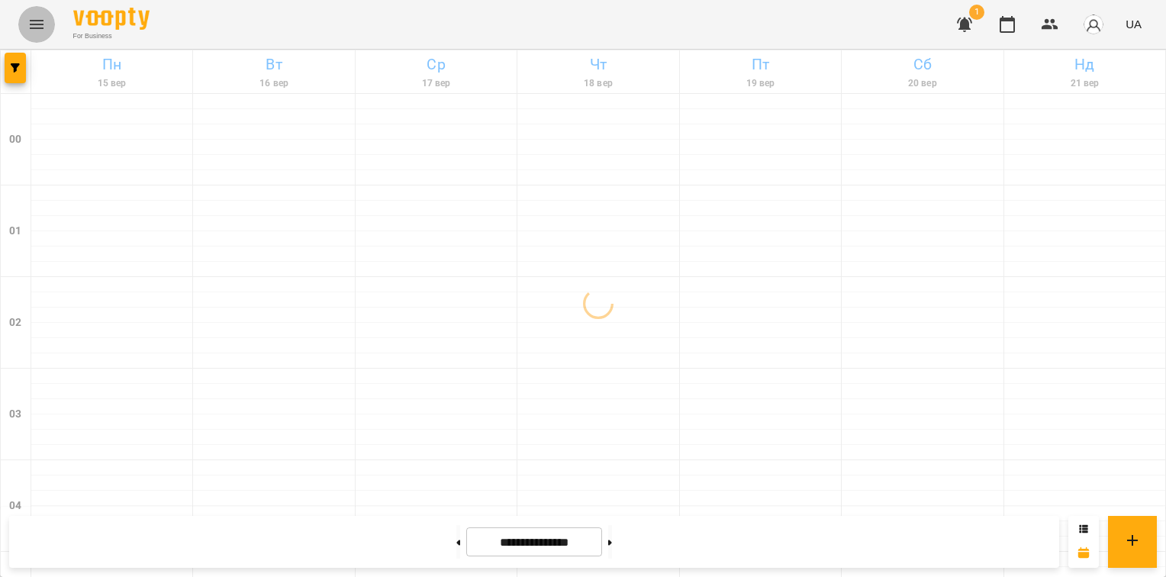
click at [34, 24] on icon "Menu" at bounding box center [37, 24] width 14 height 9
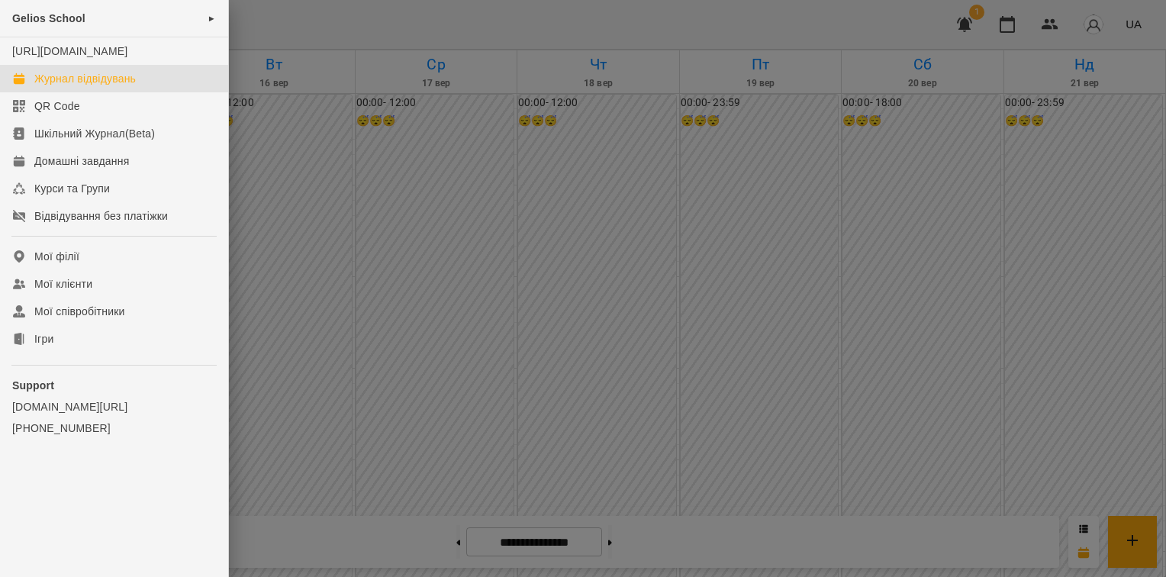
click at [241, 277] on div at bounding box center [583, 288] width 1166 height 577
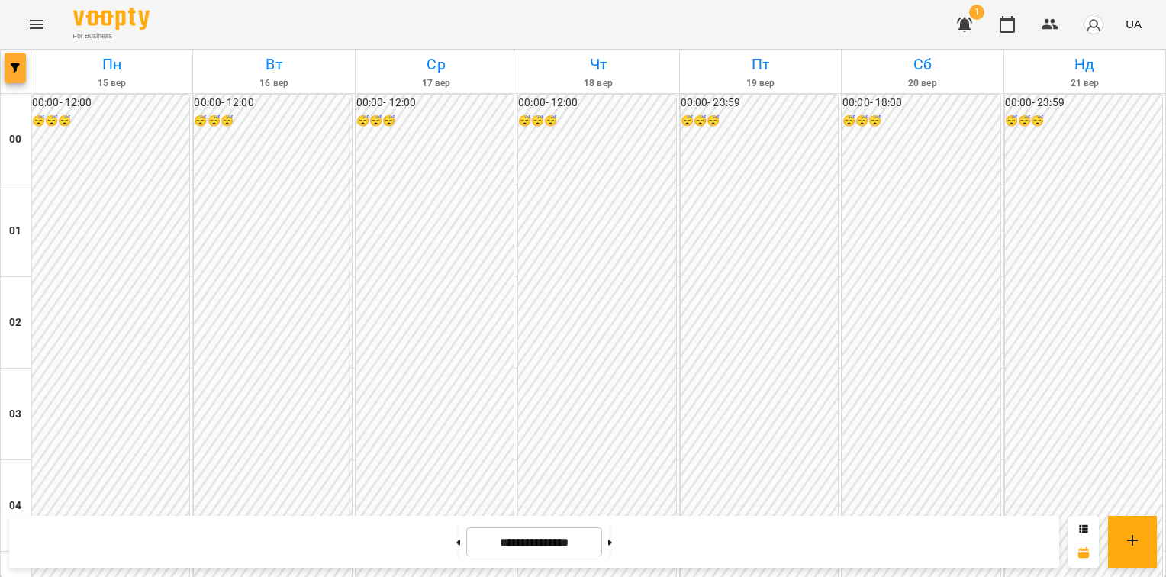
click at [18, 66] on icon "button" at bounding box center [15, 67] width 9 height 9
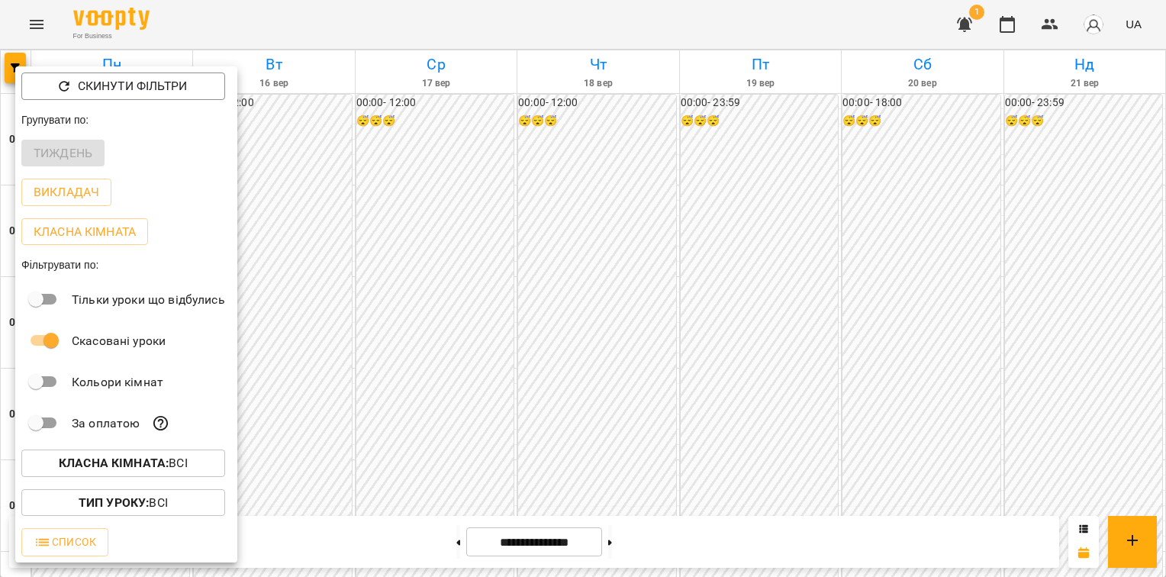
click at [47, 150] on div "Тиждень" at bounding box center [126, 154] width 222 height 40
click at [291, 236] on div at bounding box center [583, 288] width 1166 height 577
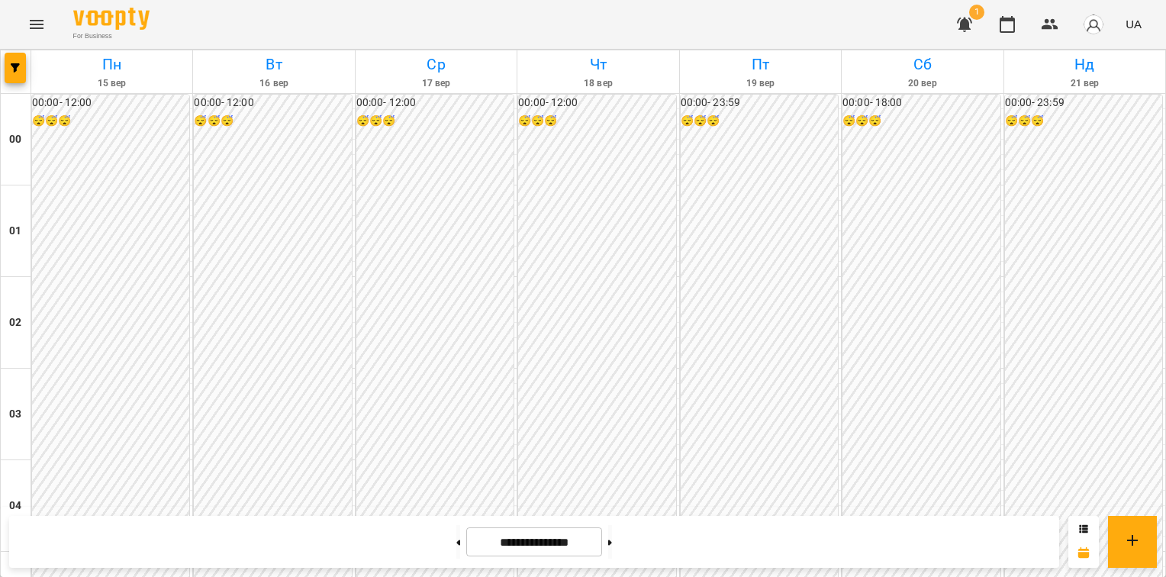
scroll to position [1782, 0]
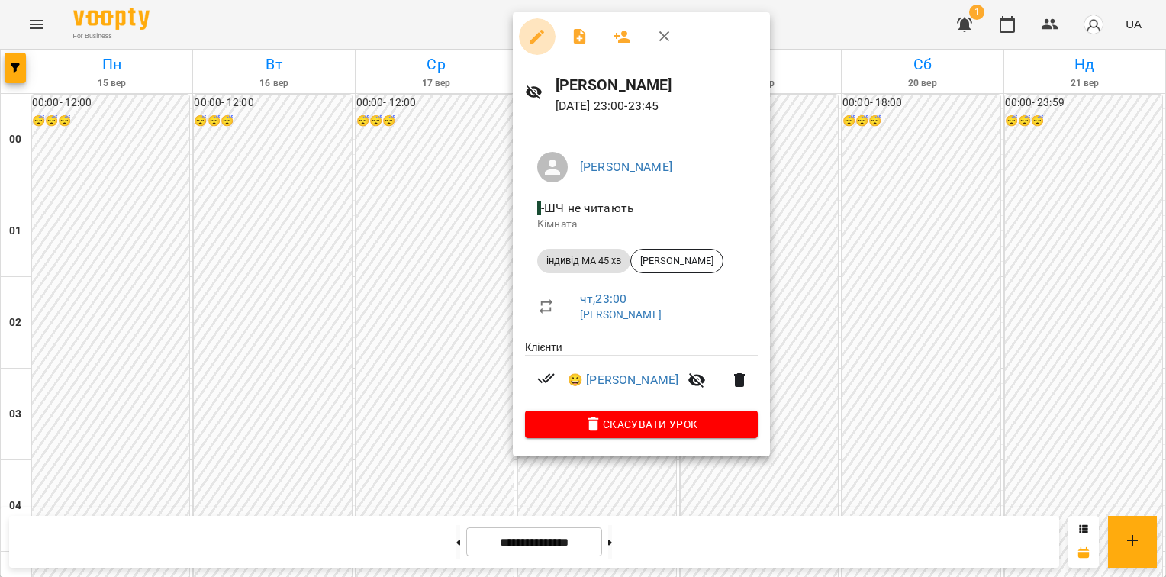
click at [534, 43] on icon "button" at bounding box center [537, 36] width 18 height 18
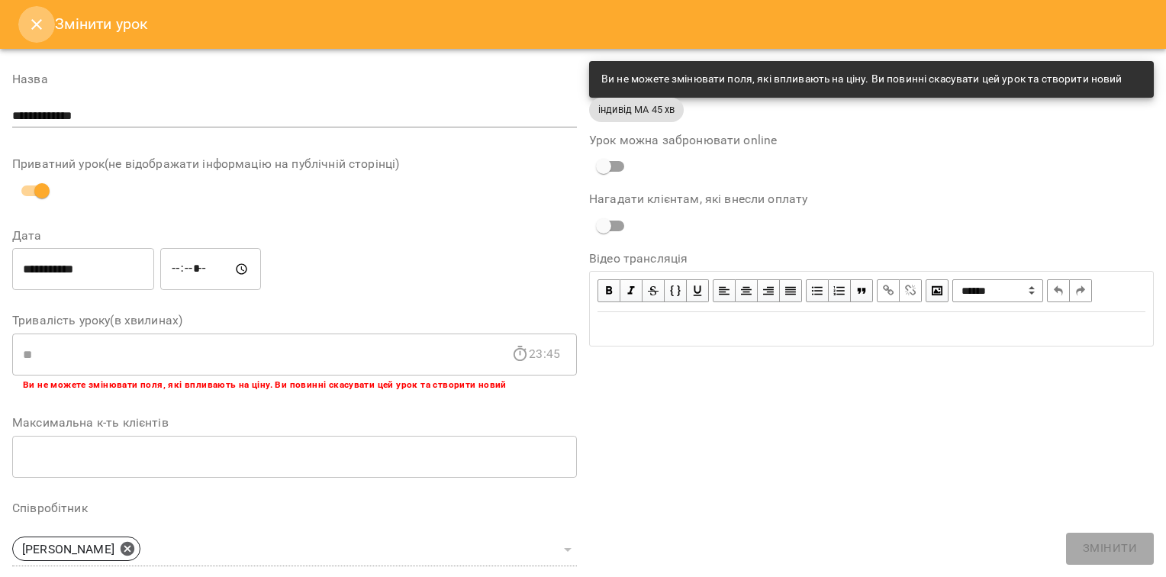
click at [36, 21] on icon "Close" at bounding box center [36, 24] width 18 height 18
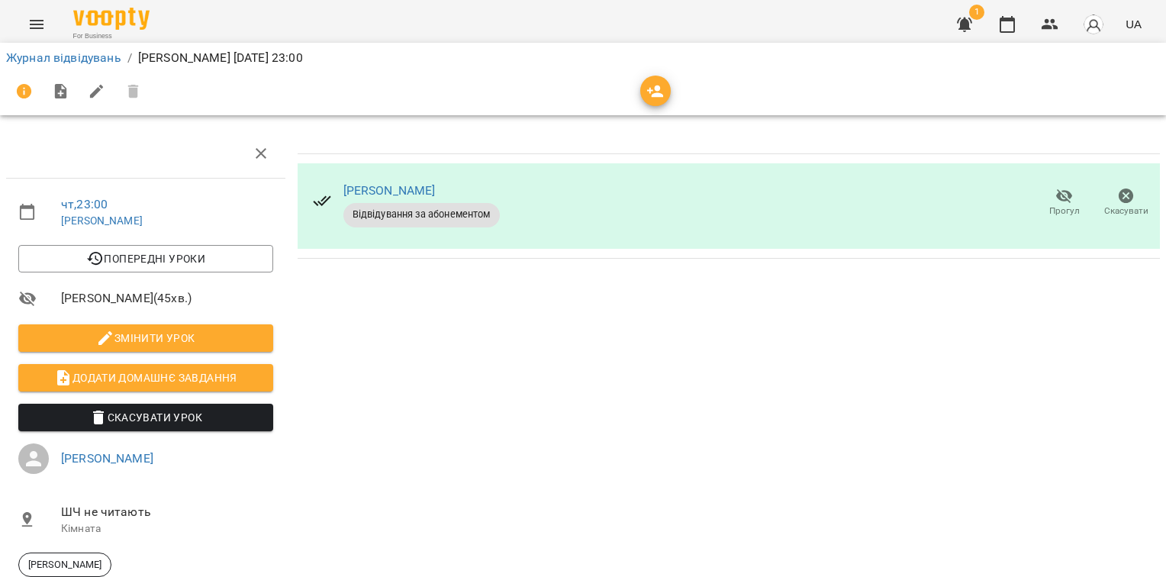
scroll to position [14, 0]
click at [63, 57] on link "Журнал відвідувань" at bounding box center [63, 57] width 115 height 14
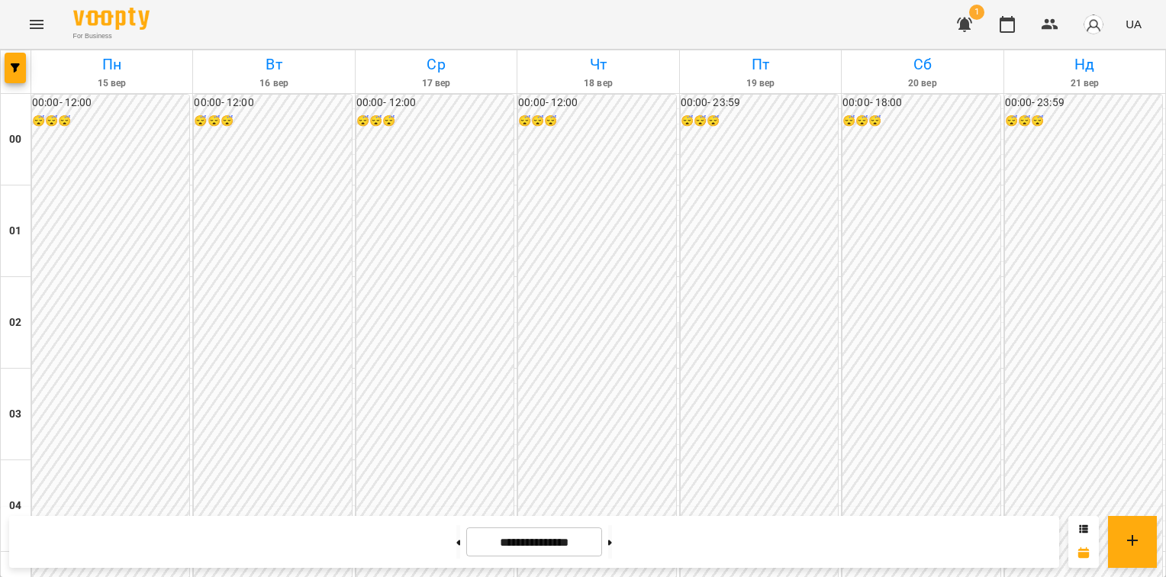
scroll to position [1599, 0]
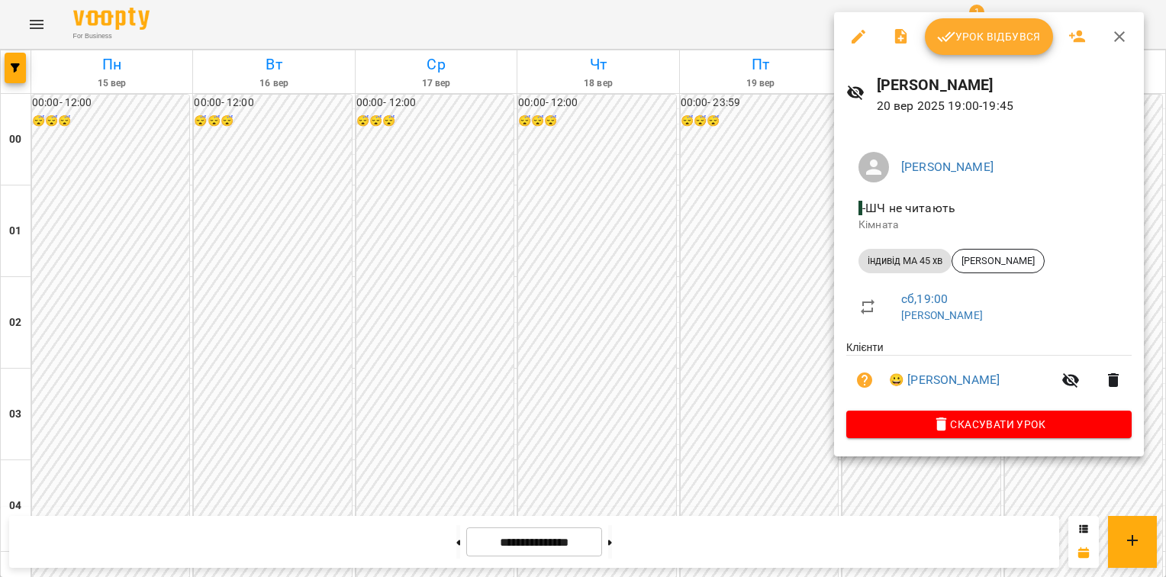
click at [902, 40] on icon "button" at bounding box center [900, 36] width 12 height 15
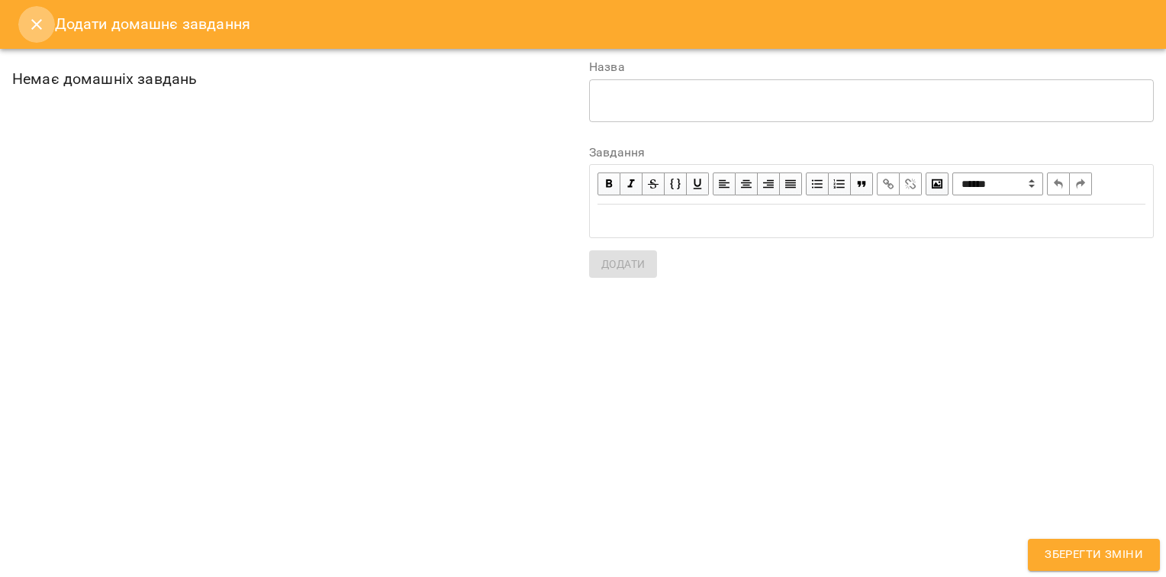
click at [40, 29] on icon "Close" at bounding box center [36, 24] width 18 height 18
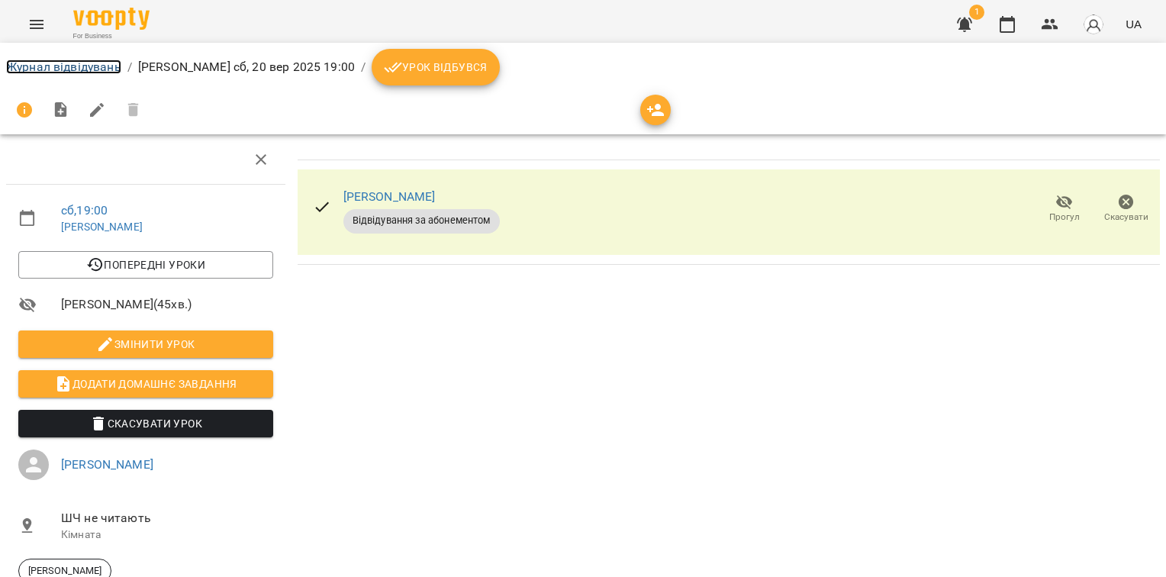
click at [40, 64] on link "Журнал відвідувань" at bounding box center [63, 67] width 115 height 14
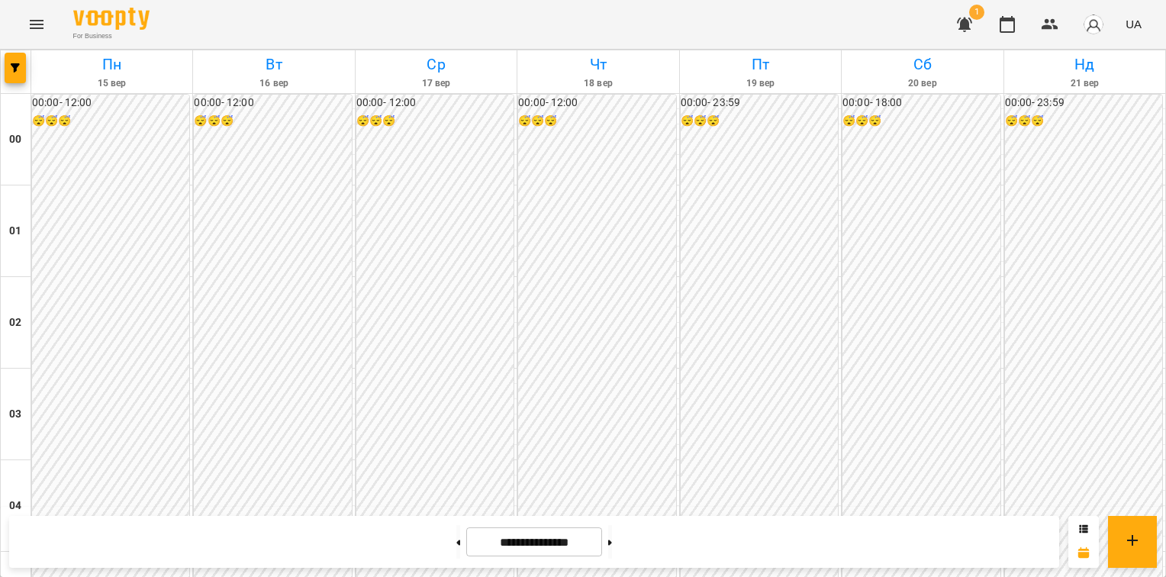
scroll to position [1782, 0]
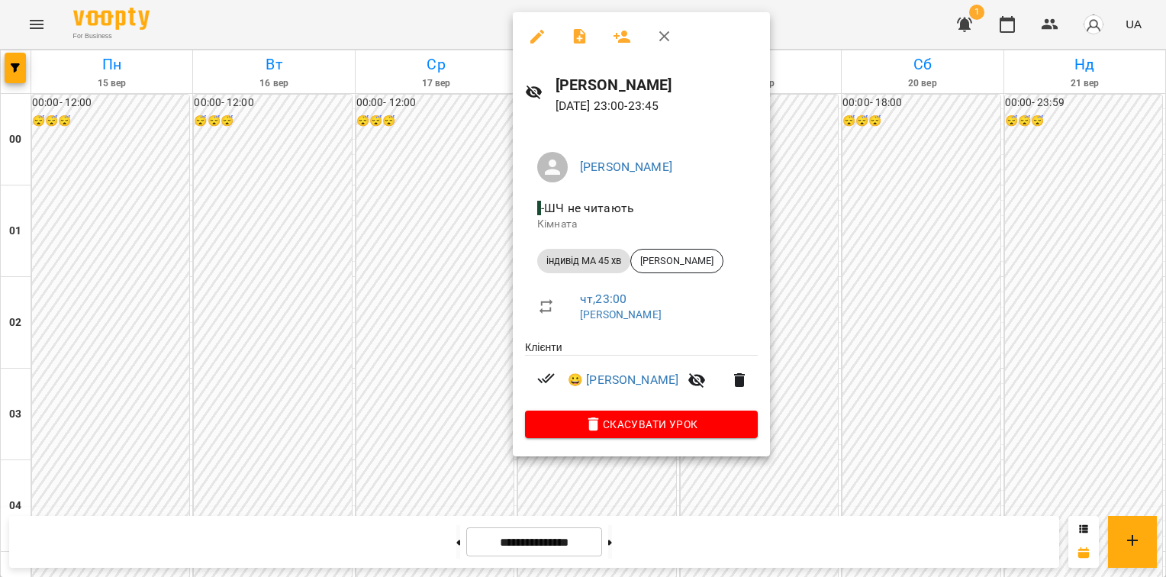
click at [620, 40] on icon "button" at bounding box center [621, 37] width 17 height 12
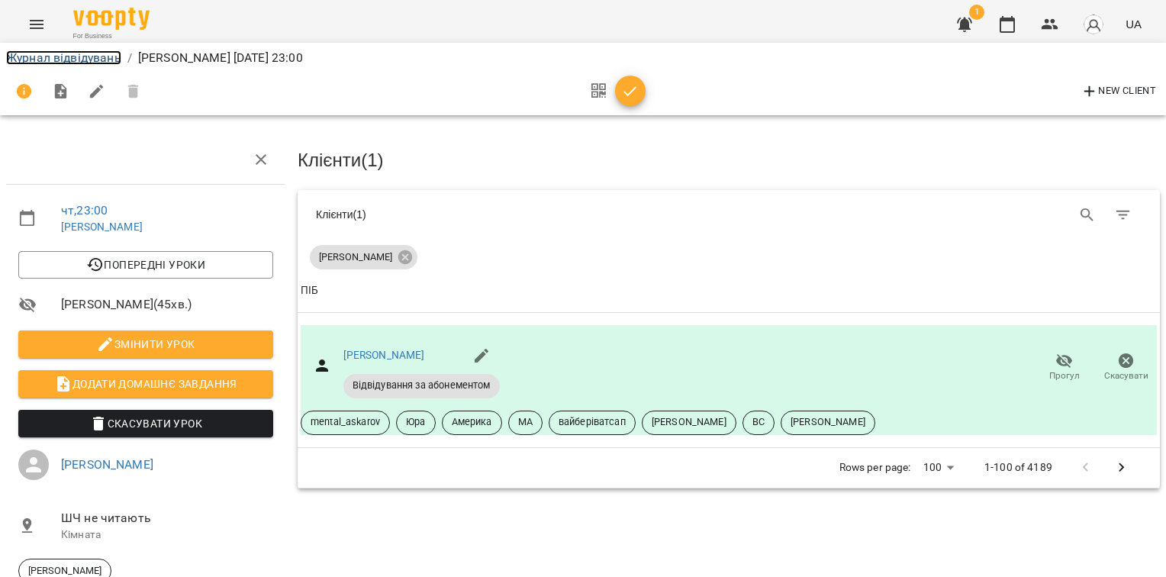
click at [95, 60] on link "Журнал відвідувань" at bounding box center [63, 57] width 115 height 14
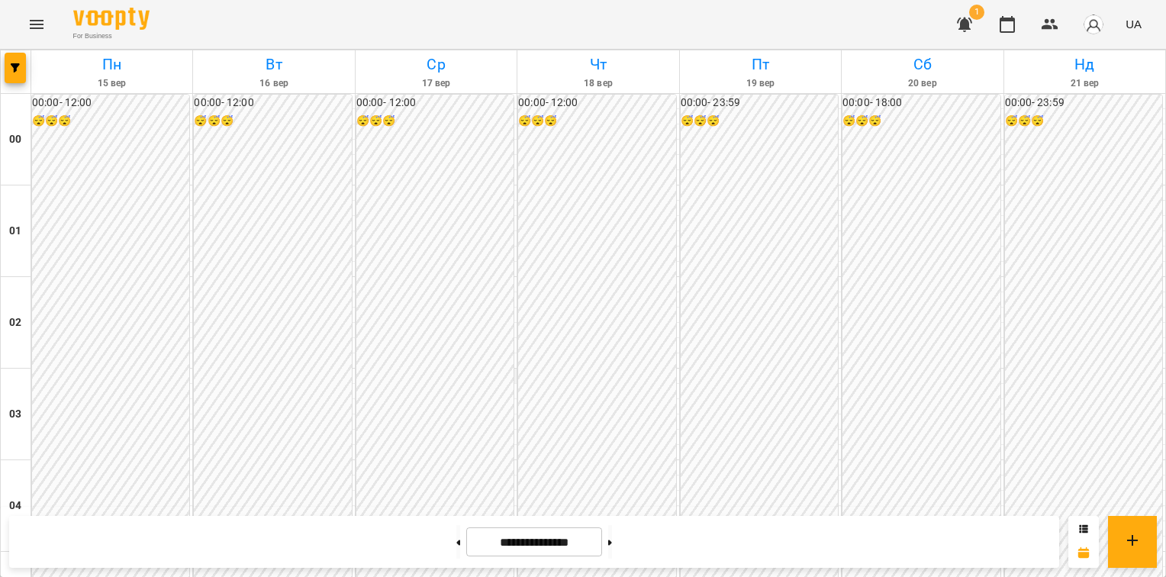
scroll to position [1773, 0]
